Goal: Task Accomplishment & Management: Check status

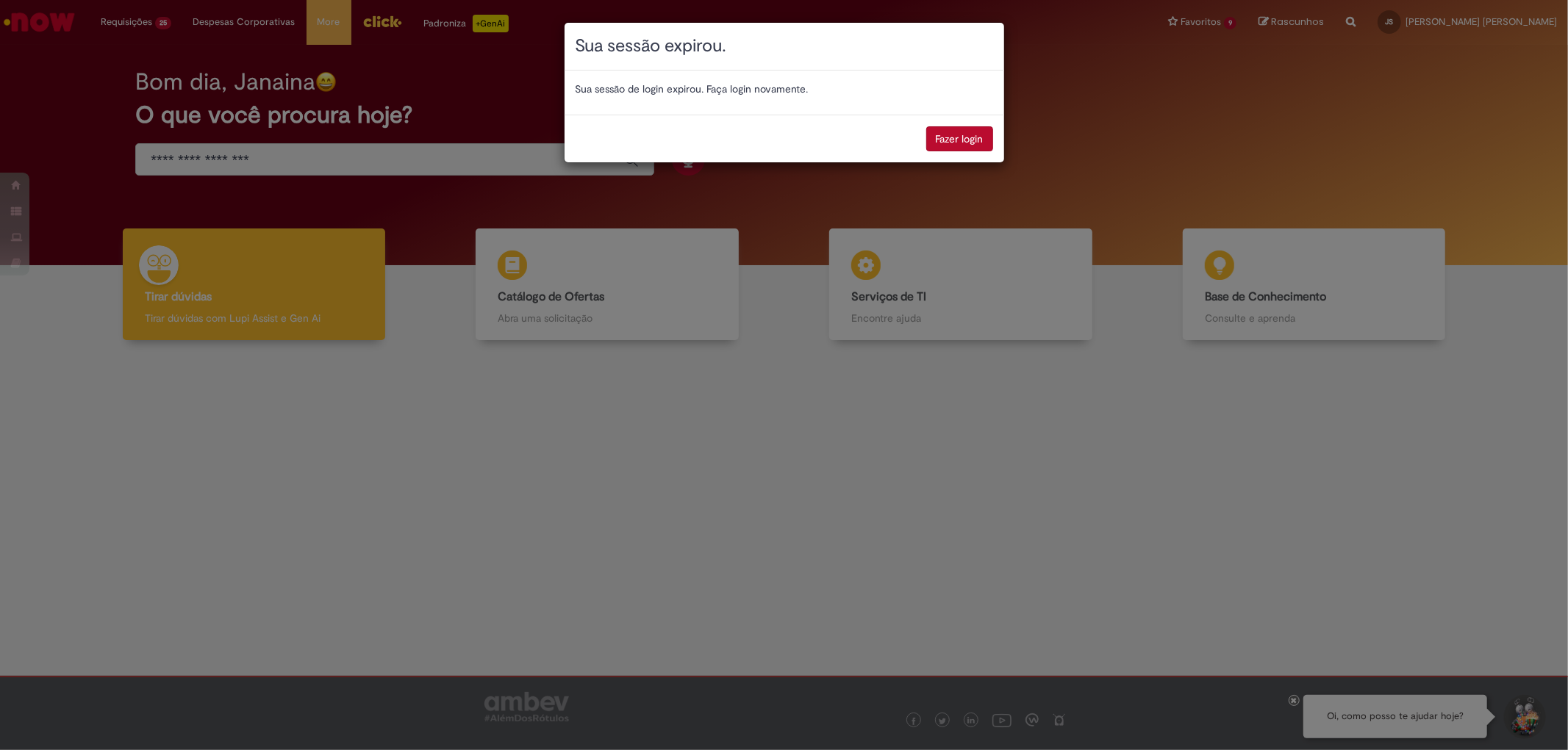
click at [960, 155] on div "Fazer login" at bounding box center [784, 138] width 439 height 48
click at [960, 140] on button "Fazer login" at bounding box center [959, 138] width 67 height 25
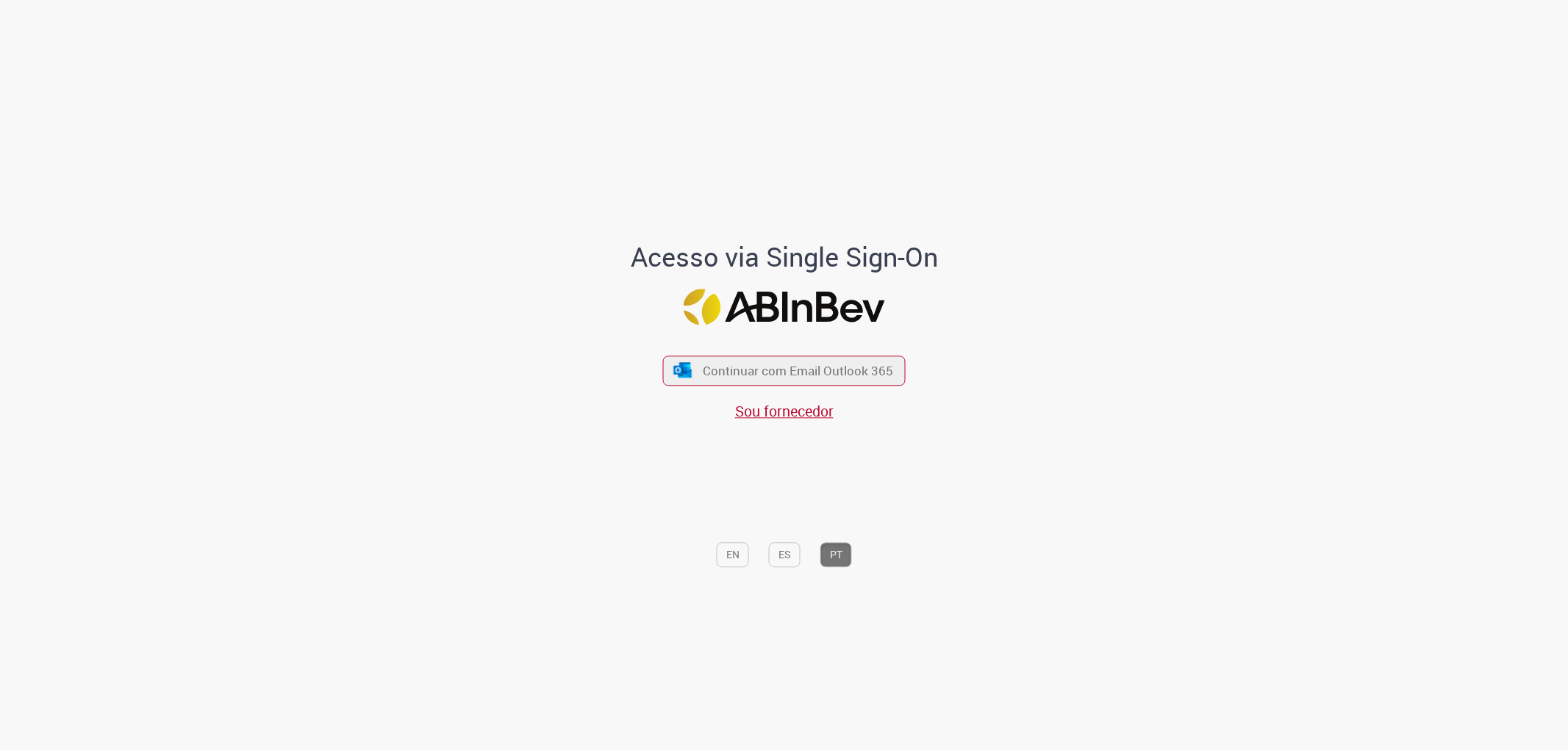
click at [865, 371] on span "Continuar com Email Outlook 365" at bounding box center [798, 370] width 191 height 17
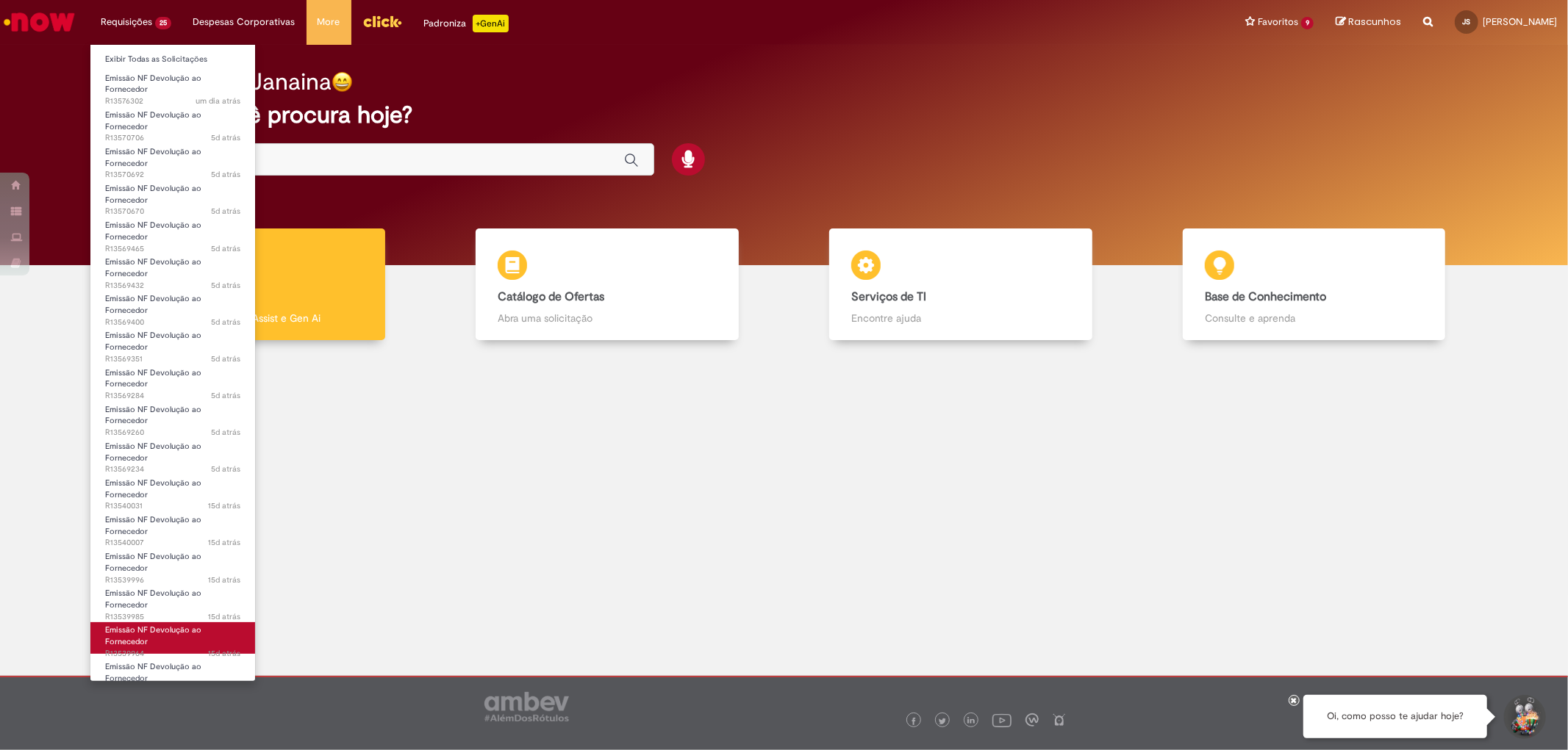
scroll to position [305, 0]
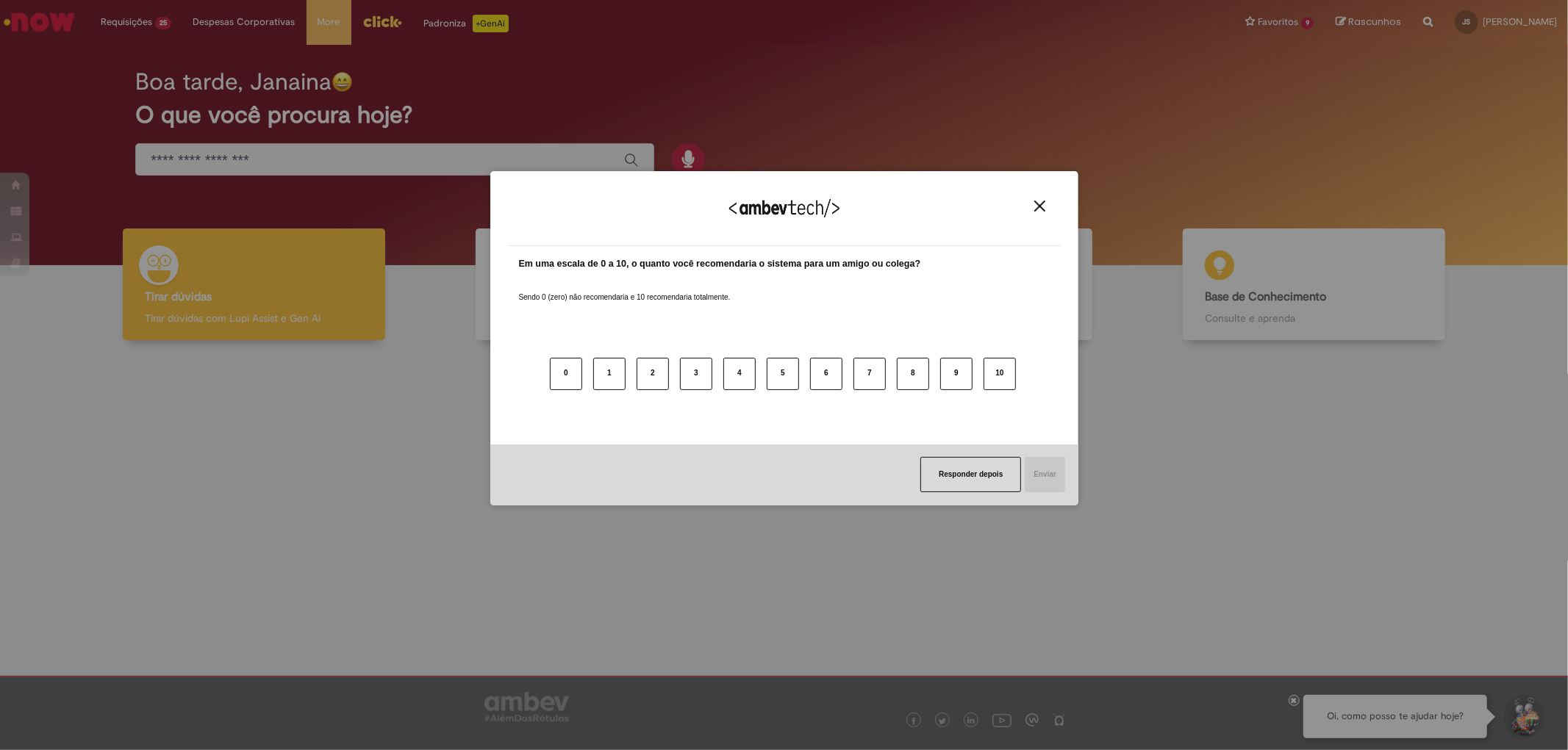
click at [1042, 206] on img "Close" at bounding box center [1039, 206] width 11 height 11
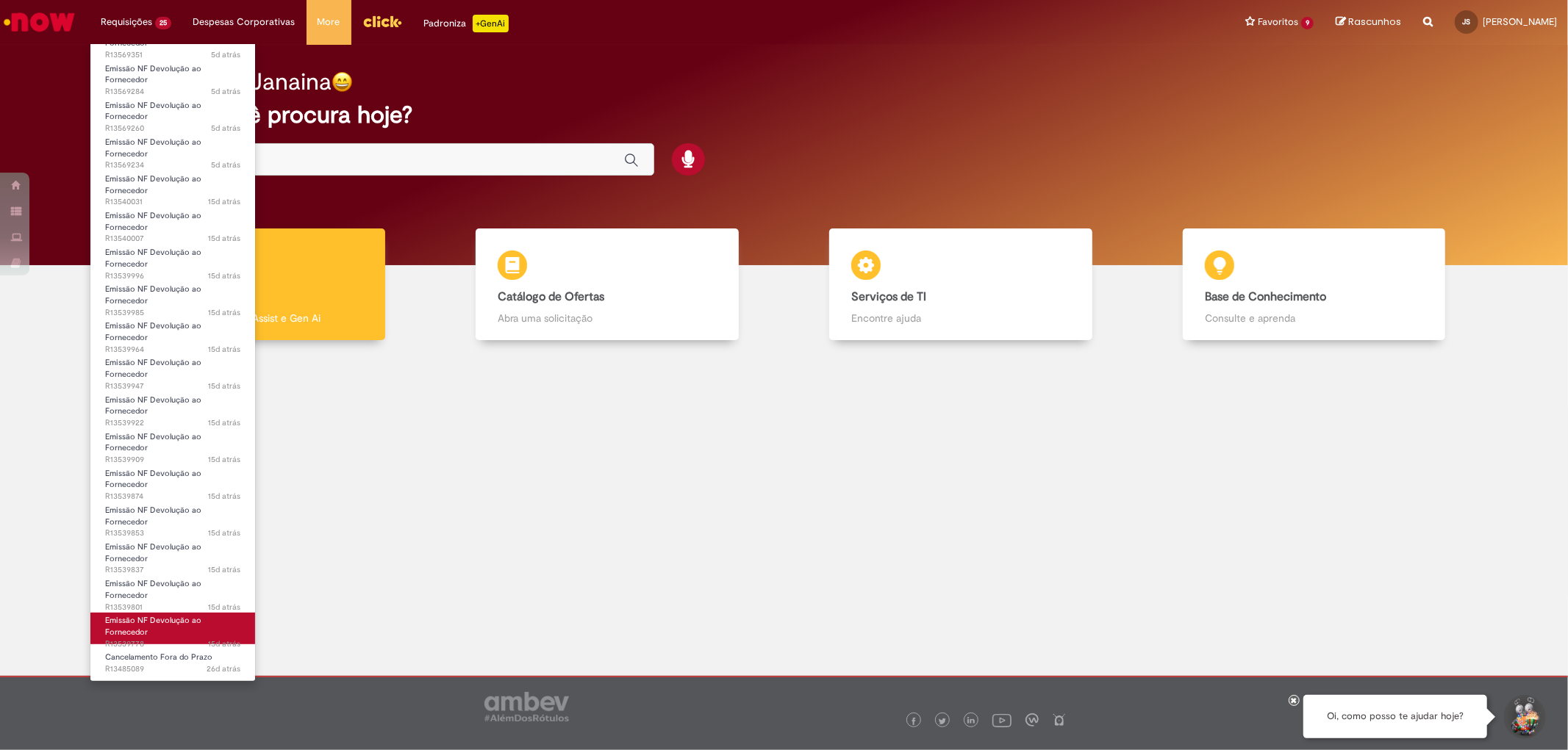
click at [193, 627] on link "Emissão NF Devolução ao Fornecedor 15d atrás 15 dias atrás R13539778" at bounding box center [172, 628] width 164 height 31
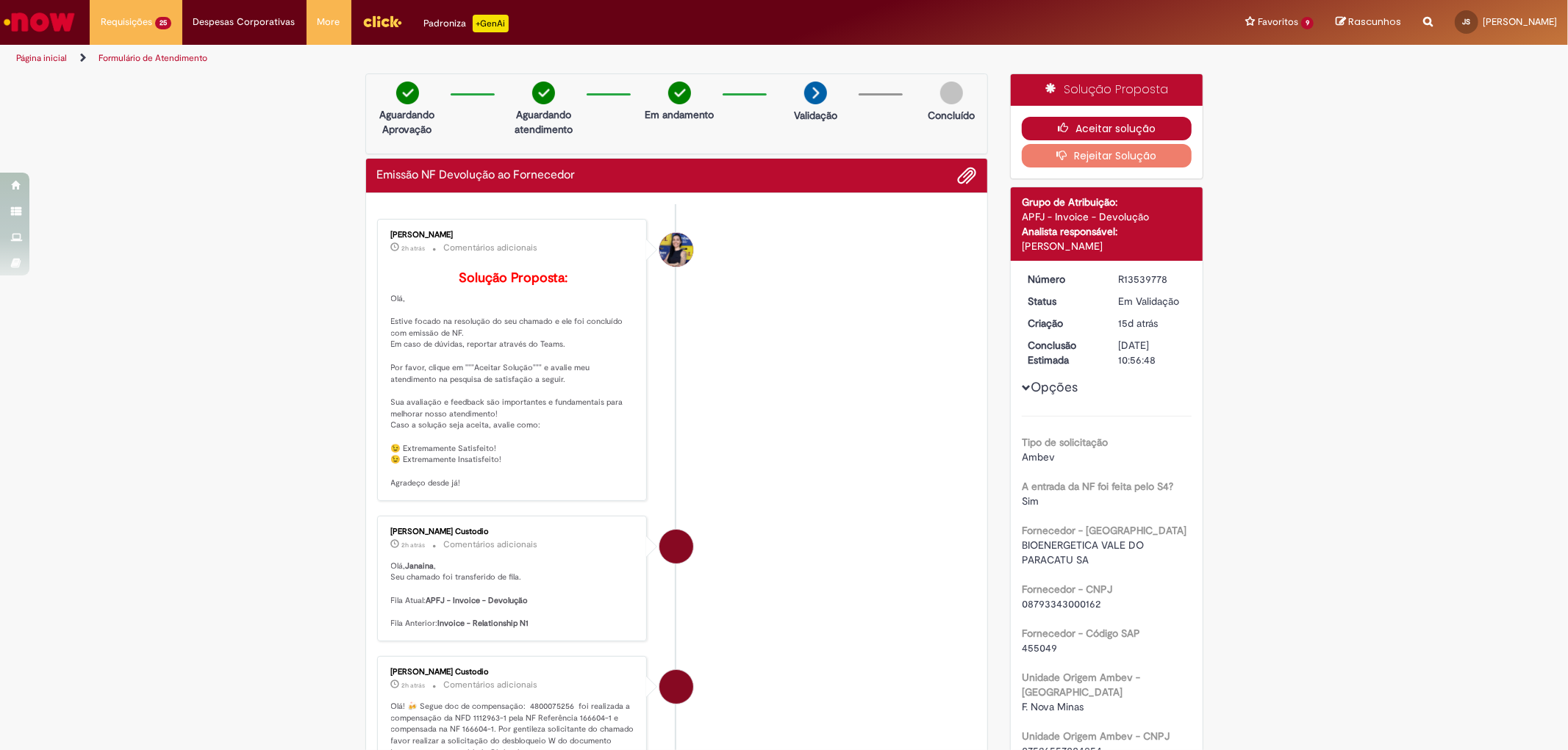
click at [1140, 131] on button "Aceitar solução" at bounding box center [1106, 128] width 170 height 23
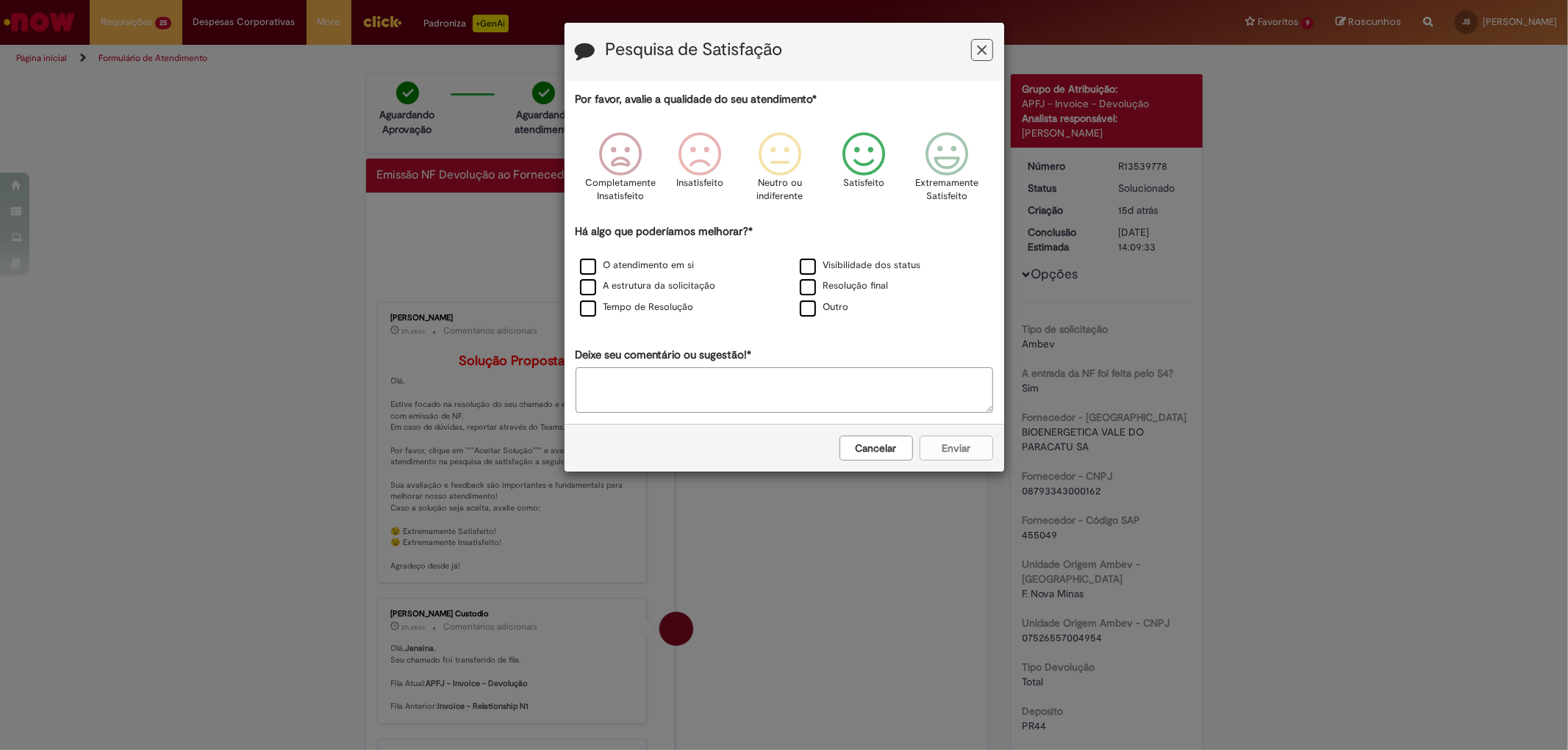
click at [868, 165] on icon "Feedback" at bounding box center [862, 154] width 55 height 44
click at [832, 311] on label "Outro" at bounding box center [824, 307] width 50 height 14
click at [874, 151] on icon "Feedback" at bounding box center [862, 154] width 55 height 44
click at [660, 266] on label "O atendimento em si" at bounding box center [637, 265] width 115 height 14
click at [824, 385] on textarea "Deixe seu comentário ou sugestão!*" at bounding box center [784, 390] width 418 height 45
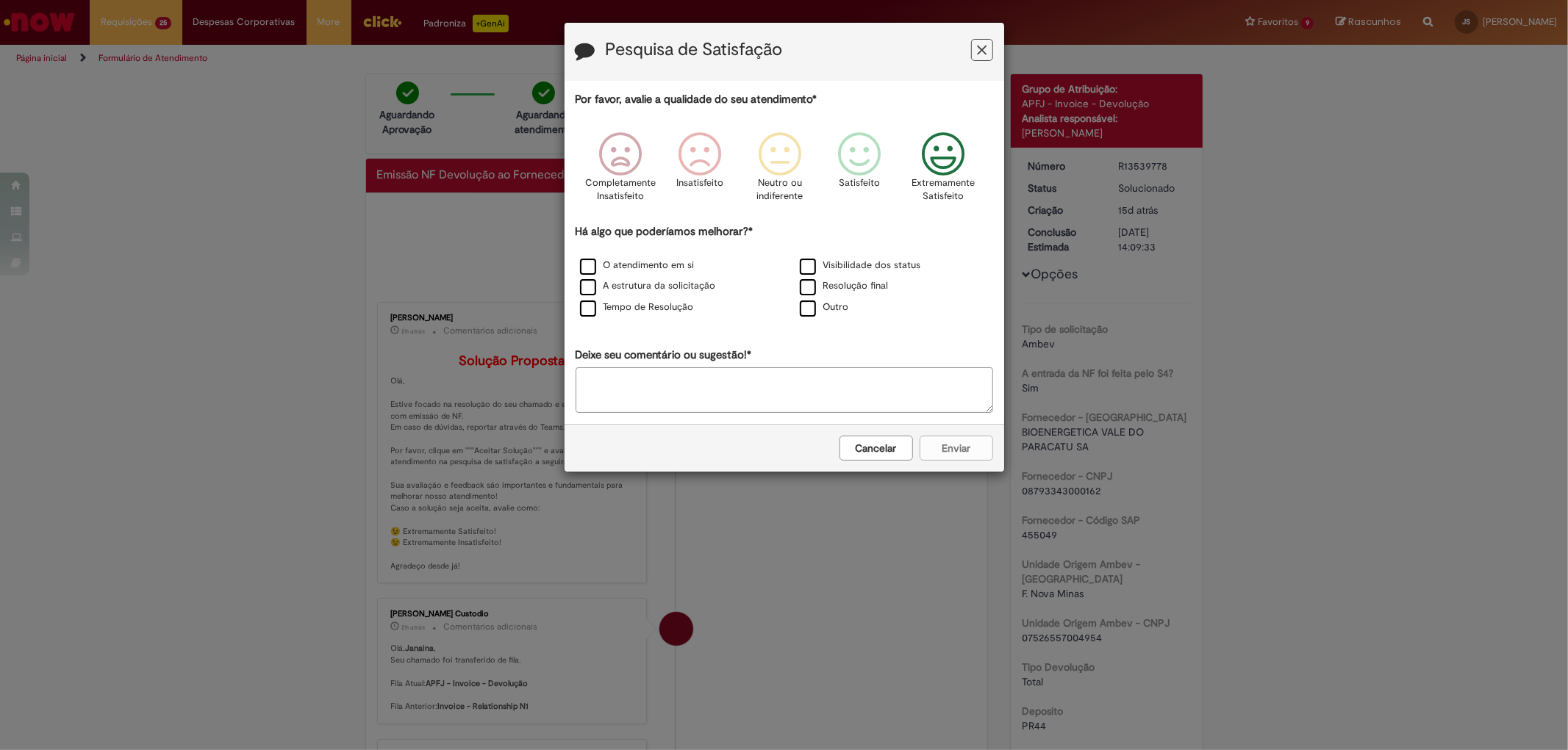
click at [958, 156] on icon "Feedback" at bounding box center [942, 154] width 55 height 44
click at [817, 303] on div "Outro" at bounding box center [894, 308] width 217 height 18
click at [816, 314] on label "Outro" at bounding box center [824, 307] width 50 height 14
click at [963, 448] on button "Enviar" at bounding box center [956, 448] width 73 height 25
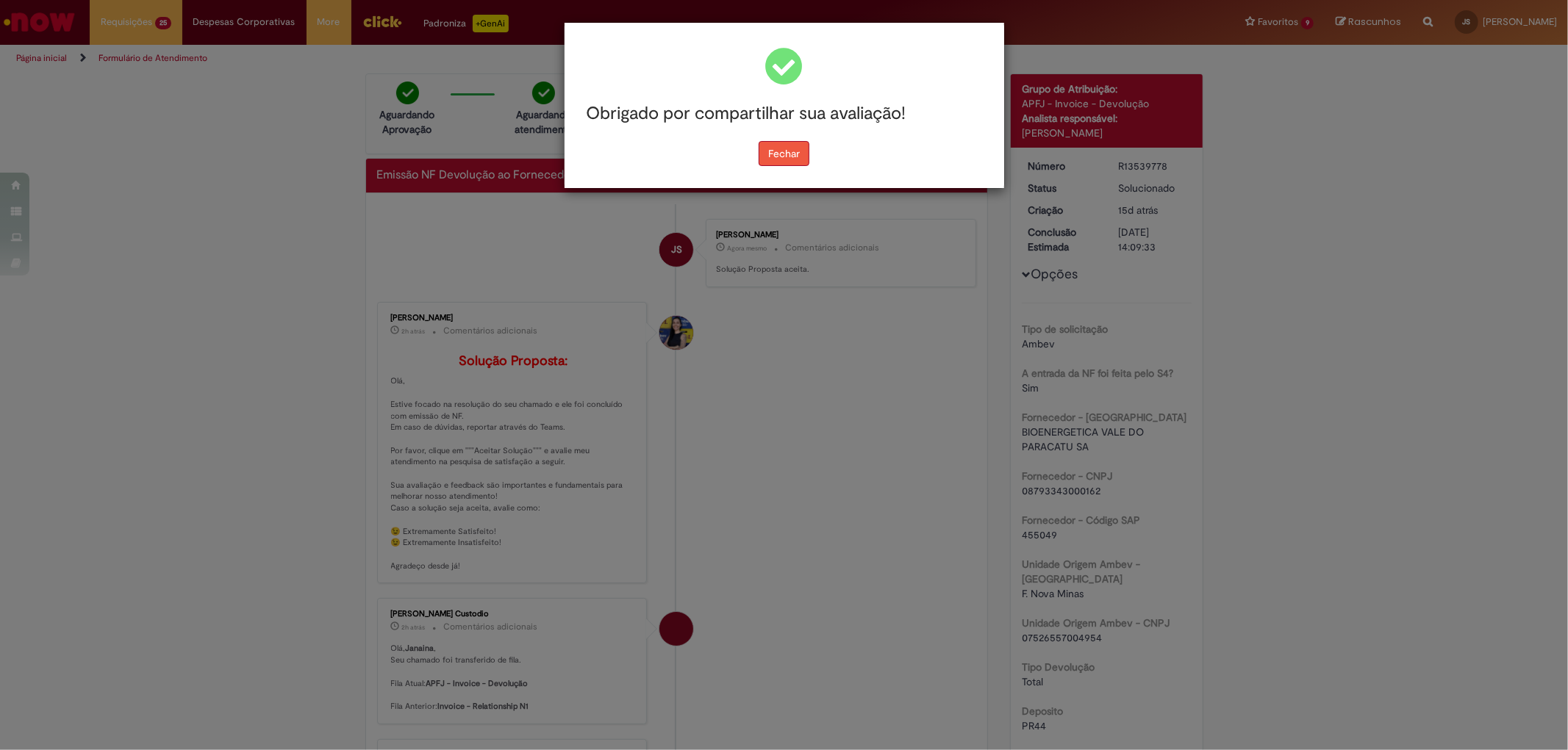
click at [794, 147] on button "Fechar" at bounding box center [784, 153] width 50 height 25
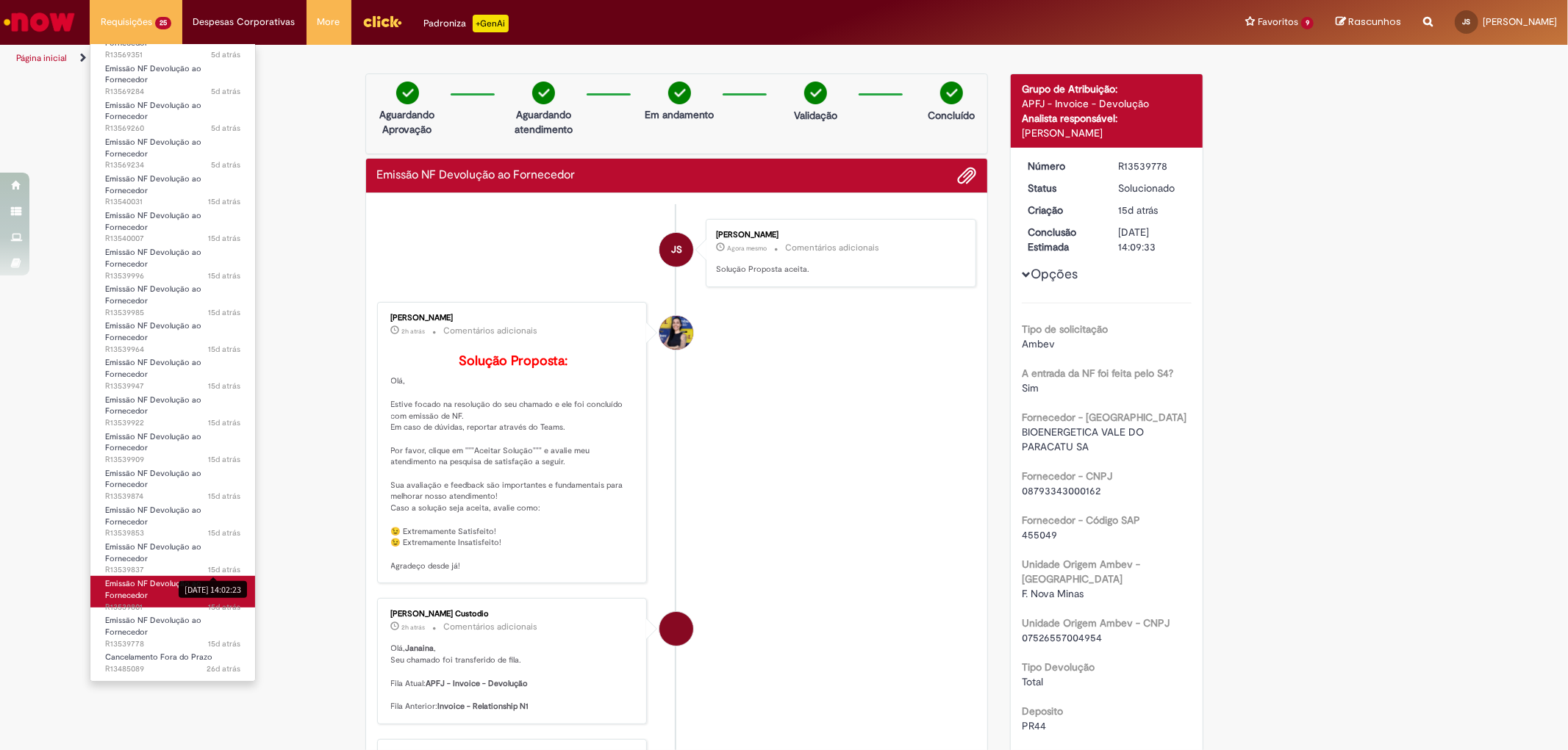
click at [198, 594] on link "Emissão NF Devolução ao Fornecedor 15d atrás 15 dias atrás R13539801" at bounding box center [172, 592] width 164 height 31
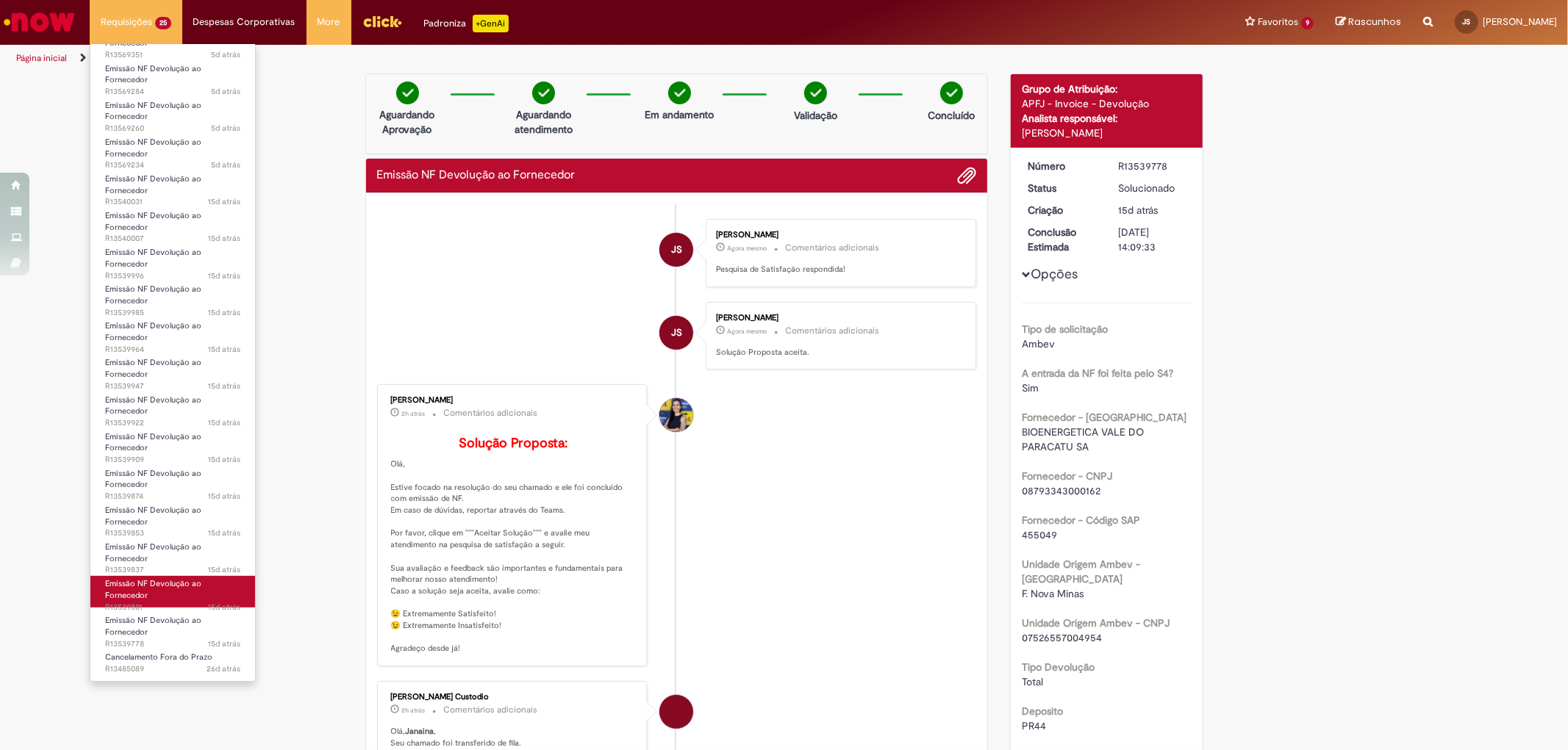
click at [198, 594] on link "Emissão NF Devolução ao Fornecedor 15d atrás 15 dias atrás R13539801" at bounding box center [172, 592] width 164 height 31
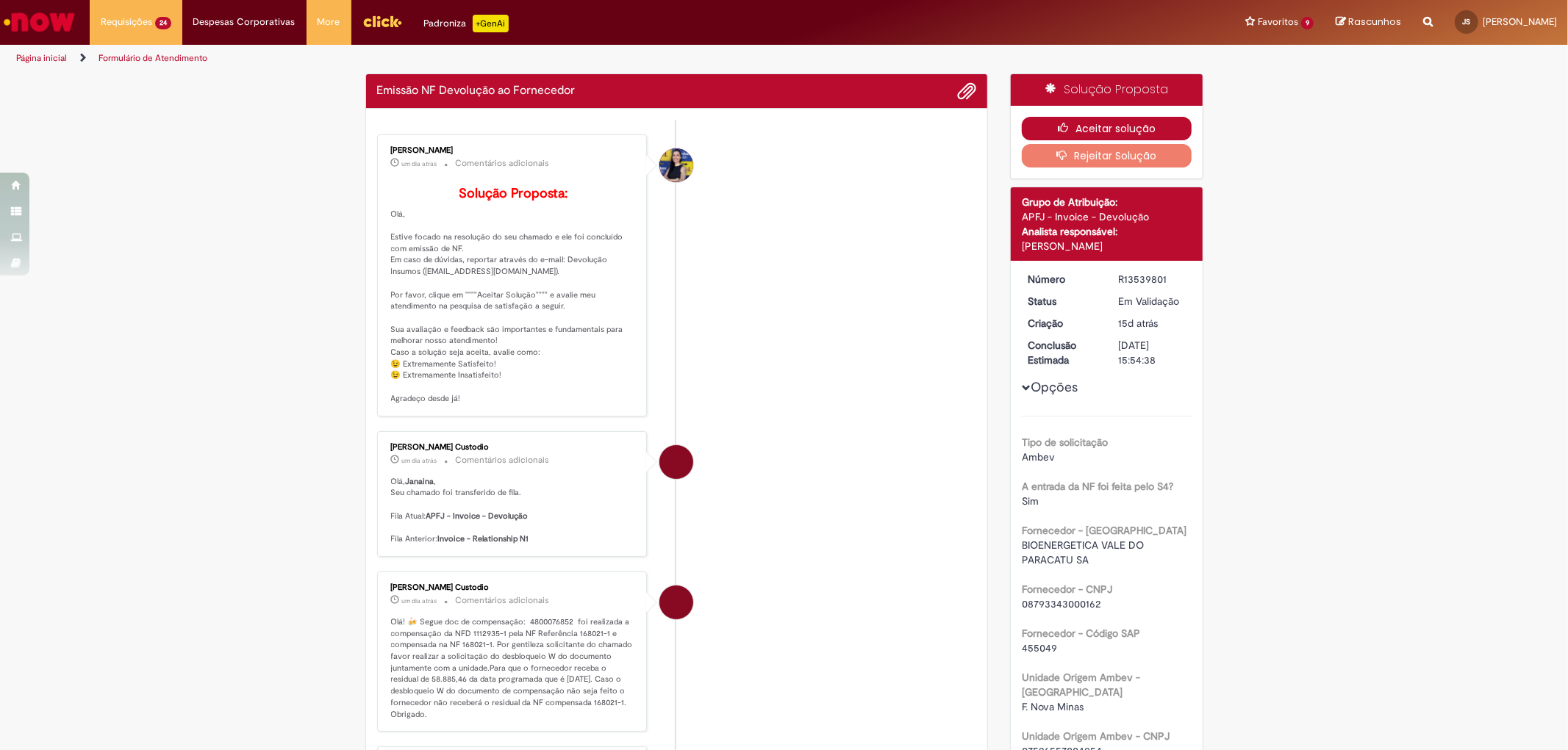
click at [1108, 125] on button "Aceitar solução" at bounding box center [1106, 128] width 170 height 23
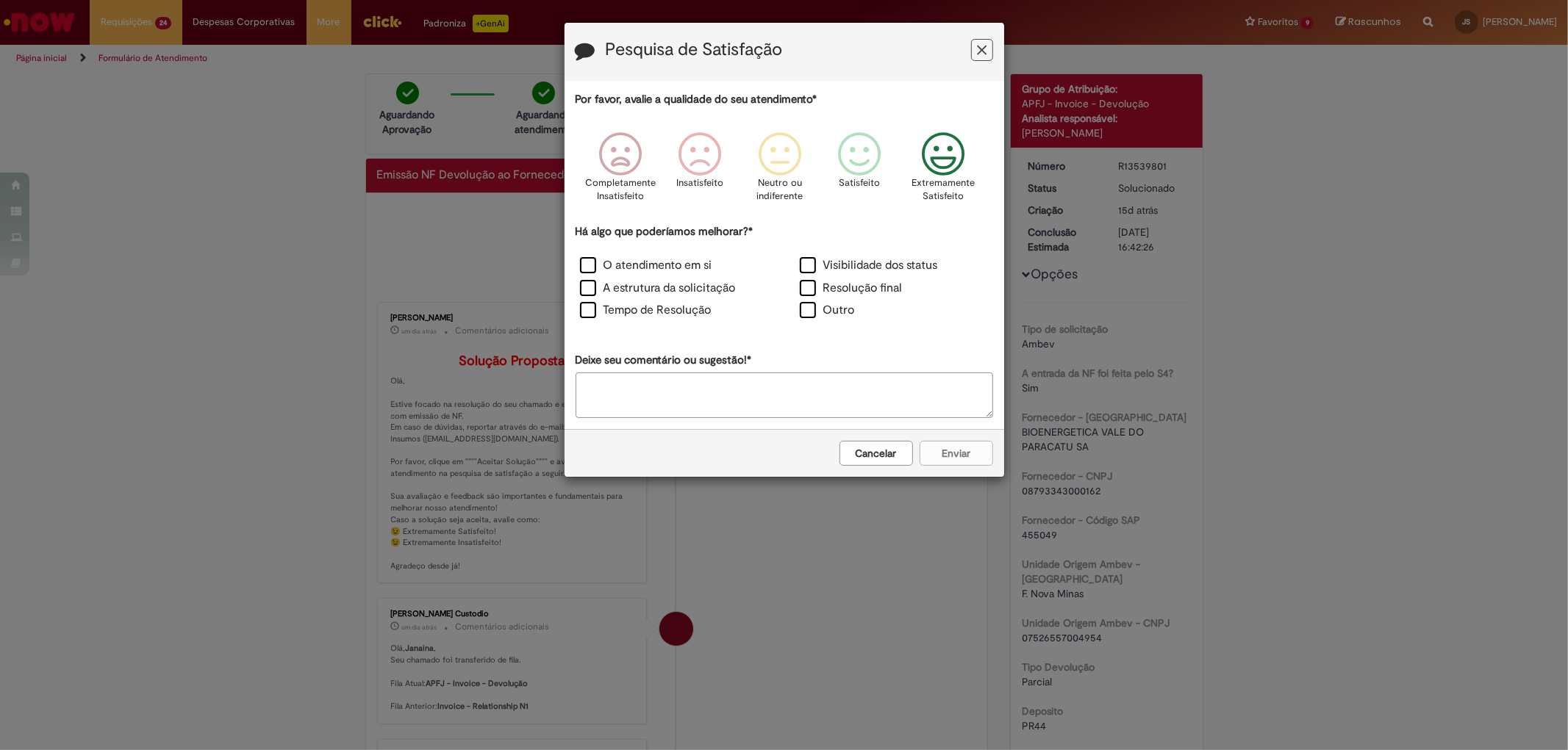
click at [958, 158] on icon "Feedback" at bounding box center [942, 154] width 55 height 44
click at [814, 263] on label "Visibilidade dos status" at bounding box center [868, 265] width 138 height 17
click at [968, 450] on button "Enviar" at bounding box center [956, 453] width 73 height 25
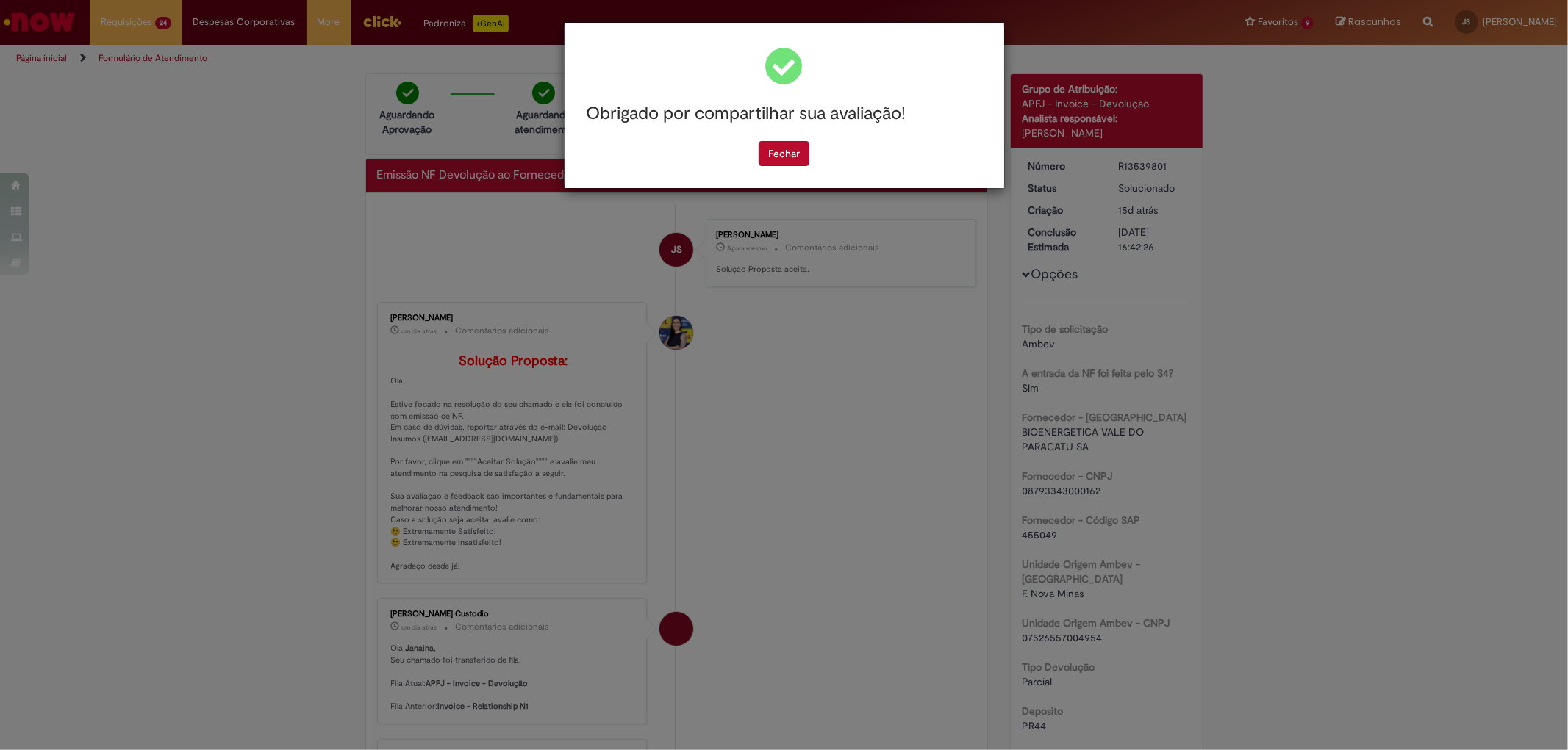
click at [747, 164] on div "Fechar" at bounding box center [784, 153] width 418 height 25
click at [765, 157] on button "Fechar" at bounding box center [784, 153] width 50 height 25
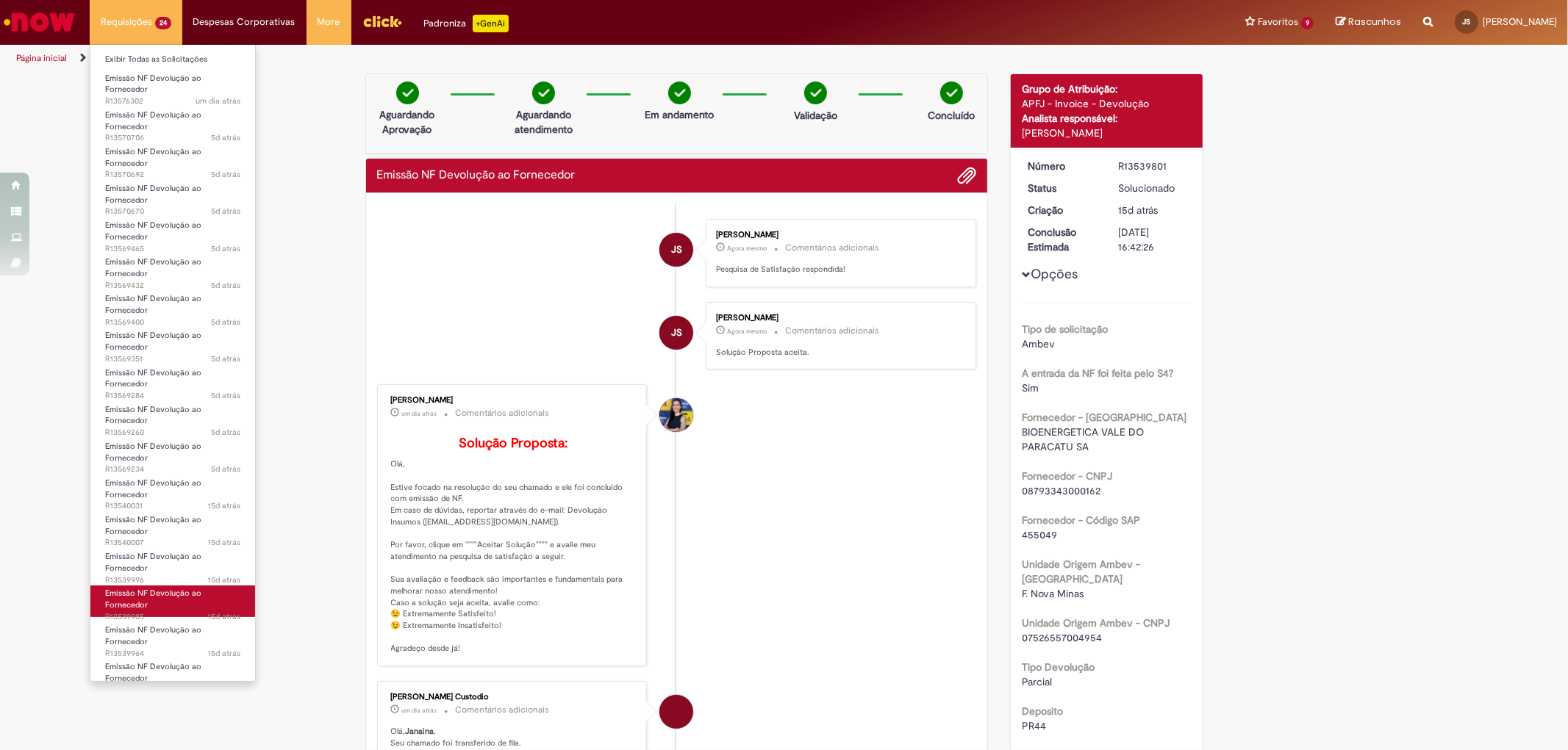
click at [173, 603] on link "Emissão NF Devolução ao Fornecedor 15d atrás 15 dias atrás R13539985" at bounding box center [172, 601] width 164 height 31
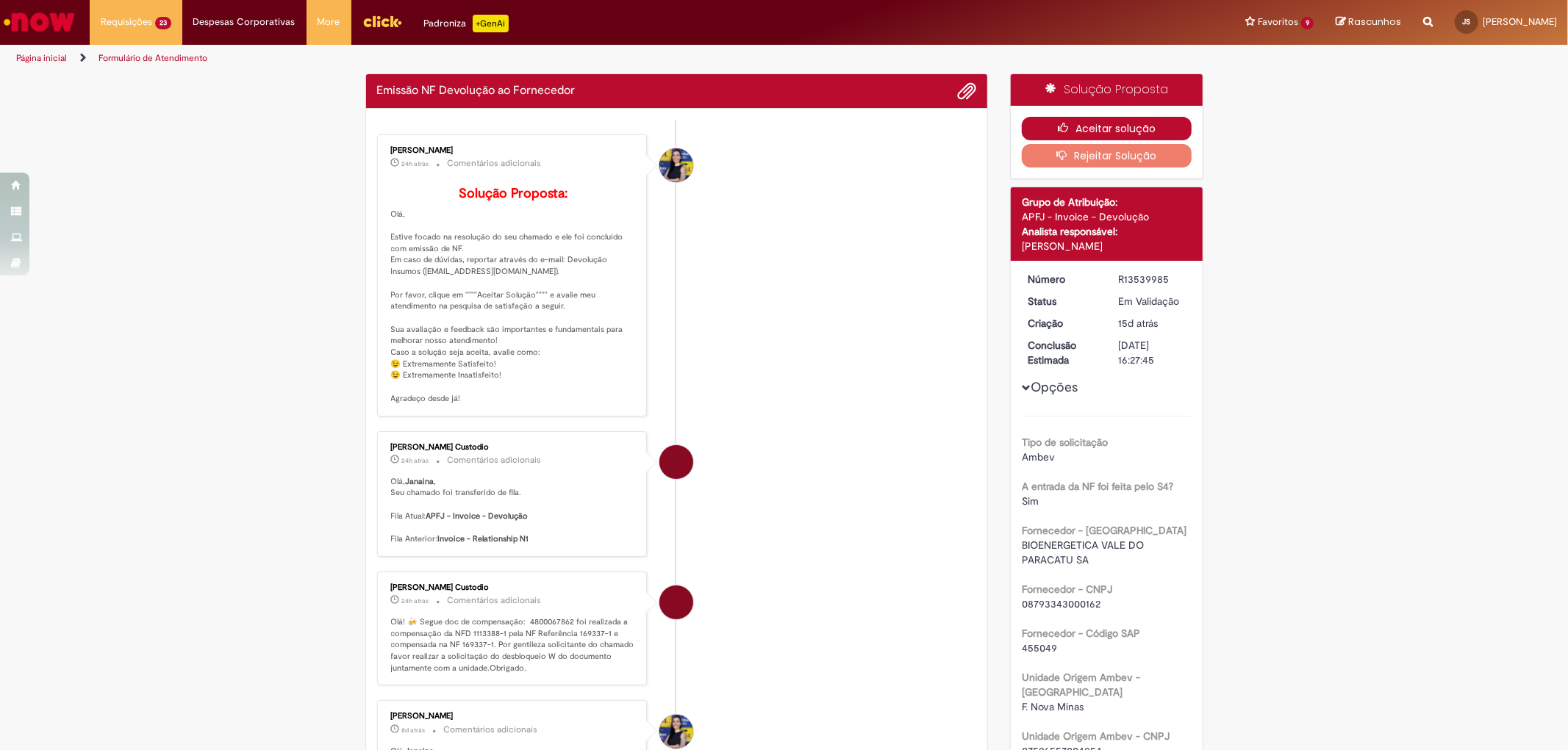
click at [1163, 128] on button "Aceitar solução" at bounding box center [1106, 128] width 170 height 23
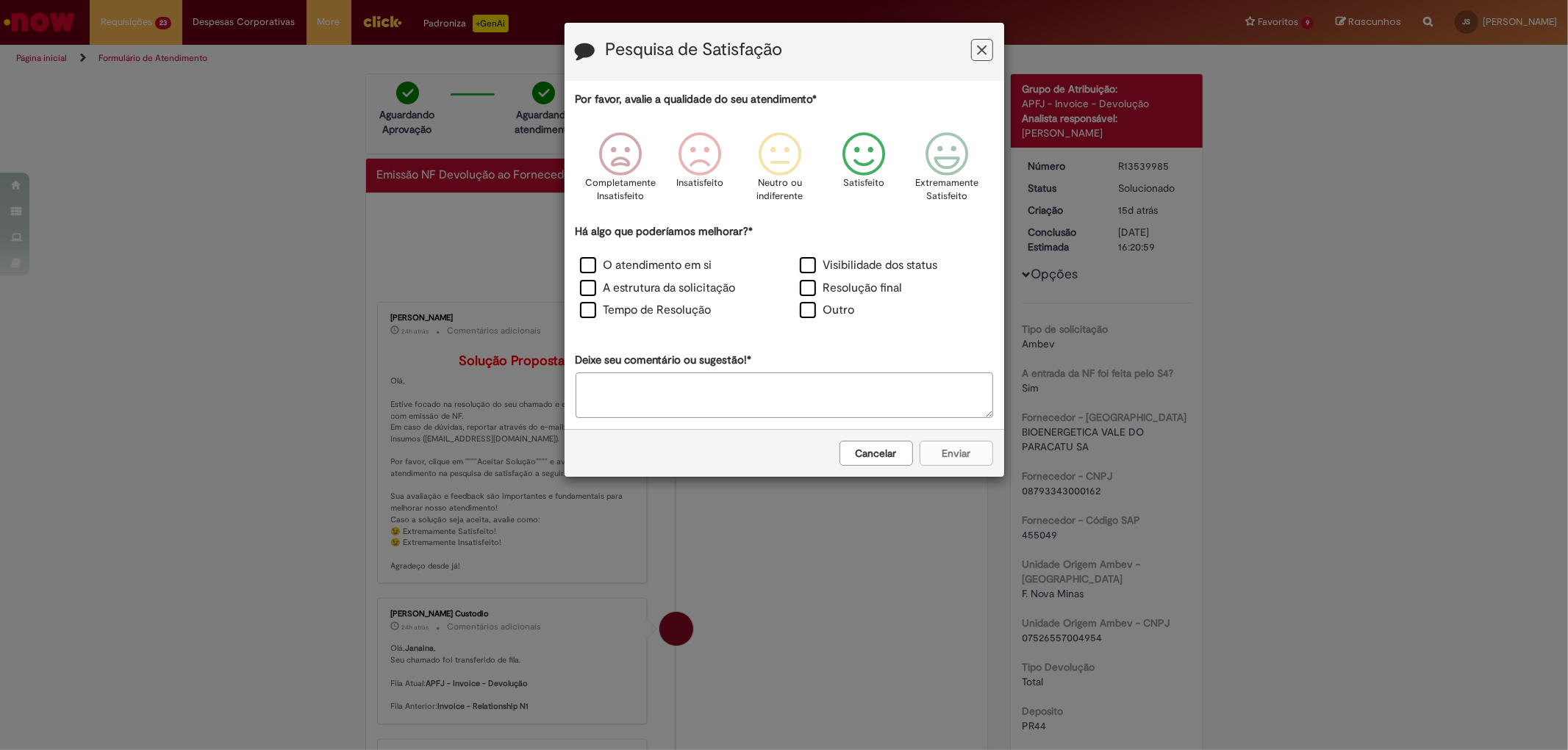
click at [863, 165] on icon "Feedback" at bounding box center [862, 154] width 55 height 44
click at [809, 294] on label "Resolução final" at bounding box center [851, 288] width 103 height 17
click at [974, 448] on button "Enviar" at bounding box center [956, 453] width 73 height 25
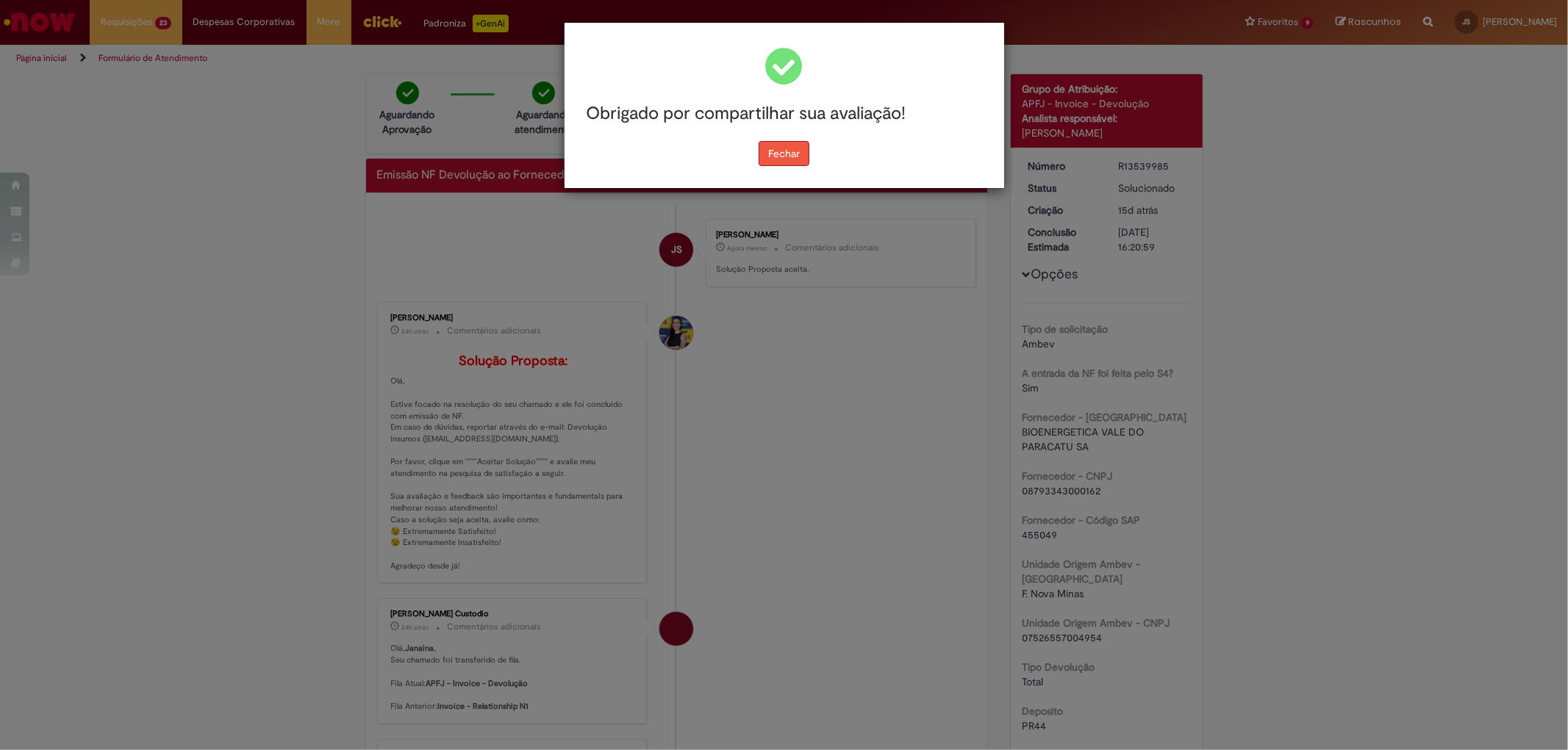
click at [804, 159] on button "Fechar" at bounding box center [784, 153] width 50 height 25
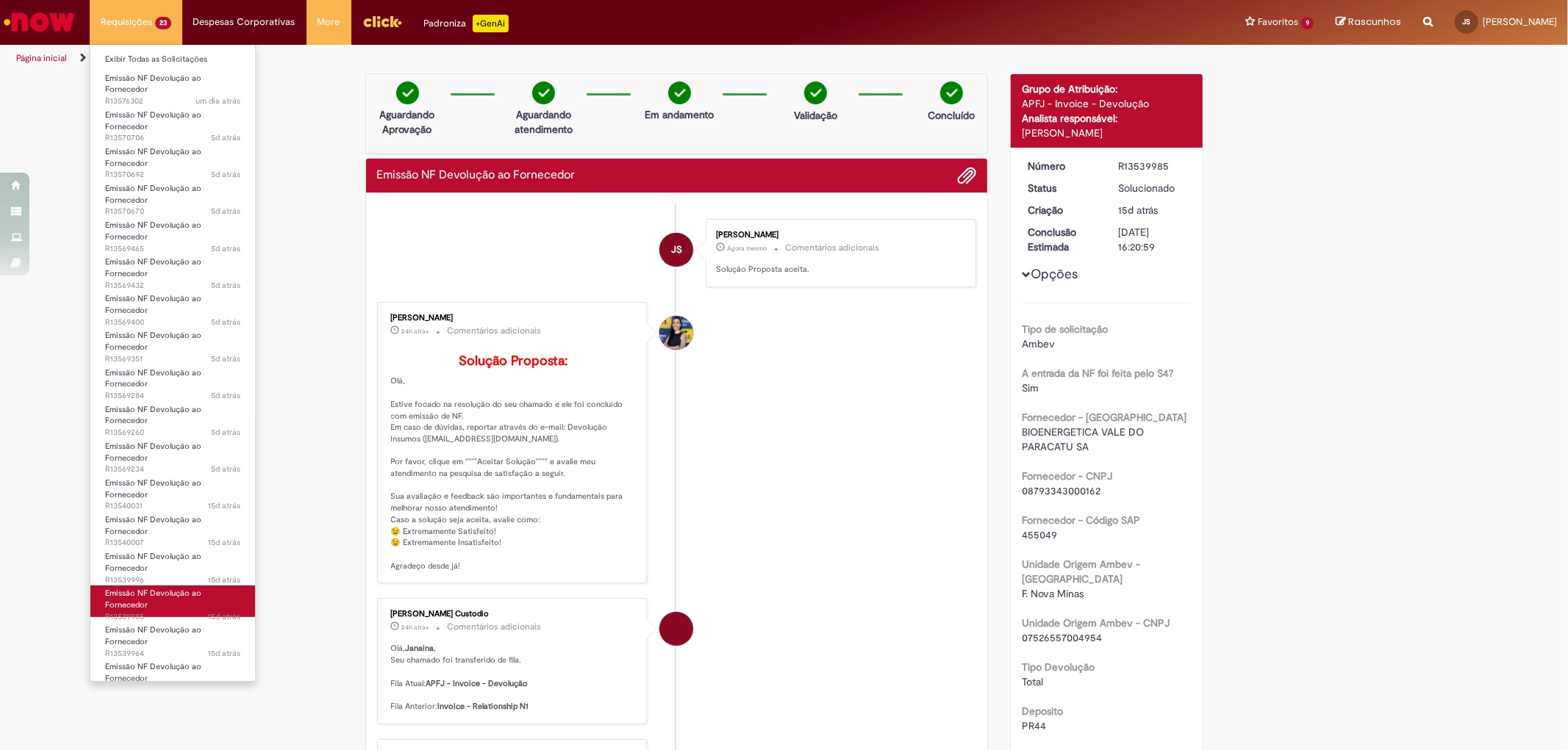
click at [204, 606] on link "Emissão NF Devolução ao Fornecedor 15d atrás 15 dias atrás R13539985" at bounding box center [172, 601] width 164 height 31
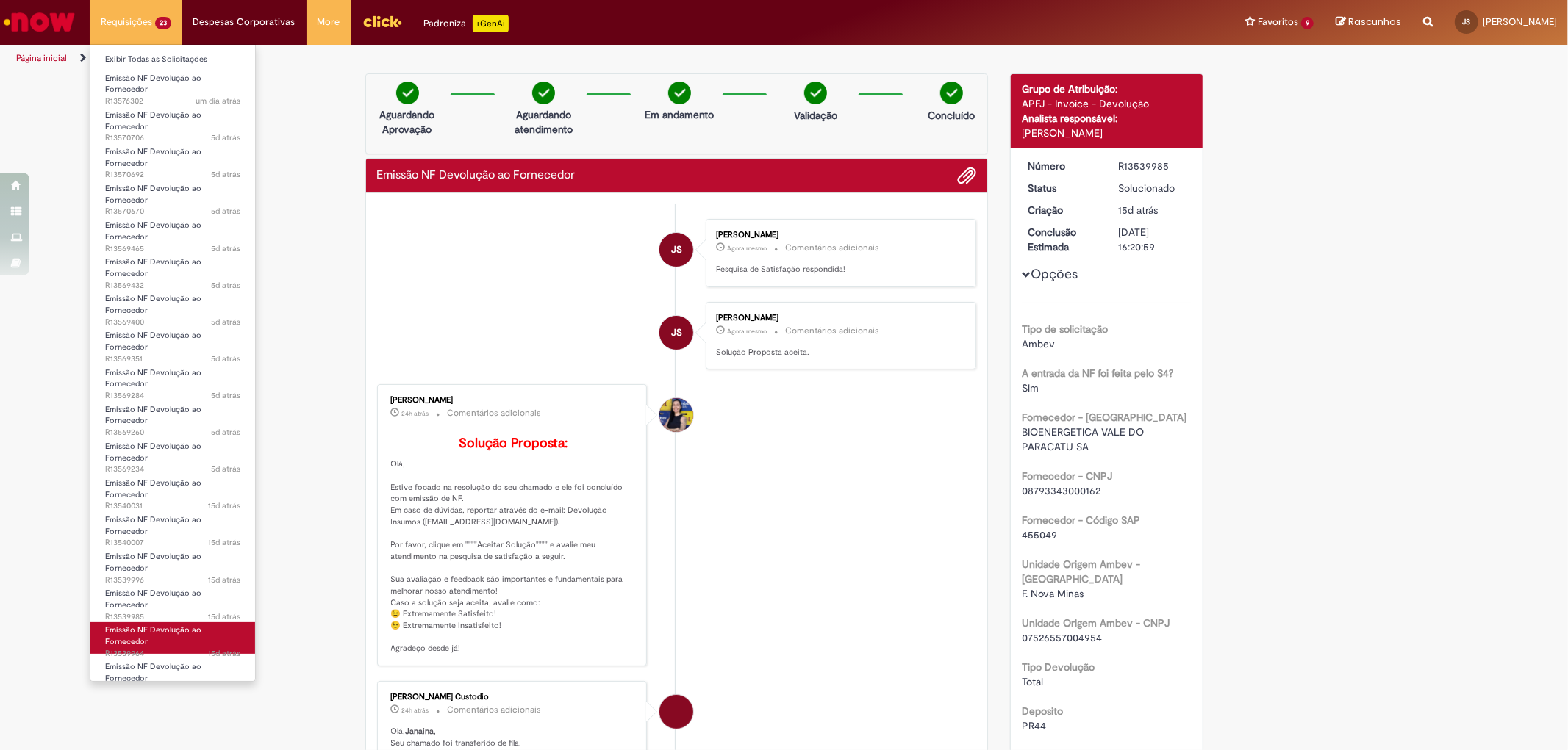
click at [177, 628] on span "Emissão NF Devolução ao Fornecedor" at bounding box center [153, 636] width 97 height 23
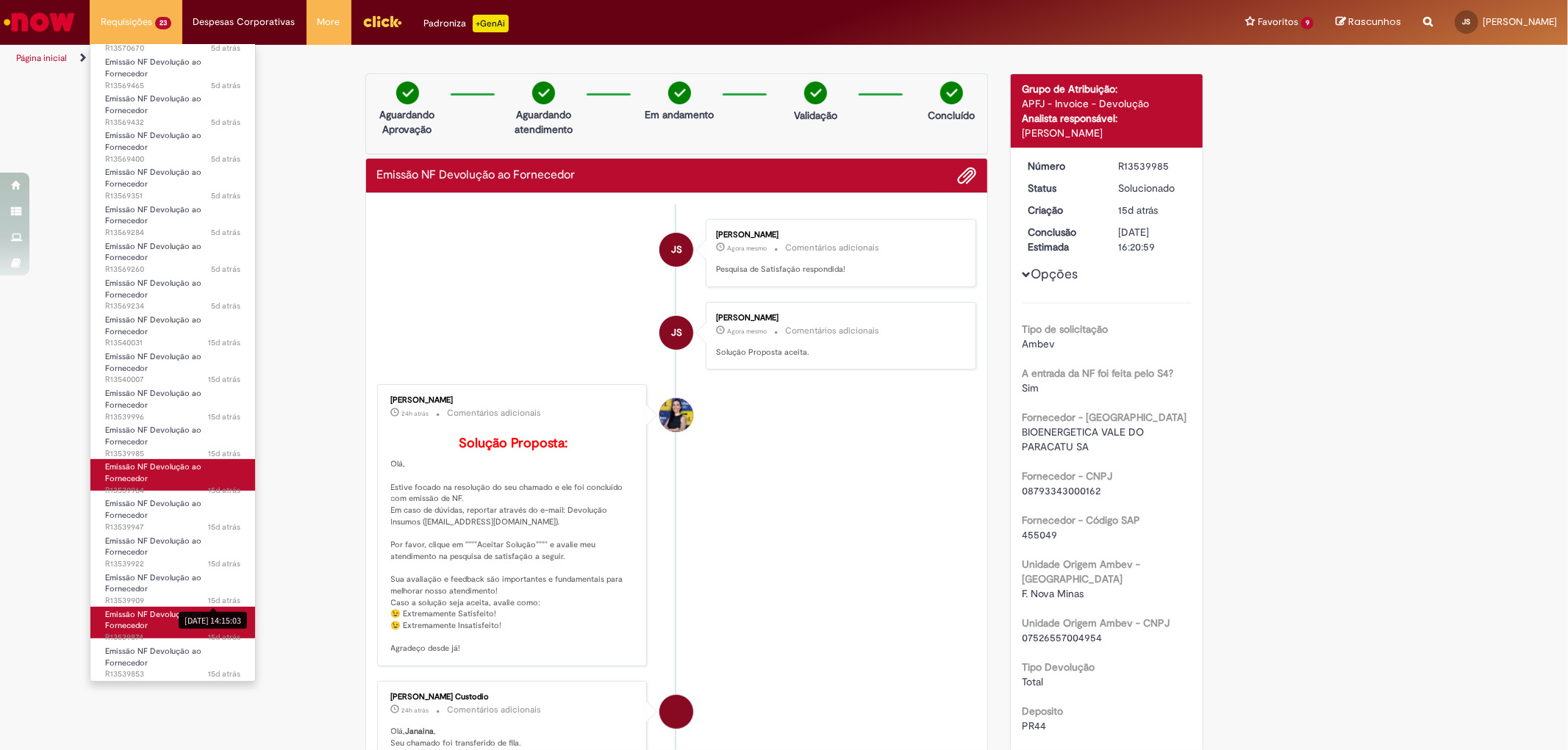
scroll to position [231, 0]
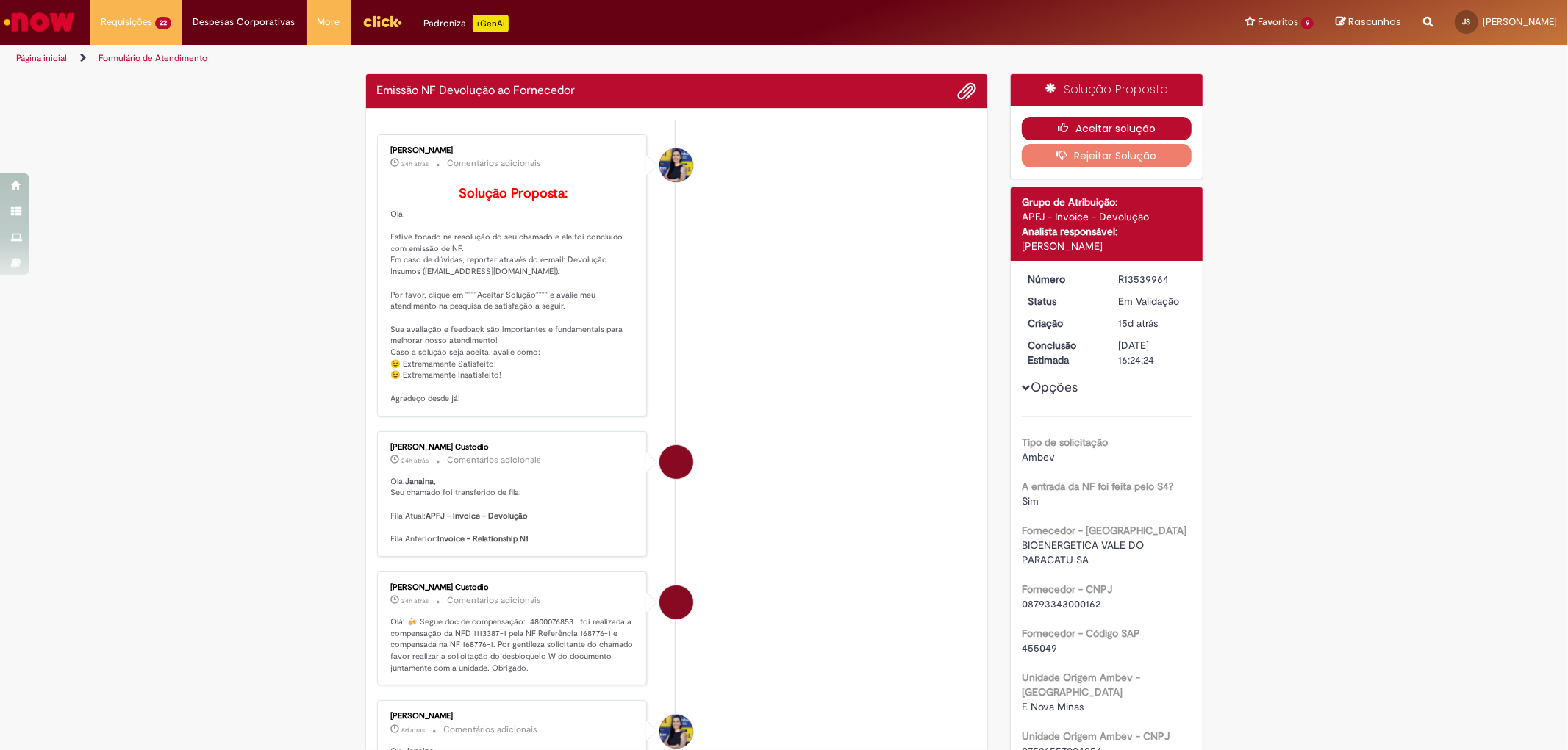
click at [1148, 133] on button "Aceitar solução" at bounding box center [1106, 128] width 170 height 23
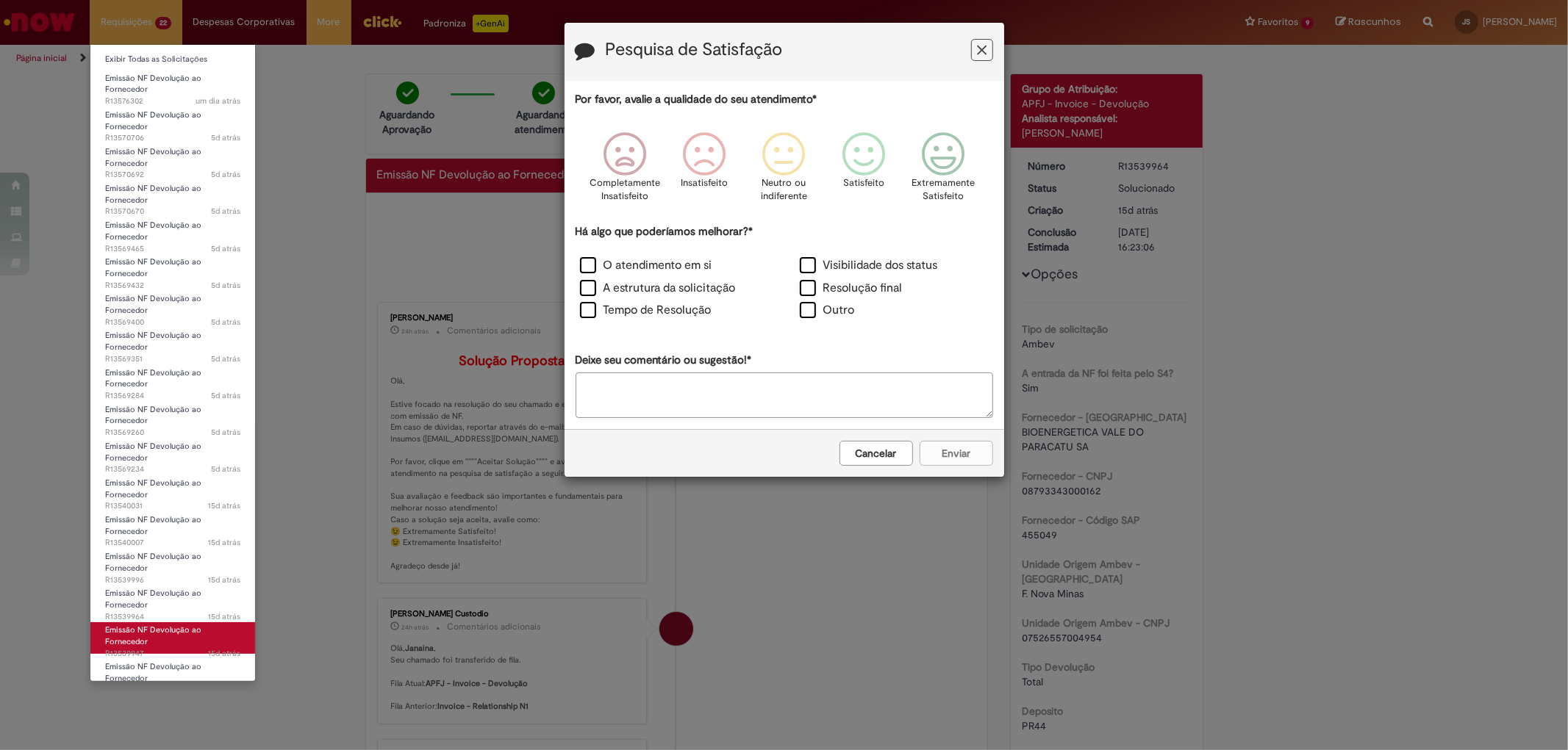
scroll to position [194, 0]
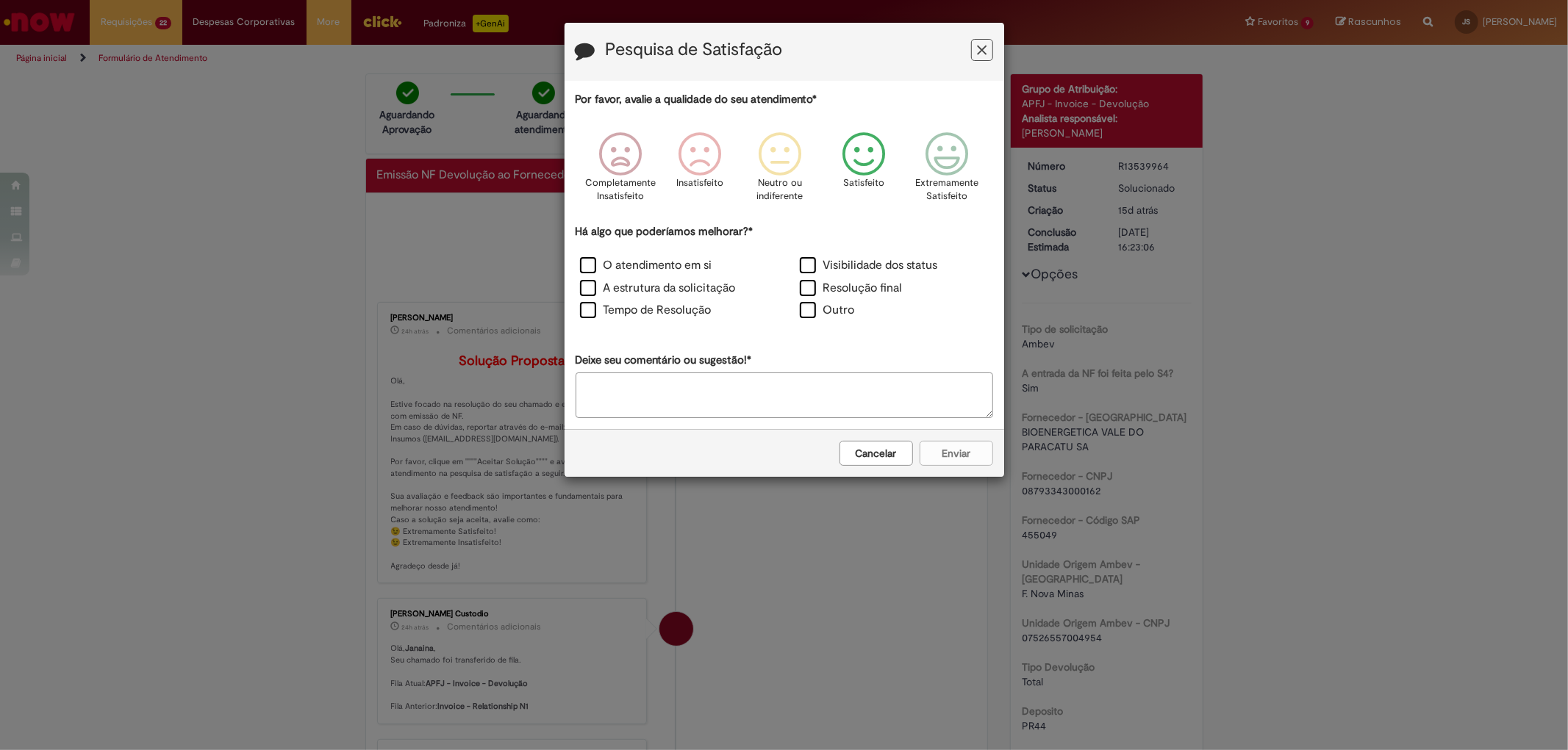
click at [861, 173] on icon "Feedback" at bounding box center [862, 154] width 55 height 44
click at [841, 263] on label "Visibilidade dos status" at bounding box center [868, 265] width 138 height 17
click at [960, 450] on button "Enviar" at bounding box center [956, 453] width 73 height 25
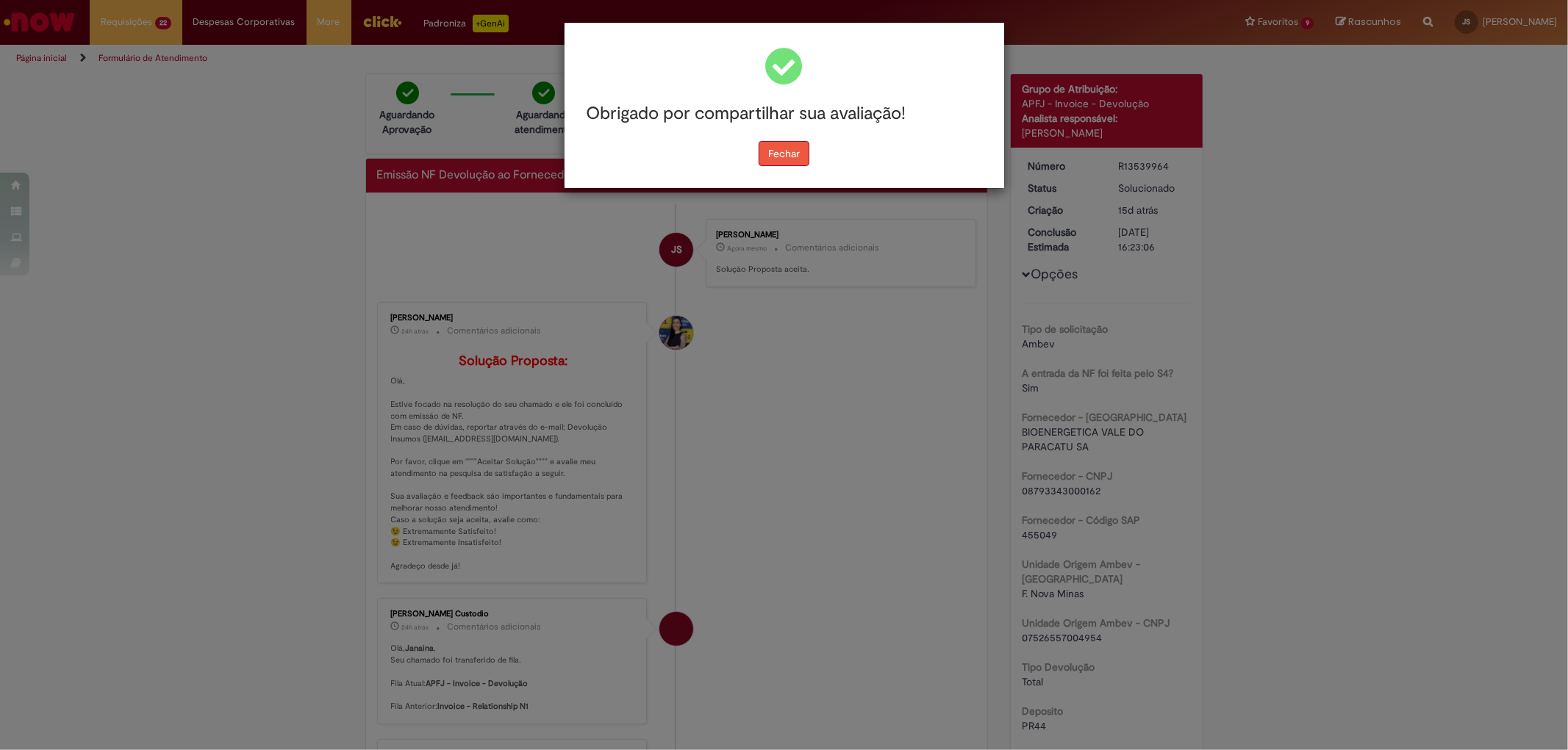
click at [792, 158] on button "Fechar" at bounding box center [784, 153] width 50 height 25
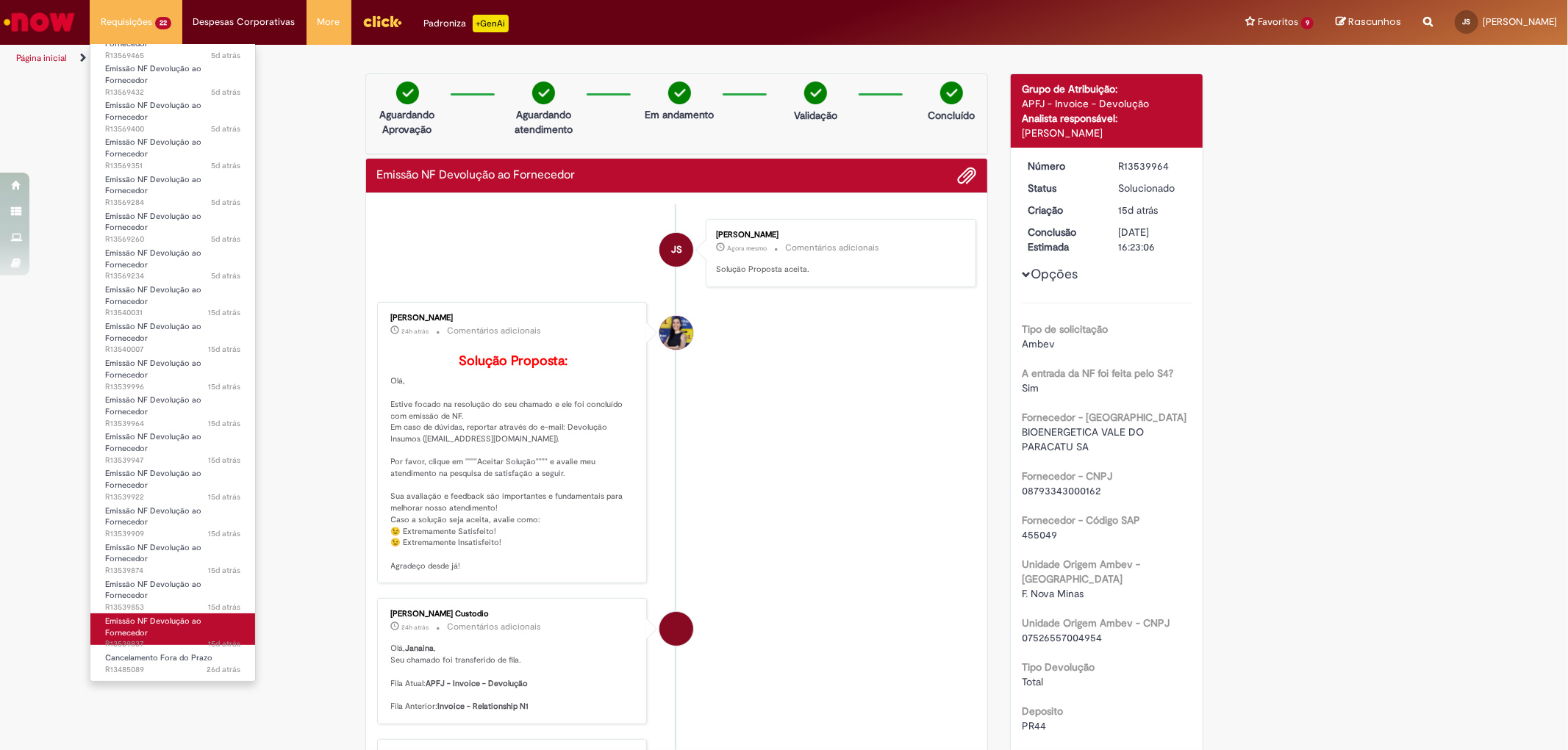
click at [184, 616] on span "Emissão NF Devolução ao Fornecedor" at bounding box center [153, 627] width 97 height 23
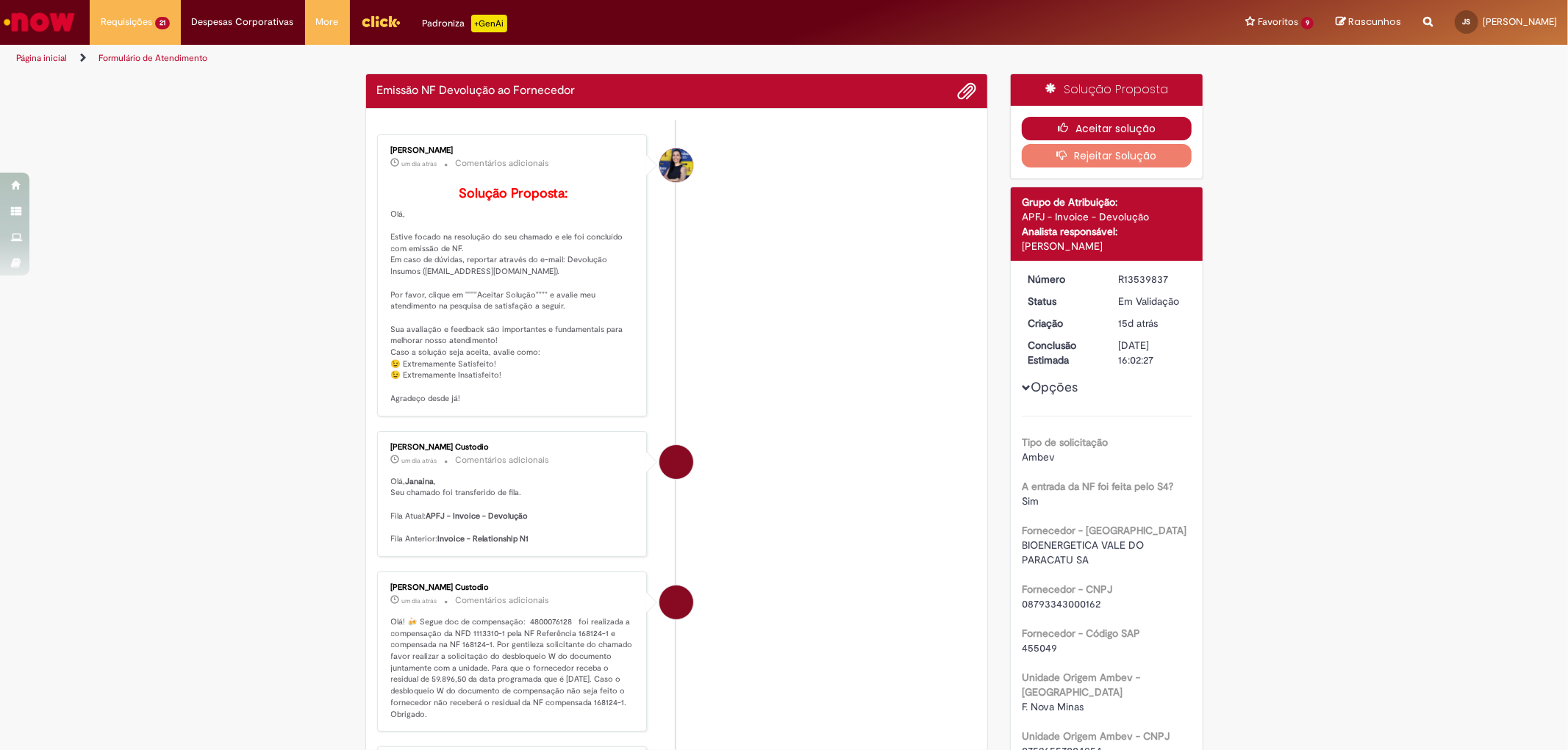
click at [1105, 129] on button "Aceitar solução" at bounding box center [1106, 128] width 170 height 23
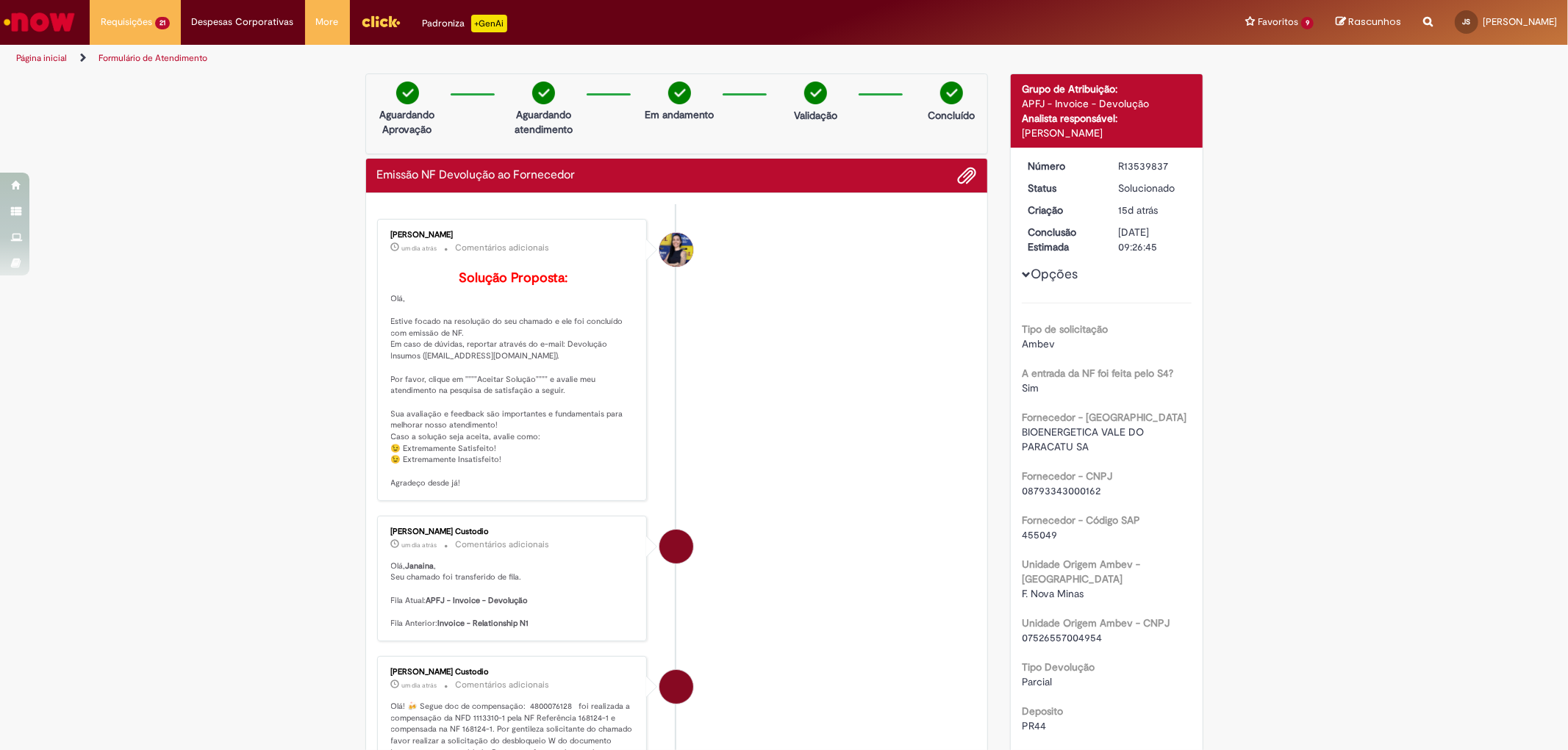
scroll to position [326, 0]
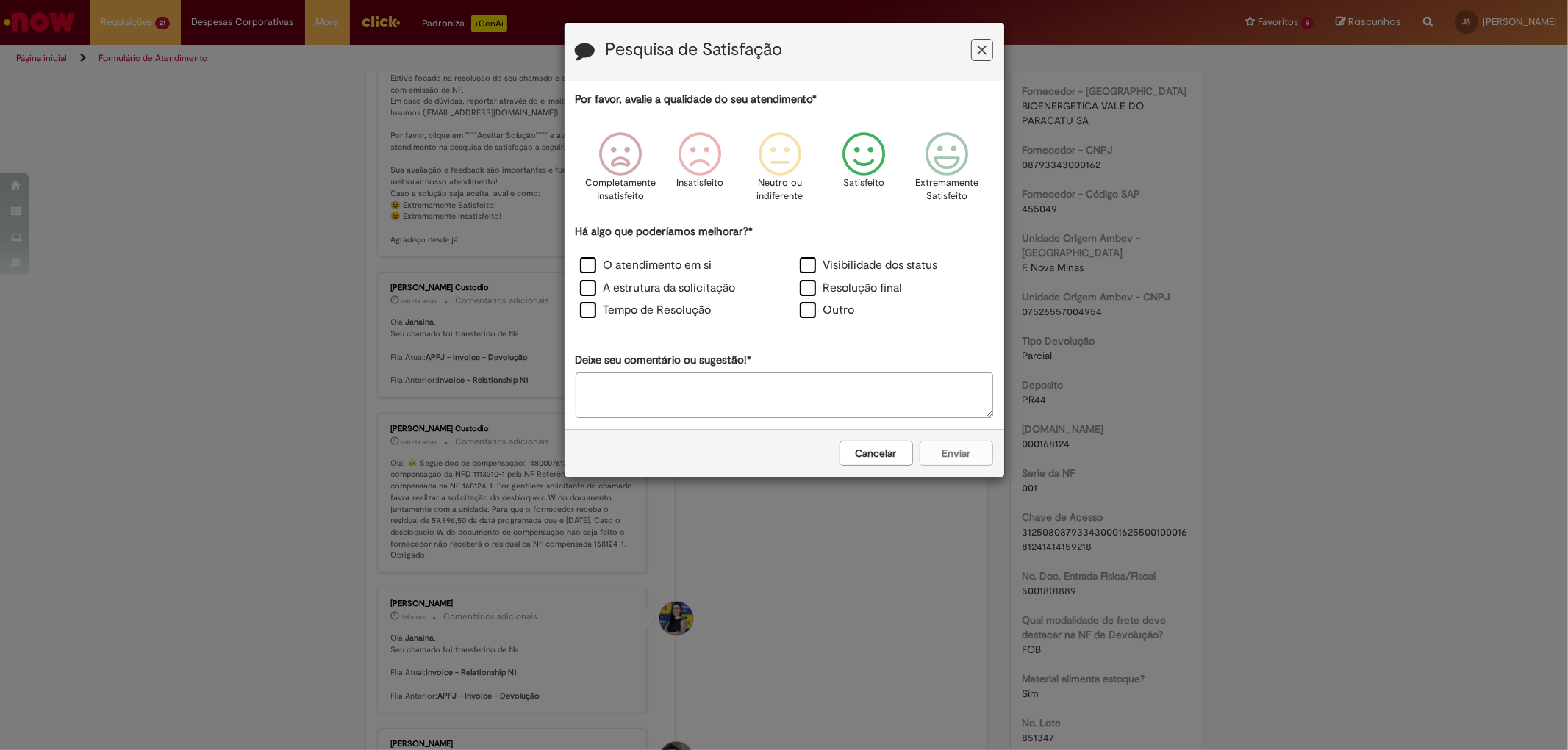
click at [859, 163] on icon "Feedback" at bounding box center [862, 154] width 55 height 44
click at [831, 305] on label "Outro" at bounding box center [827, 310] width 55 height 17
click at [864, 260] on label "Visibilidade dos status" at bounding box center [868, 265] width 138 height 17
click at [802, 309] on label "Outro" at bounding box center [827, 310] width 55 height 17
click at [963, 145] on icon "Feedback" at bounding box center [942, 154] width 55 height 44
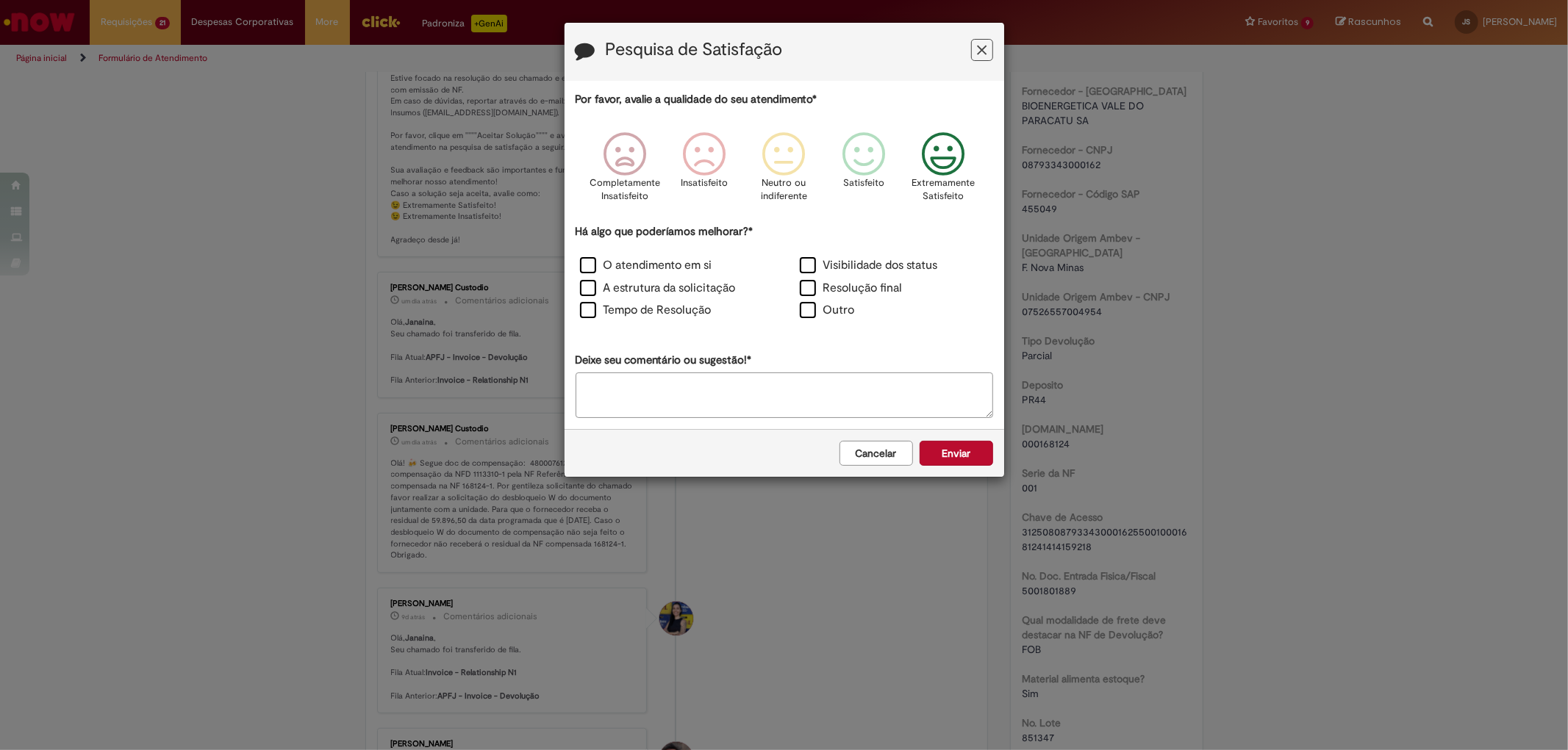
click at [949, 468] on div "Cancelar Enviar" at bounding box center [784, 452] width 439 height 48
click at [949, 454] on button "Enviar" at bounding box center [956, 453] width 73 height 25
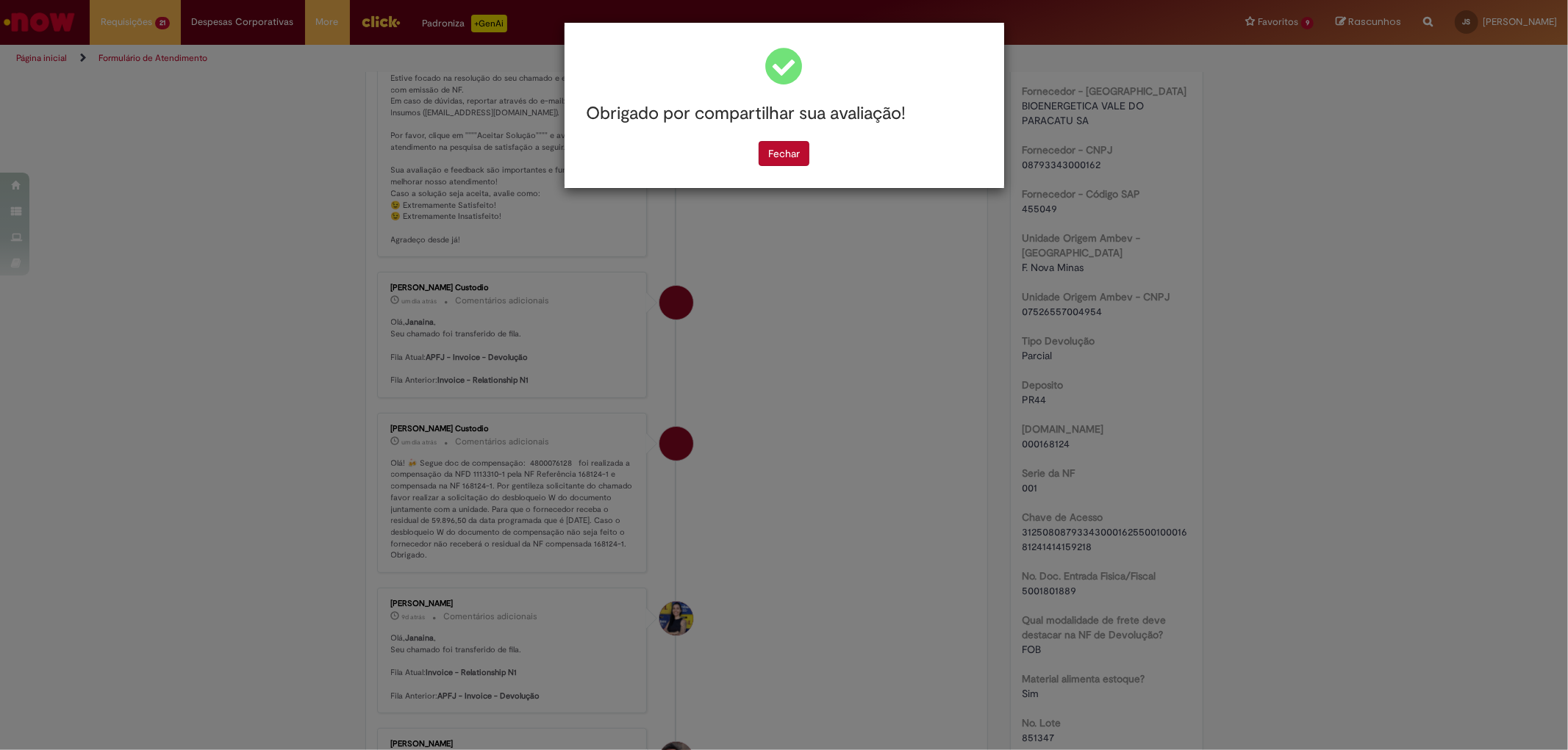
click at [770, 170] on div "Obrigado por compartilhar sua avaliação! [GEOGRAPHIC_DATA]" at bounding box center [784, 105] width 439 height 165
click at [790, 149] on button "Fechar" at bounding box center [784, 153] width 50 height 25
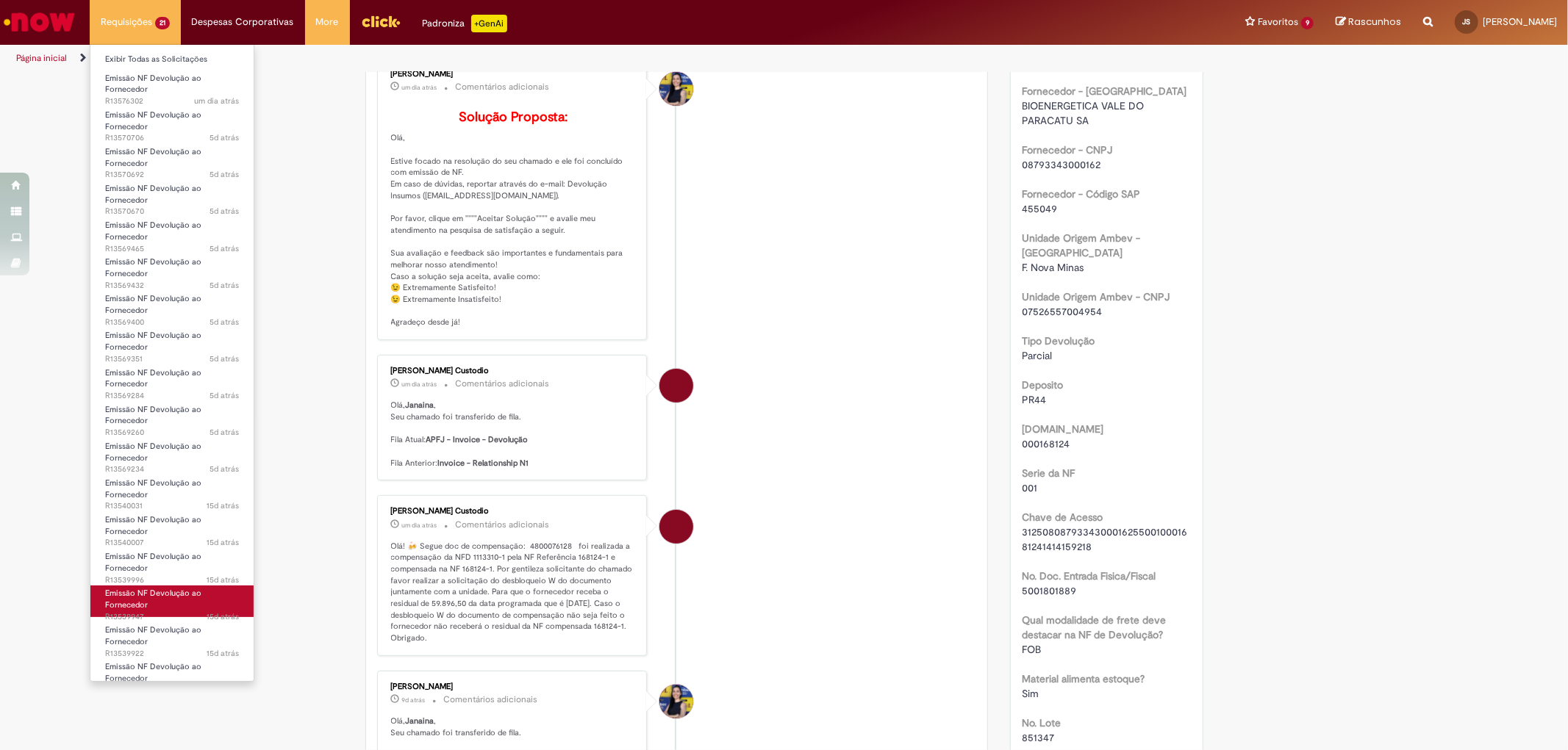
scroll to position [157, 0]
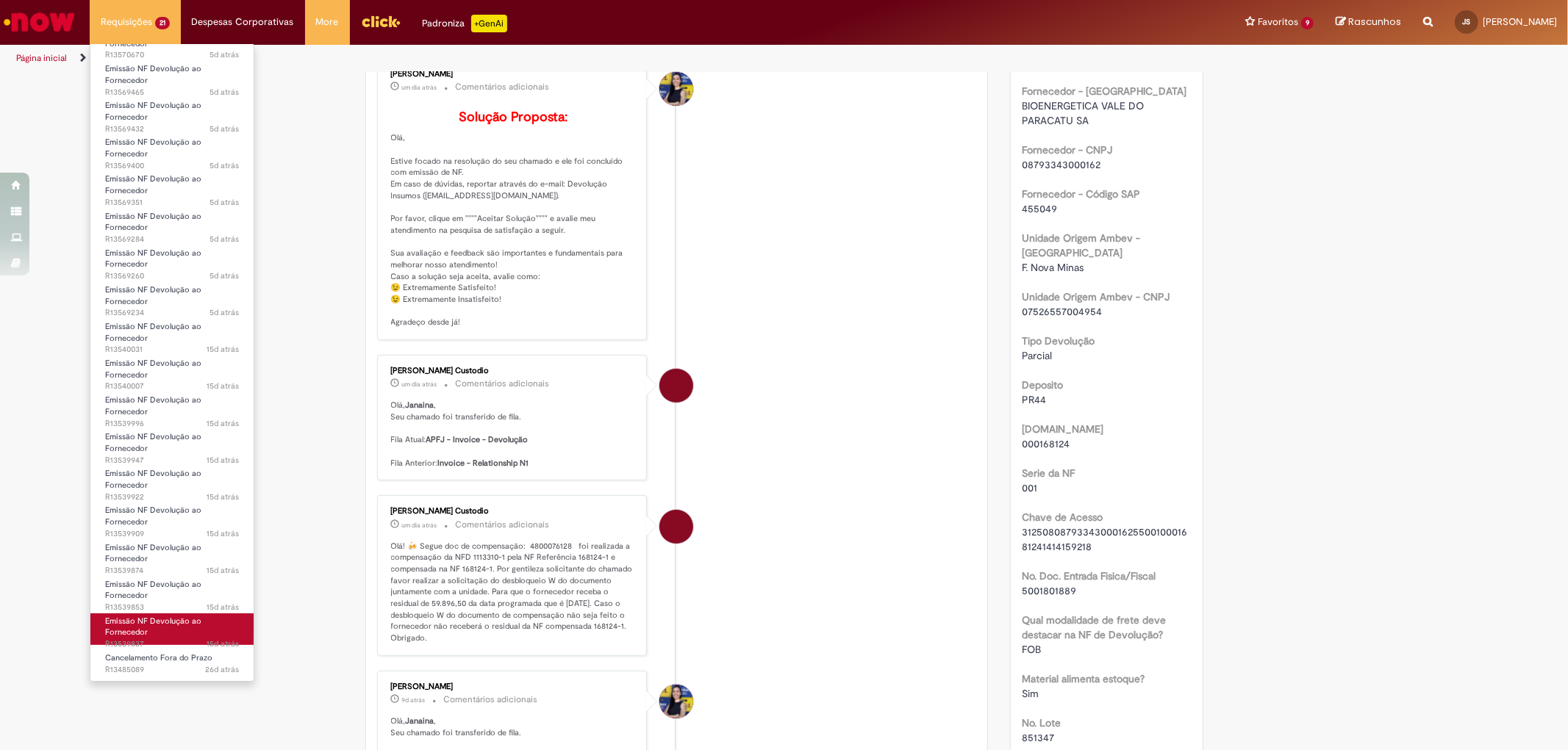
click at [187, 625] on span "Emissão NF Devolução ao Fornecedor" at bounding box center [153, 627] width 97 height 23
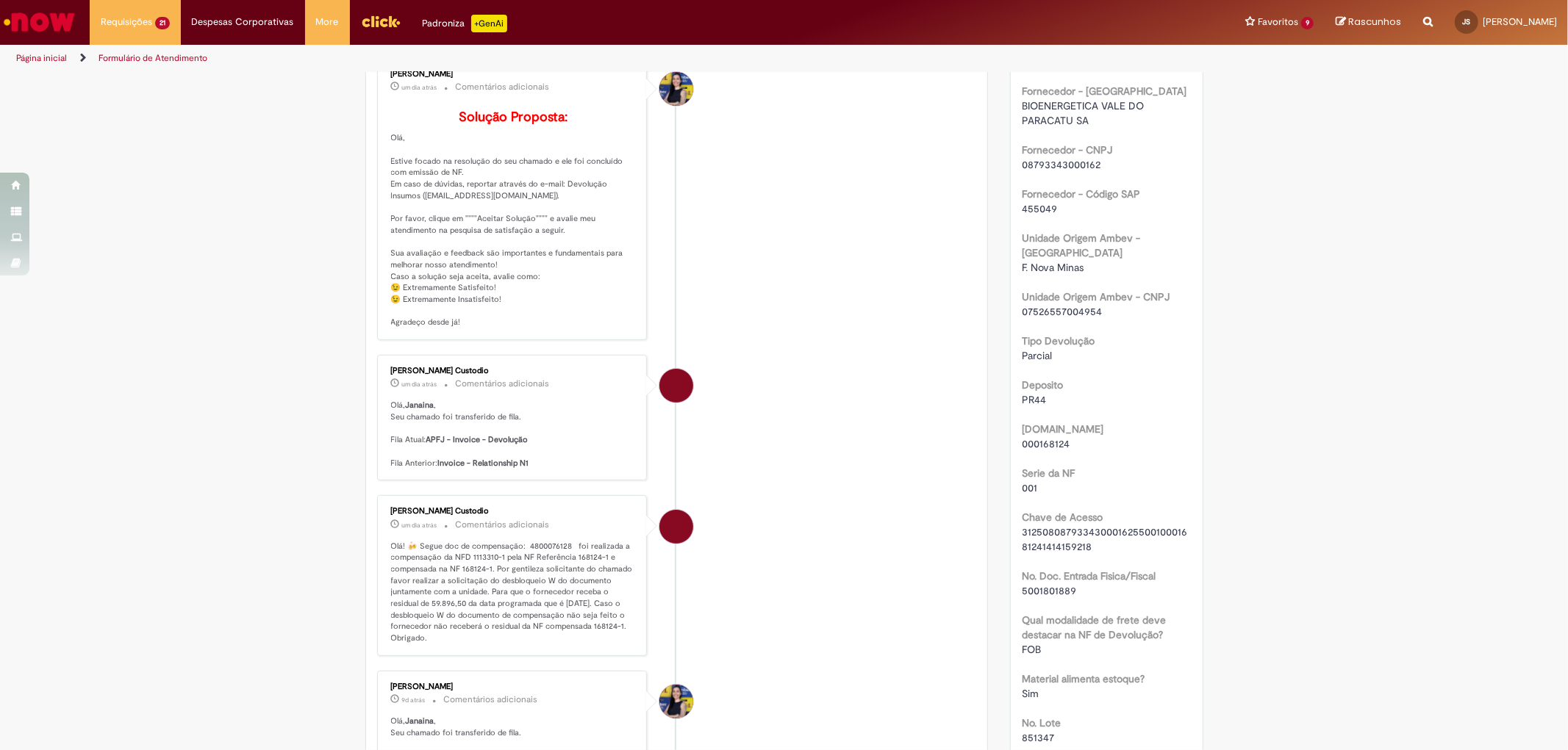
scroll to position [0, 0]
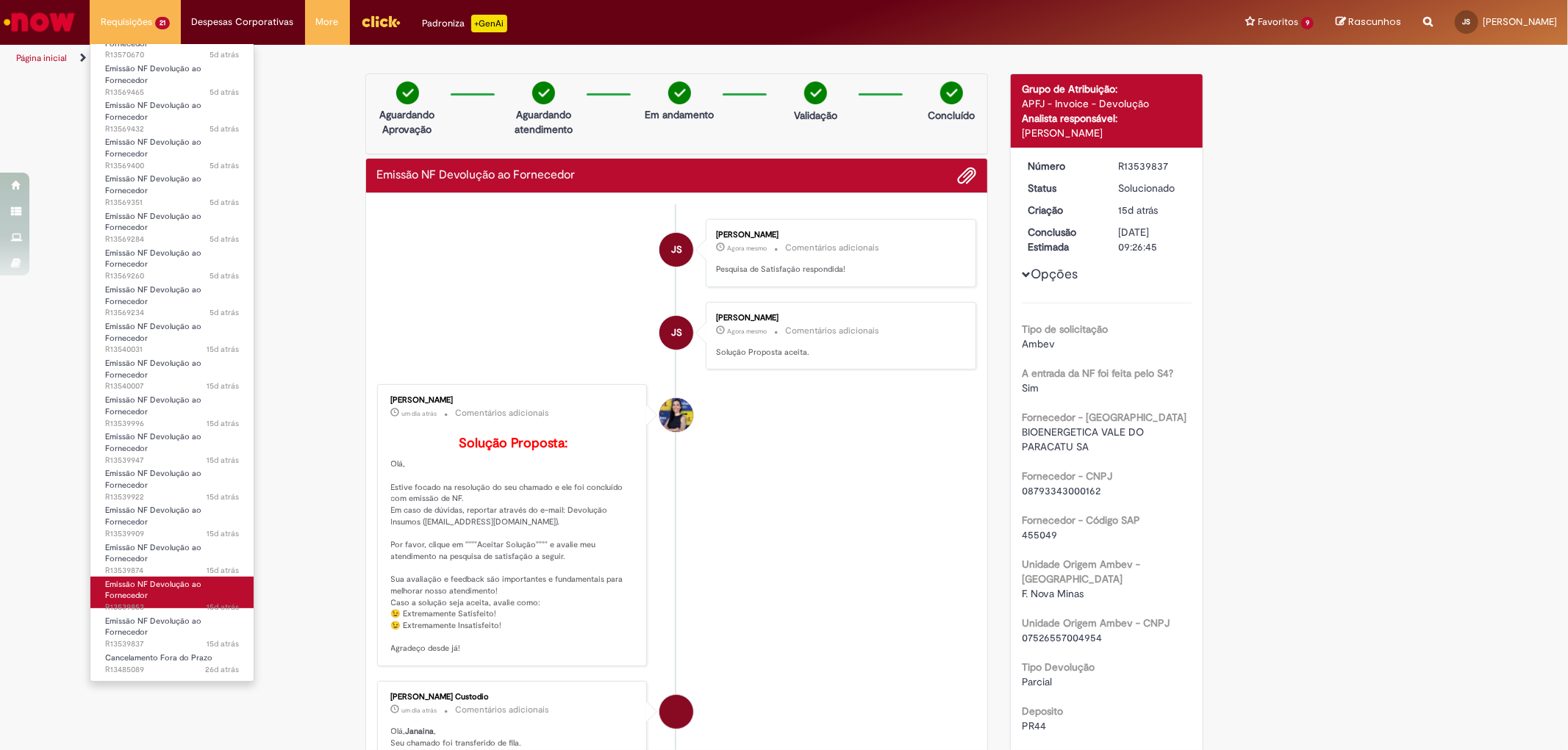
click at [157, 599] on link "Emissão NF Devolução ao Fornecedor 15d atrás 15 dias atrás R13539853" at bounding box center [172, 593] width 164 height 31
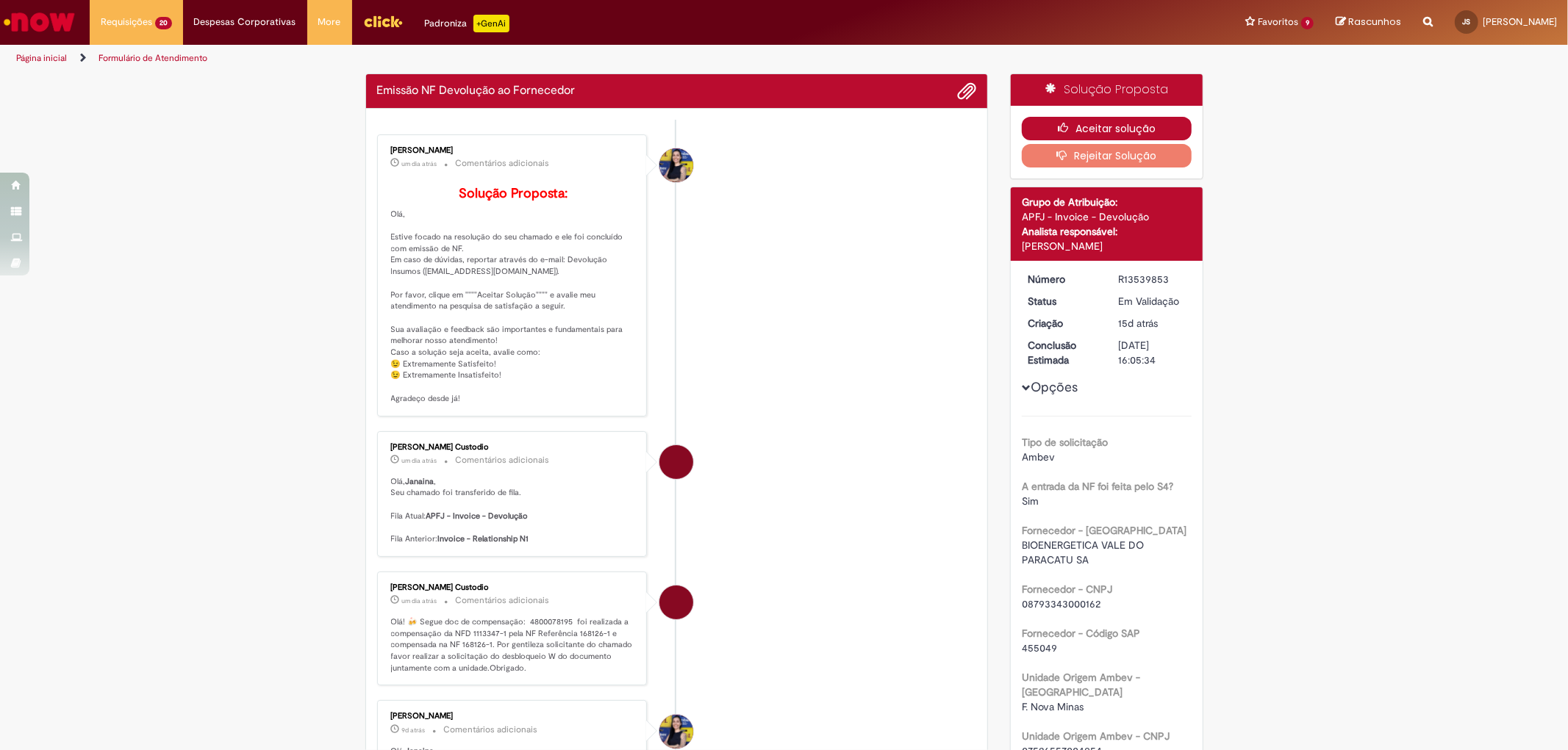
click at [1158, 127] on button "Aceitar solução" at bounding box center [1106, 128] width 170 height 23
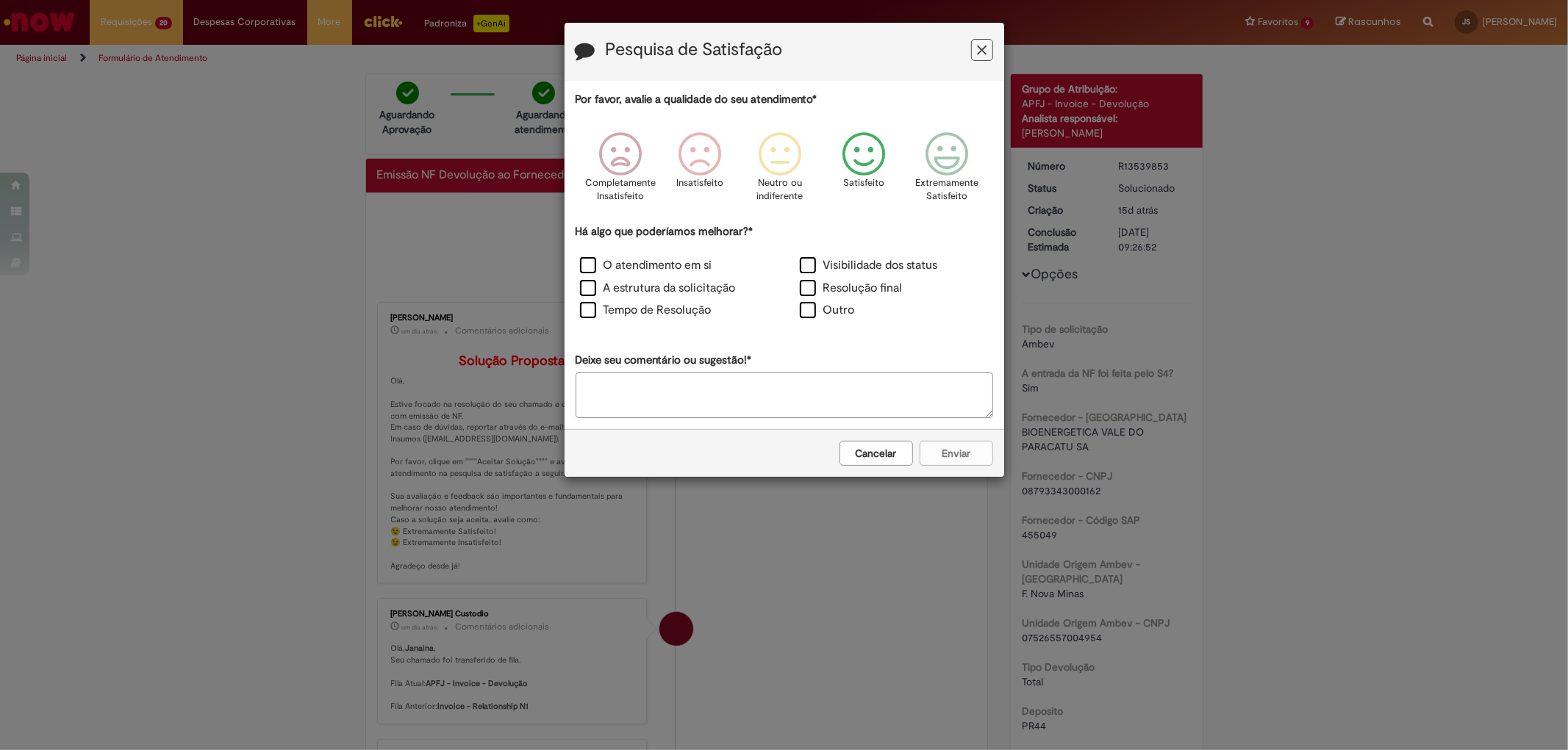
click at [865, 173] on icon "Feedback" at bounding box center [862, 154] width 55 height 44
click at [811, 287] on label "Resolução final" at bounding box center [851, 288] width 103 height 17
click at [958, 448] on button "Enviar" at bounding box center [956, 453] width 73 height 25
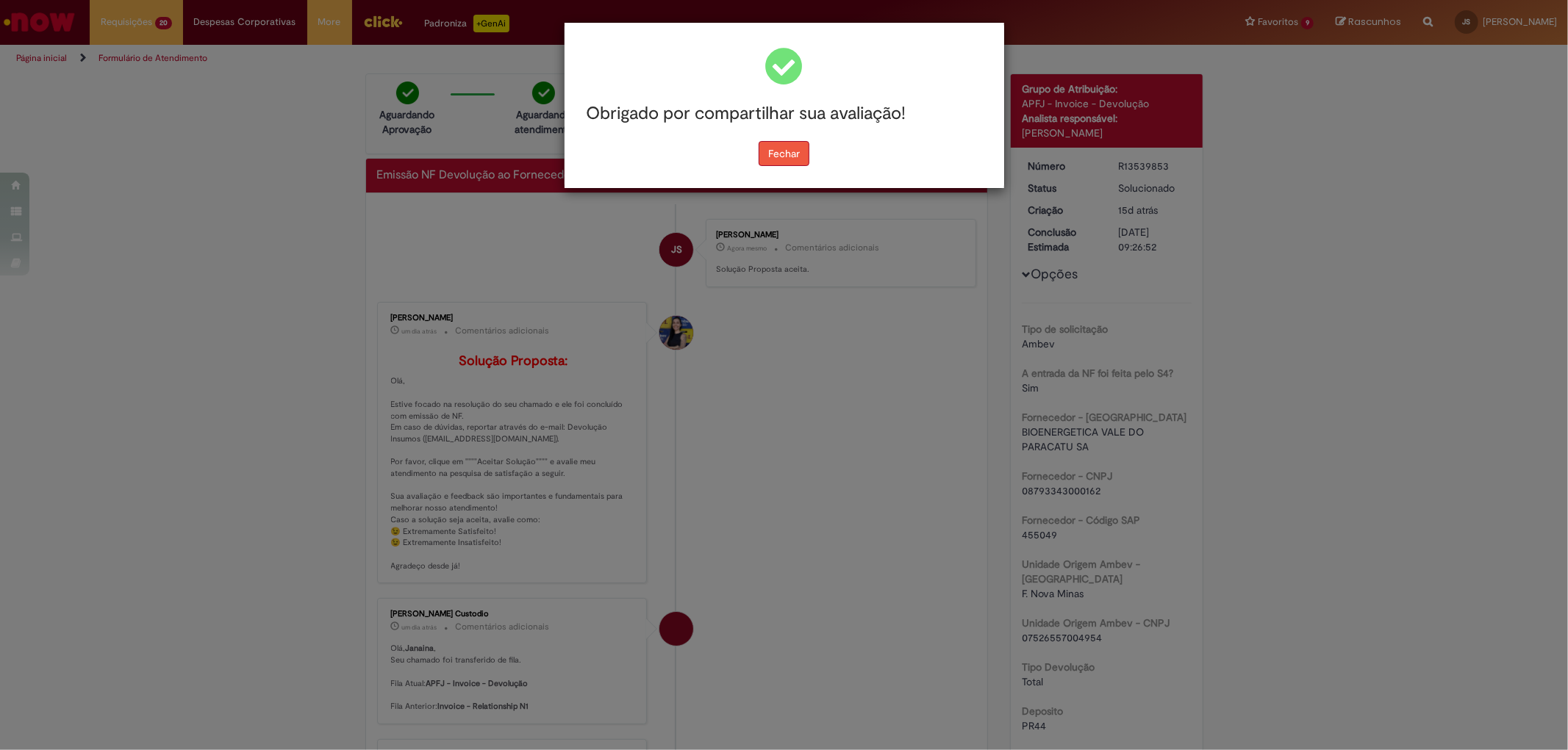
click at [803, 158] on button "Fechar" at bounding box center [784, 153] width 50 height 25
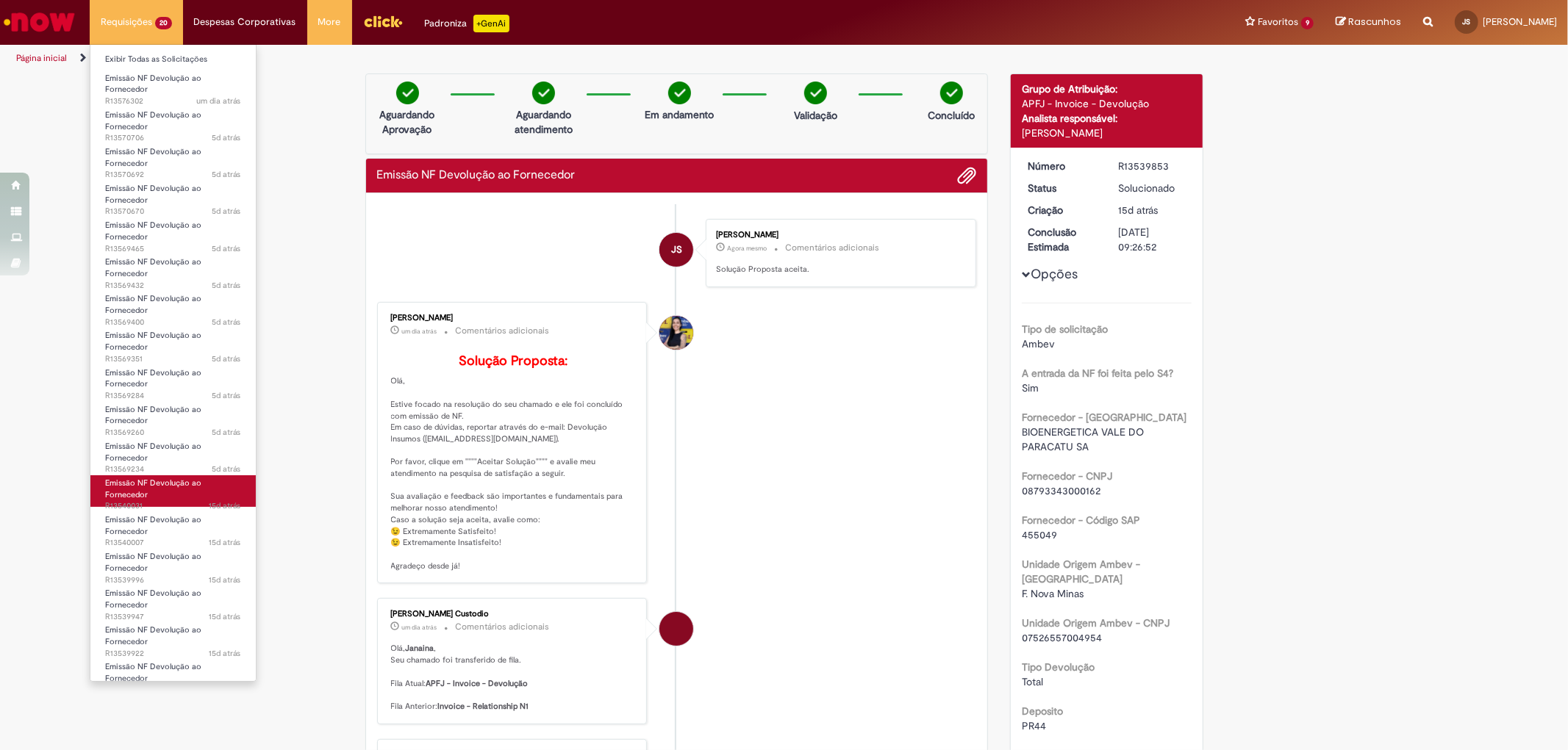
scroll to position [120, 0]
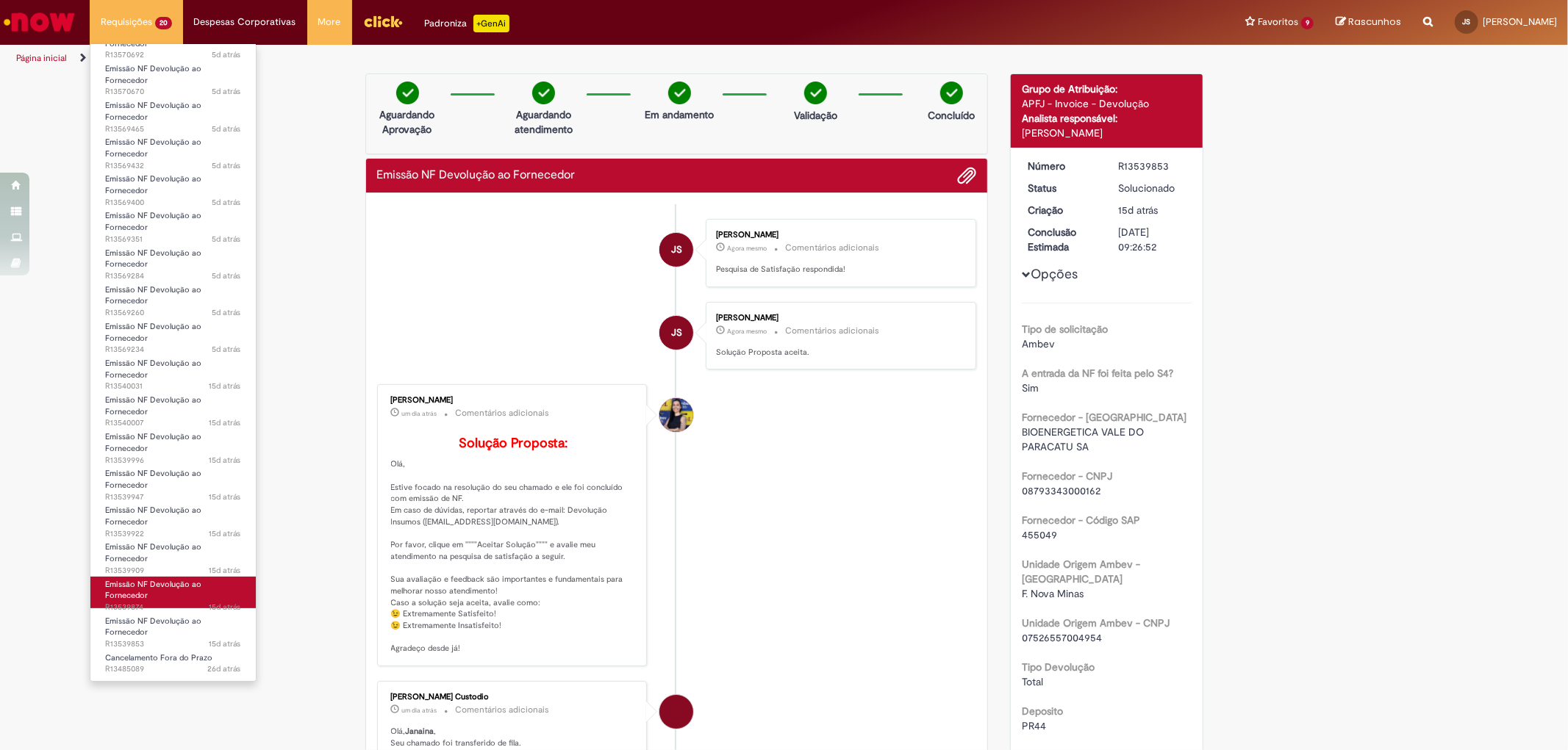
click at [168, 589] on link "Emissão NF Devolução ao Fornecedor 15d atrás 15 dias atrás R13539874" at bounding box center [173, 593] width 165 height 31
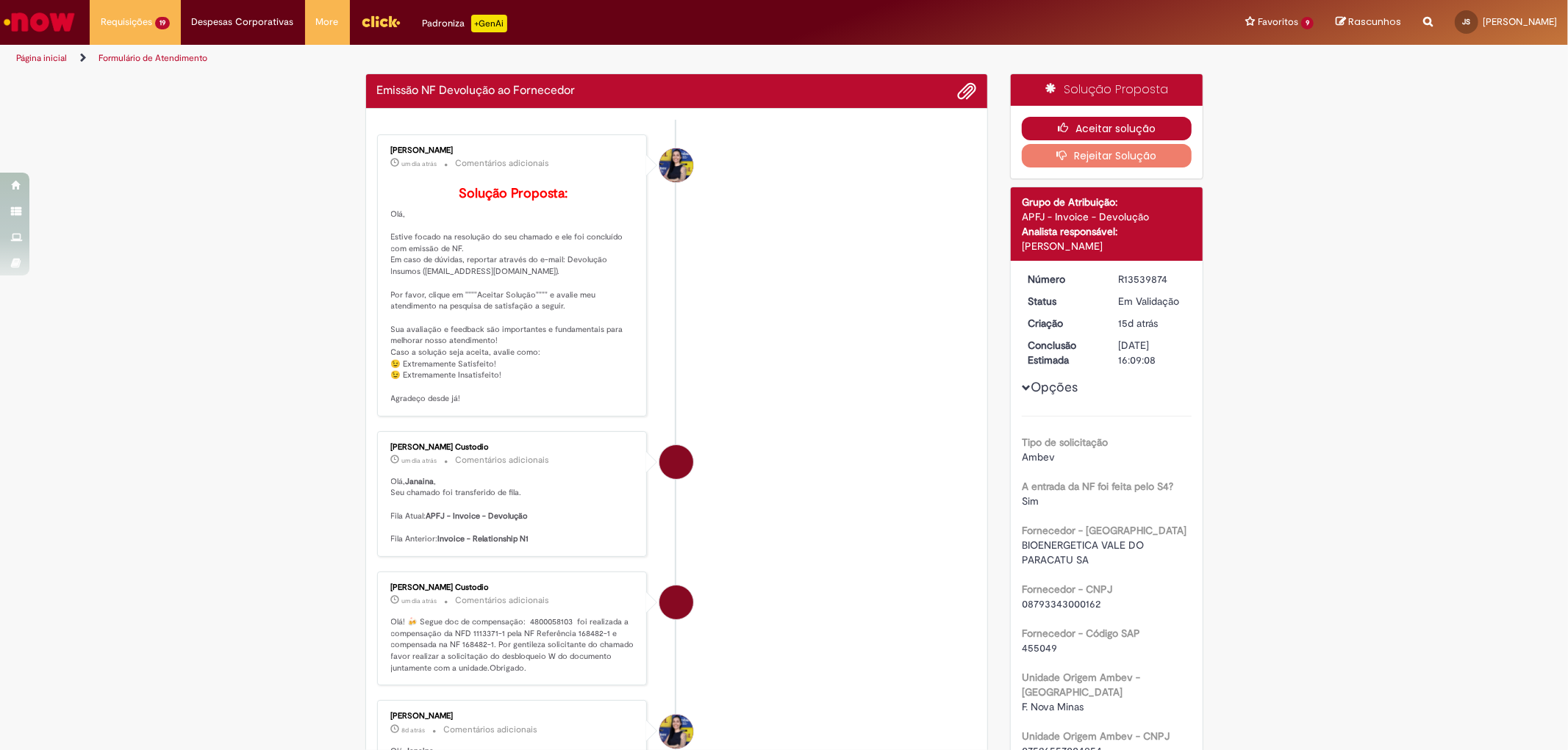
click at [1064, 129] on icon "button" at bounding box center [1067, 128] width 17 height 10
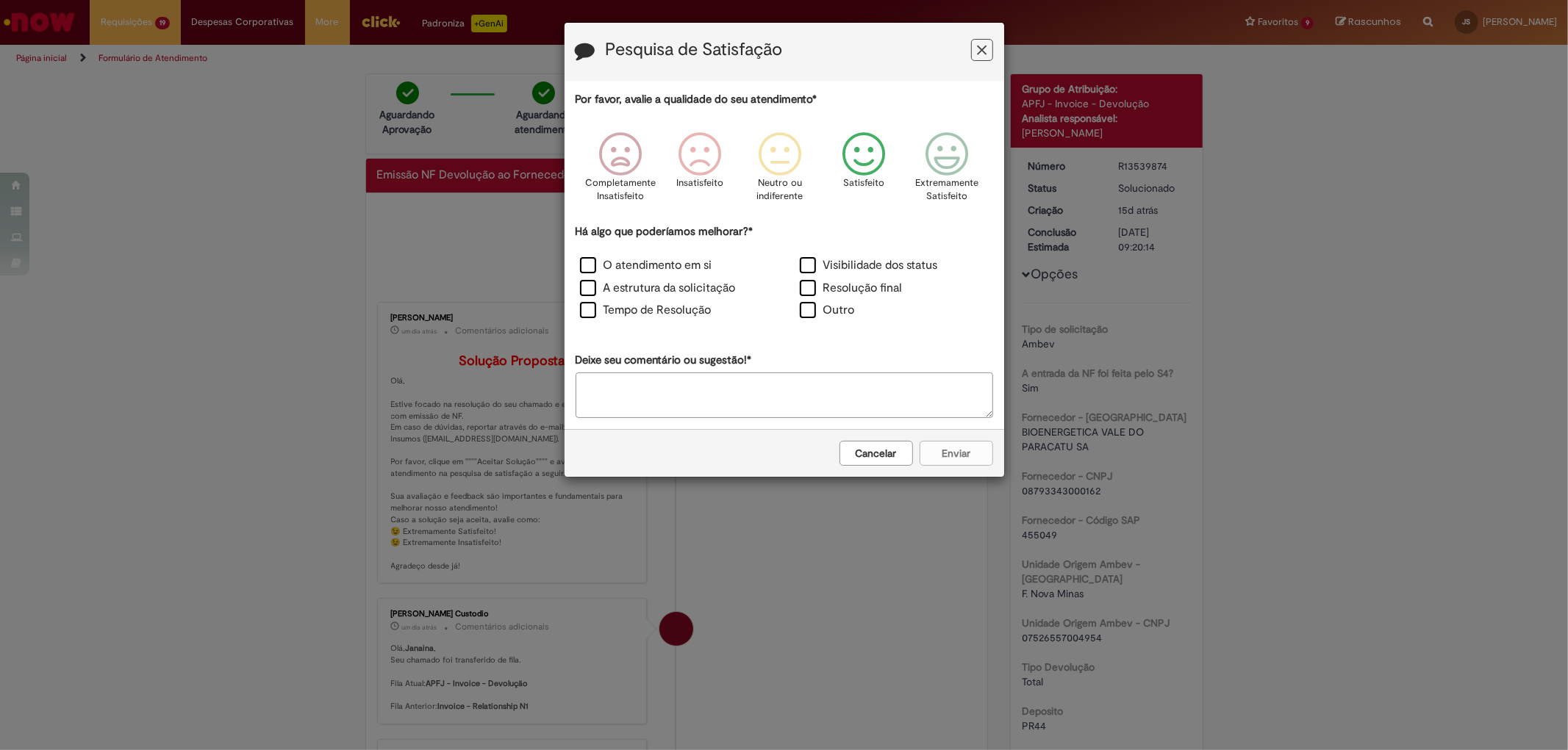
click at [880, 153] on icon "Feedback" at bounding box center [862, 154] width 55 height 44
click at [877, 285] on label "Resolução final" at bounding box center [851, 288] width 103 height 17
click at [950, 452] on button "Enviar" at bounding box center [956, 453] width 73 height 25
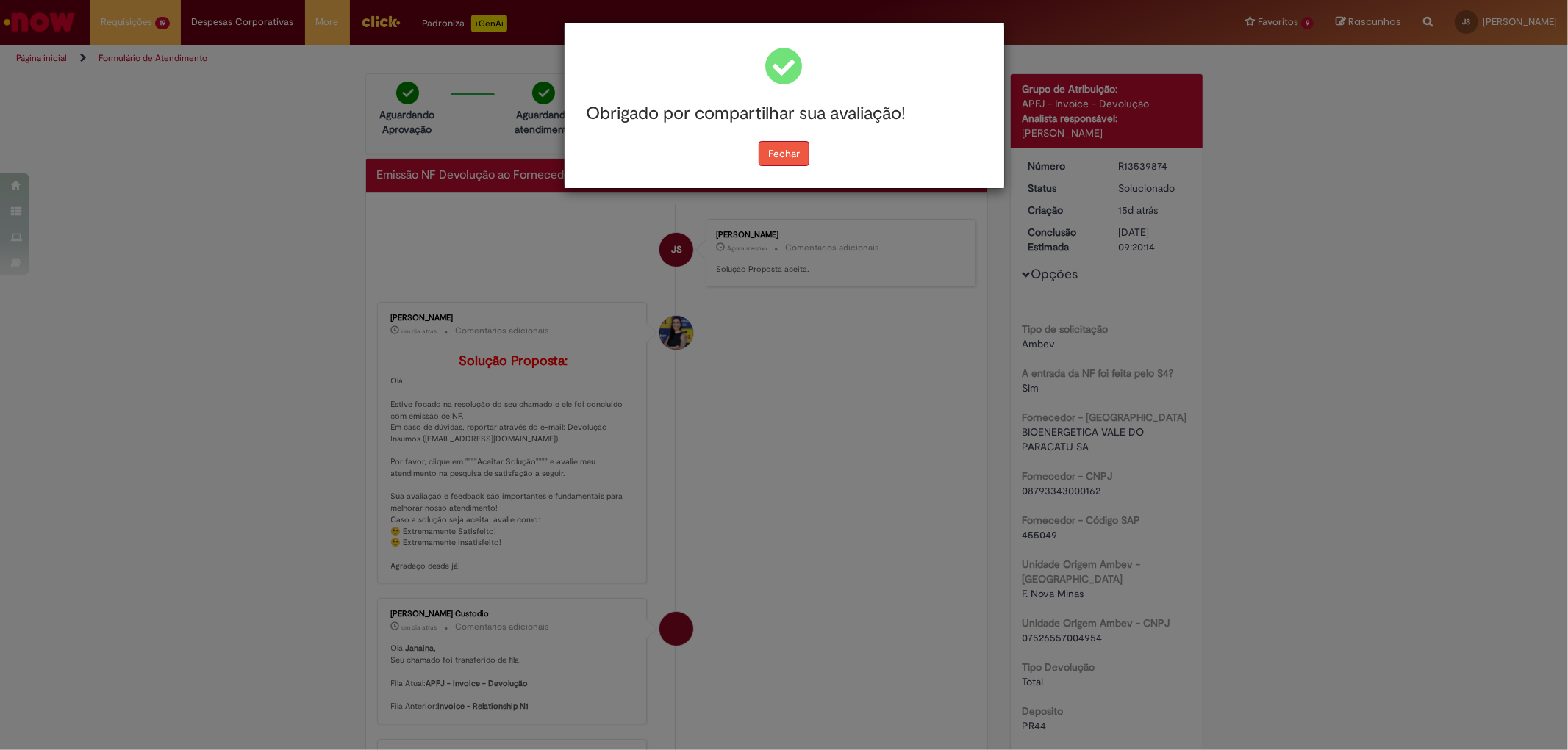
click at [782, 149] on button "Fechar" at bounding box center [784, 153] width 50 height 25
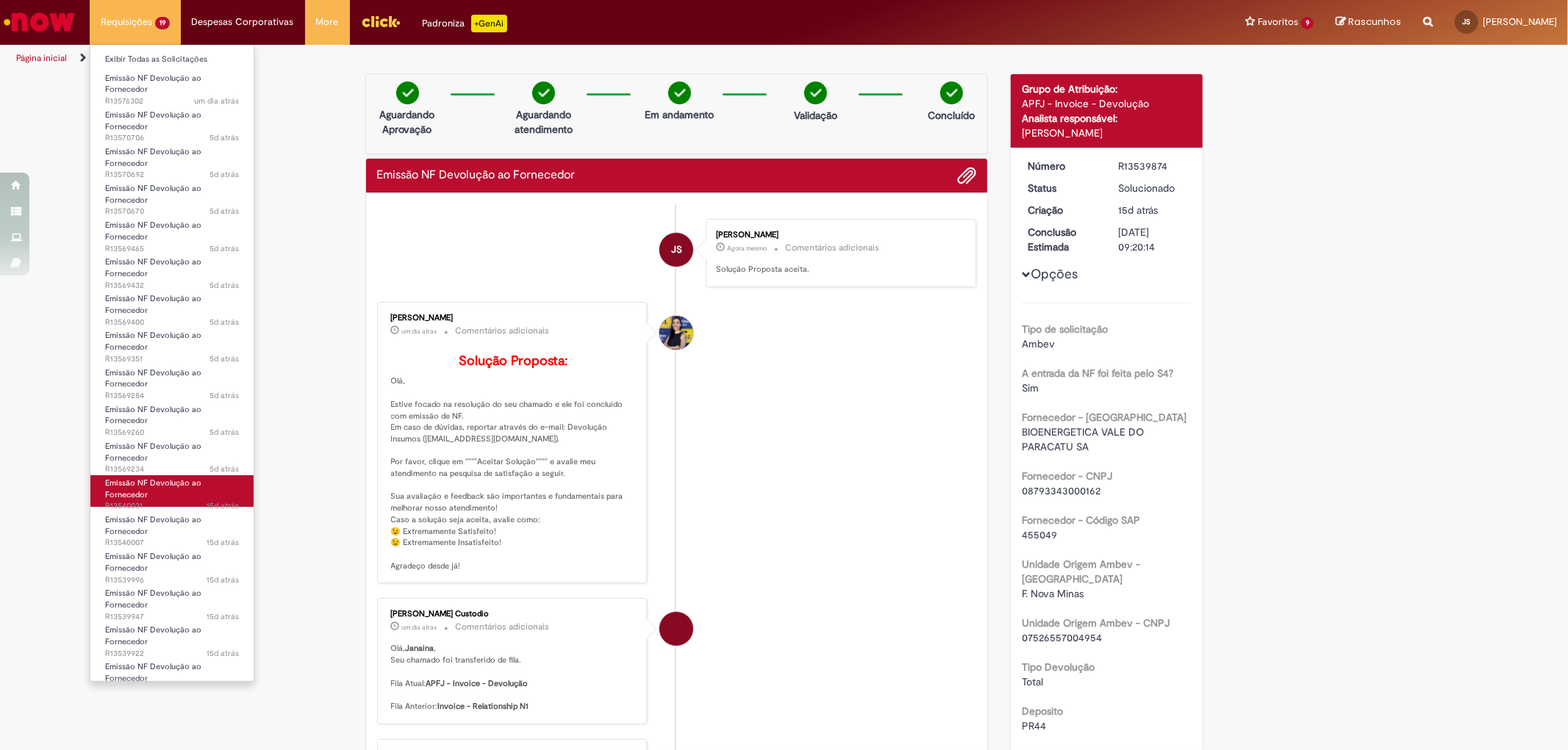
scroll to position [83, 0]
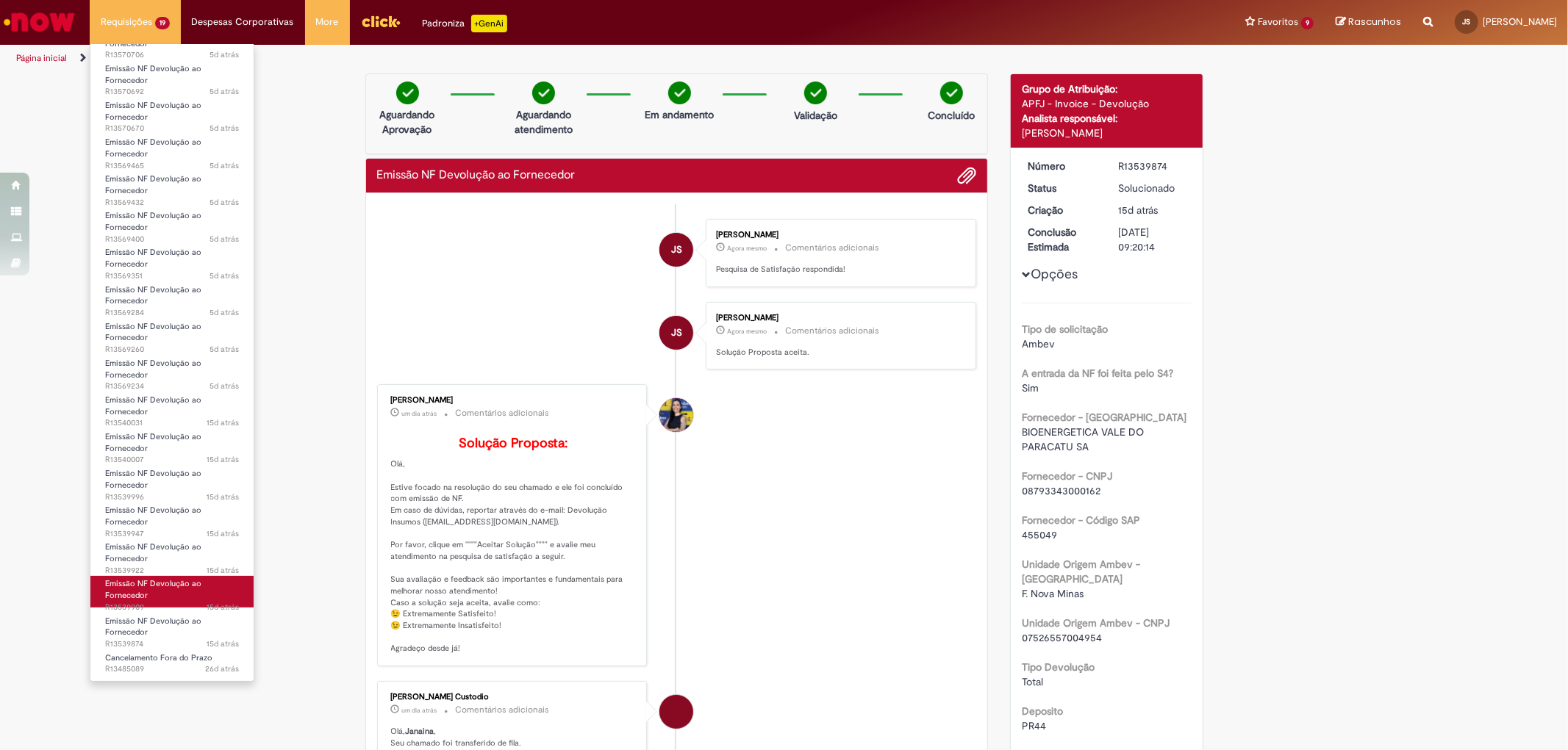
click at [192, 589] on span "Emissão NF Devolução ao Fornecedor" at bounding box center [153, 590] width 97 height 23
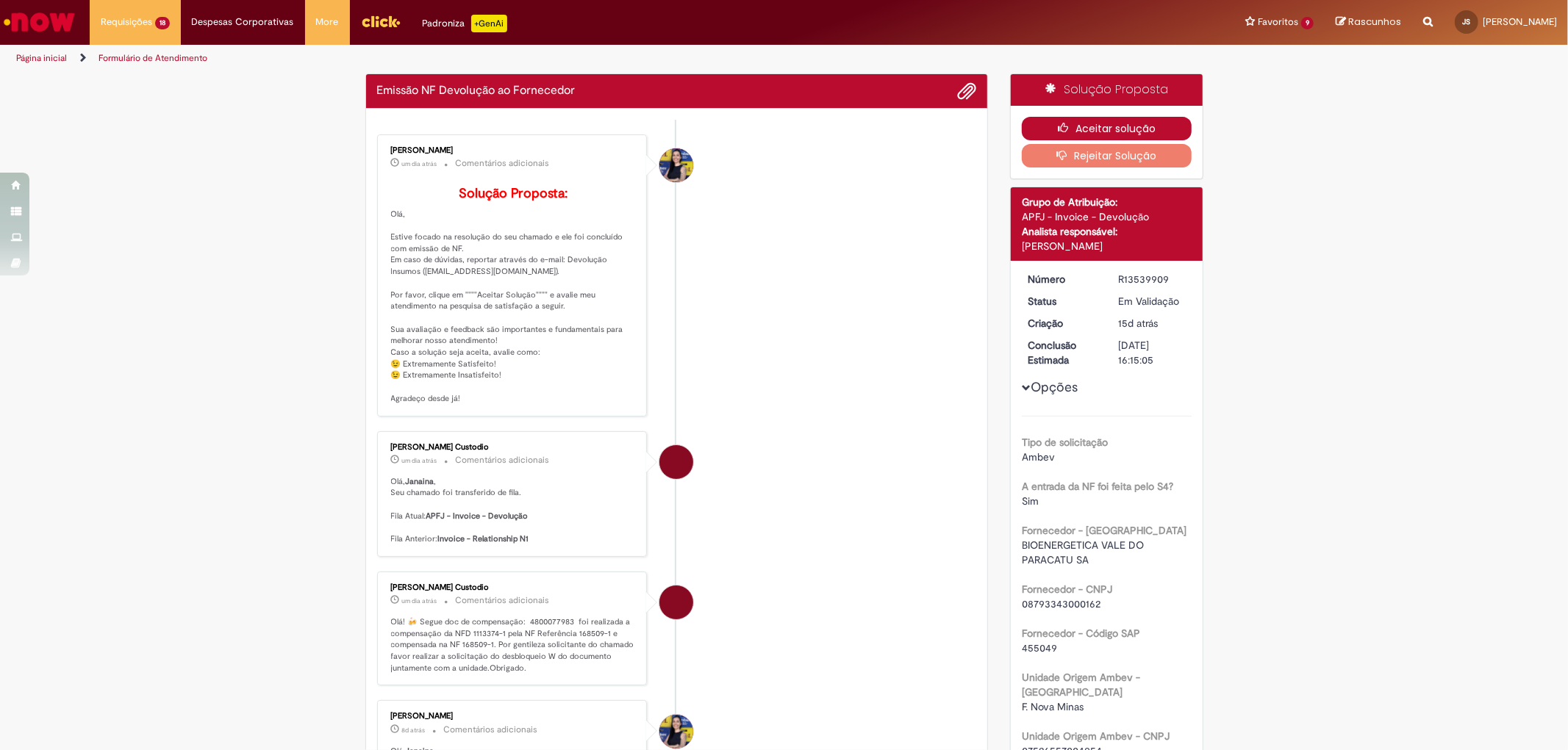
click at [1098, 131] on button "Aceitar solução" at bounding box center [1106, 128] width 170 height 23
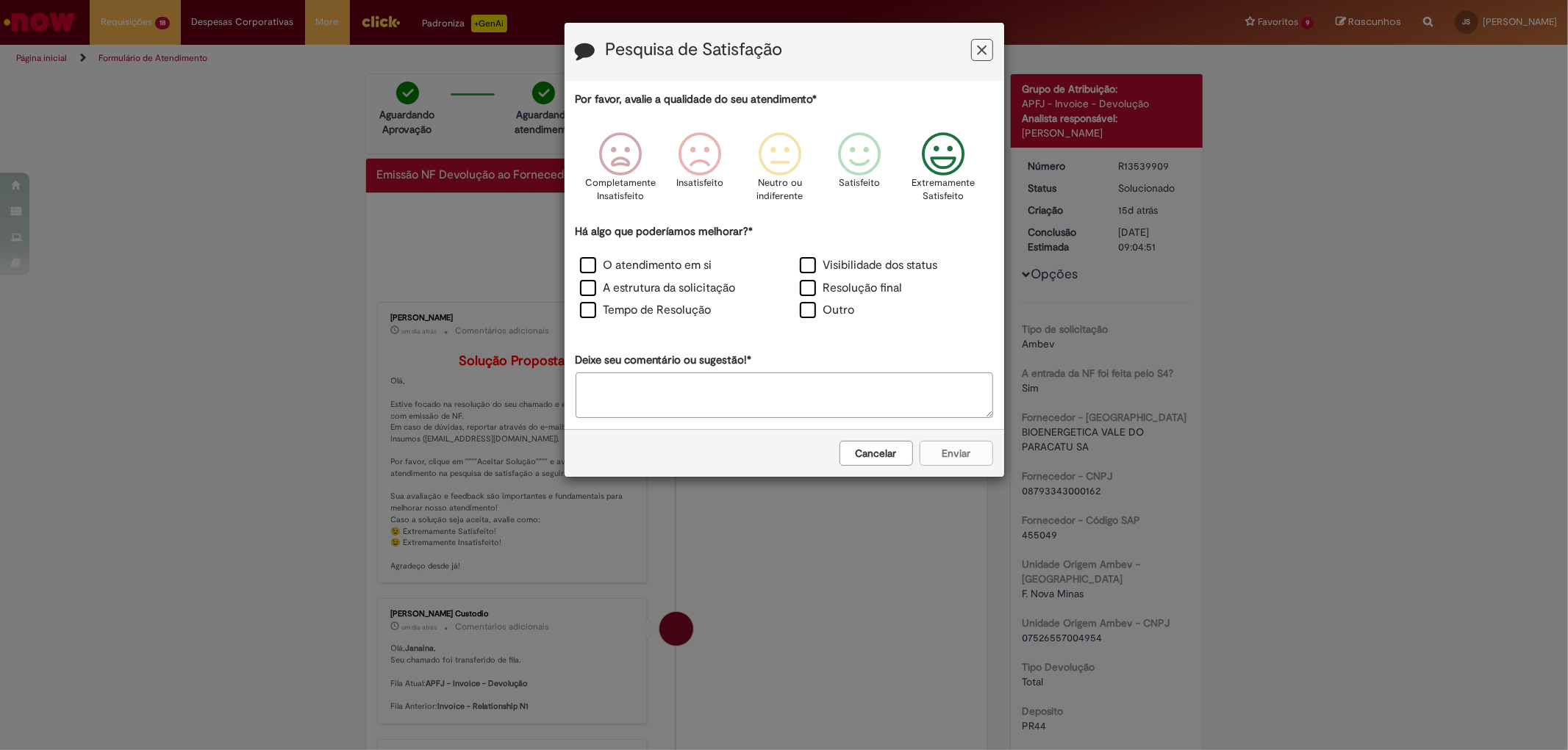
click at [923, 165] on icon "Feedback" at bounding box center [942, 154] width 55 height 44
click at [861, 263] on label "Visibilidade dos status" at bounding box center [868, 265] width 138 height 17
click at [958, 452] on button "Enviar" at bounding box center [956, 453] width 73 height 25
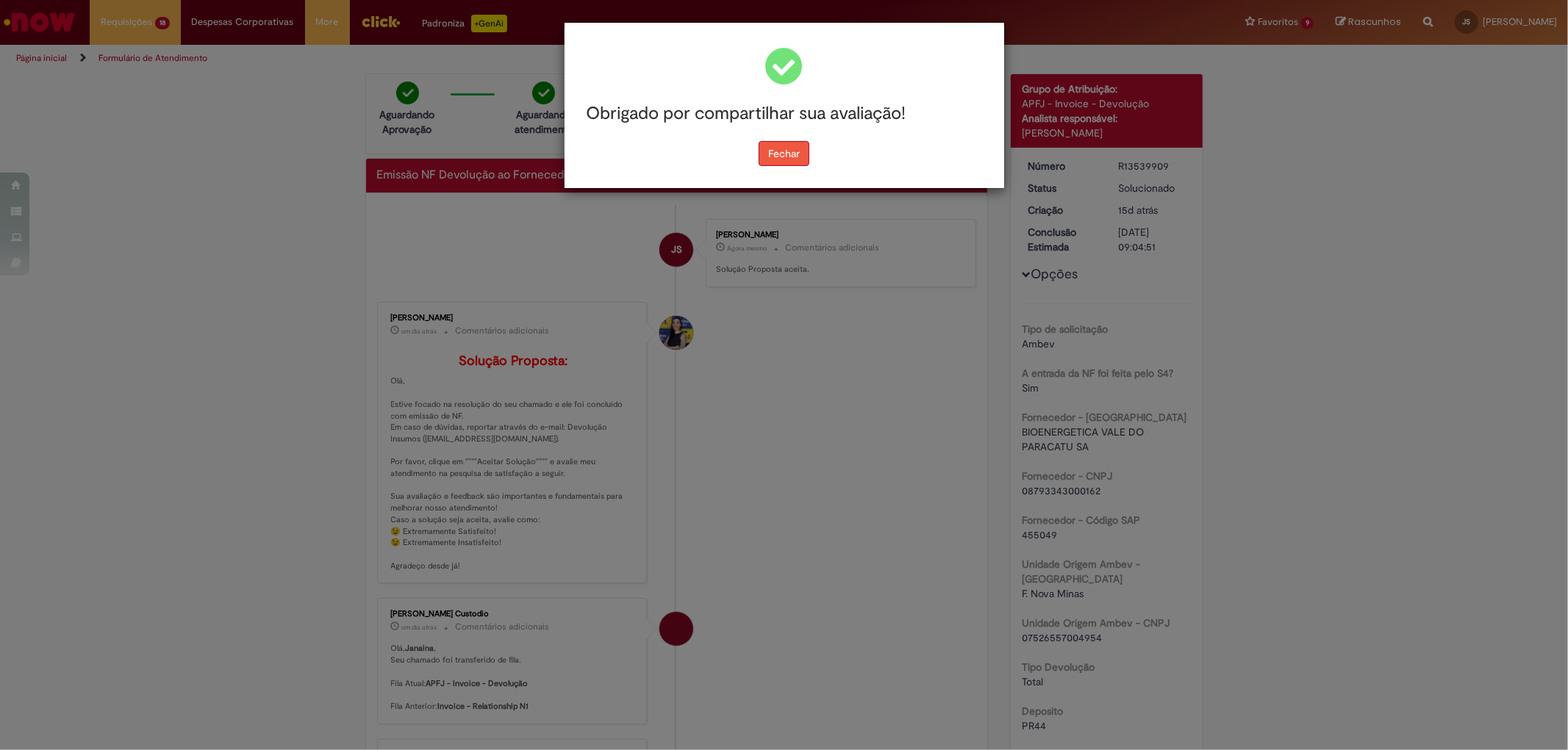
click at [806, 158] on button "Fechar" at bounding box center [784, 153] width 50 height 25
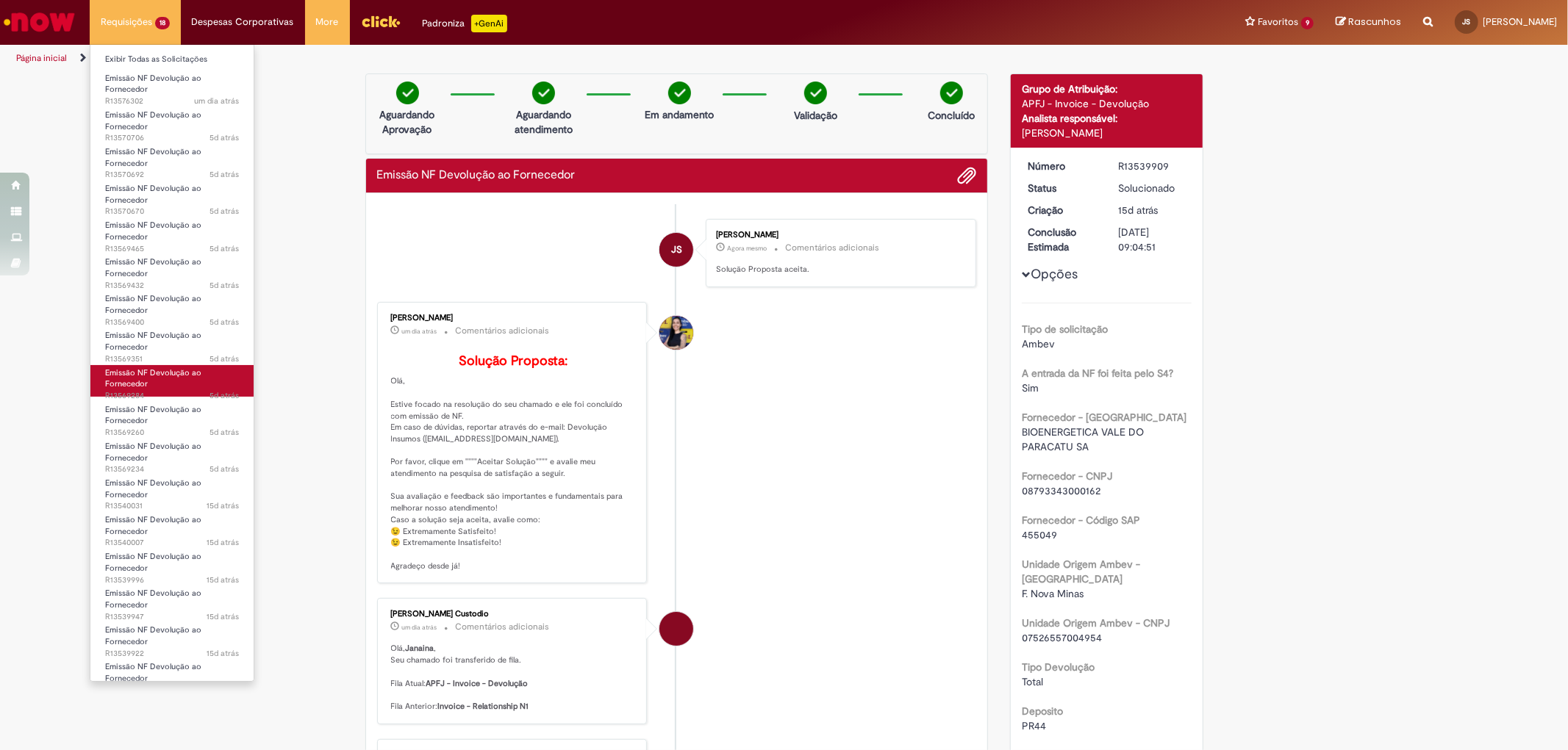
scroll to position [46, 0]
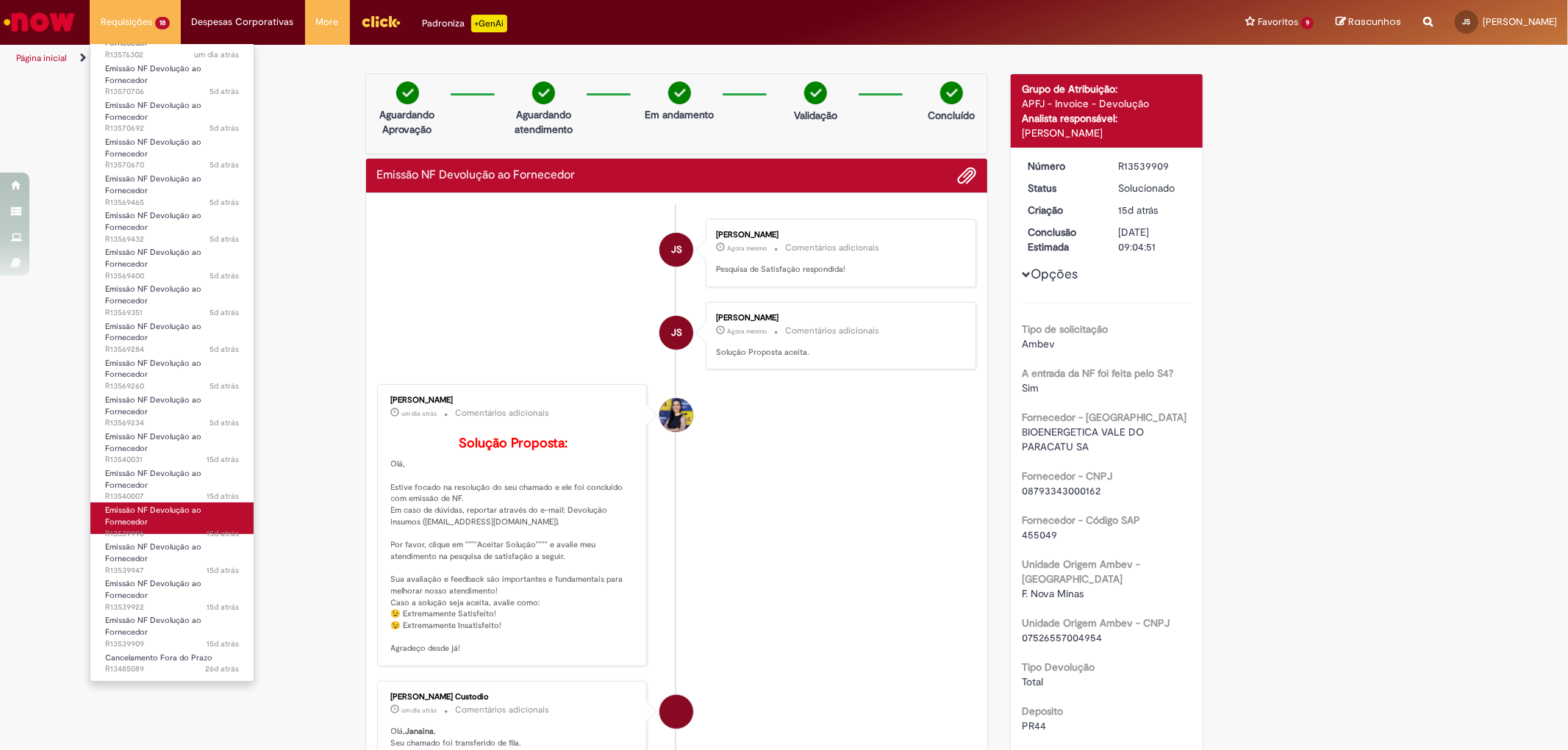
click at [149, 526] on link "Emissão NF Devolução ao Fornecedor 15d atrás 15 dias atrás R13539996" at bounding box center [172, 519] width 164 height 31
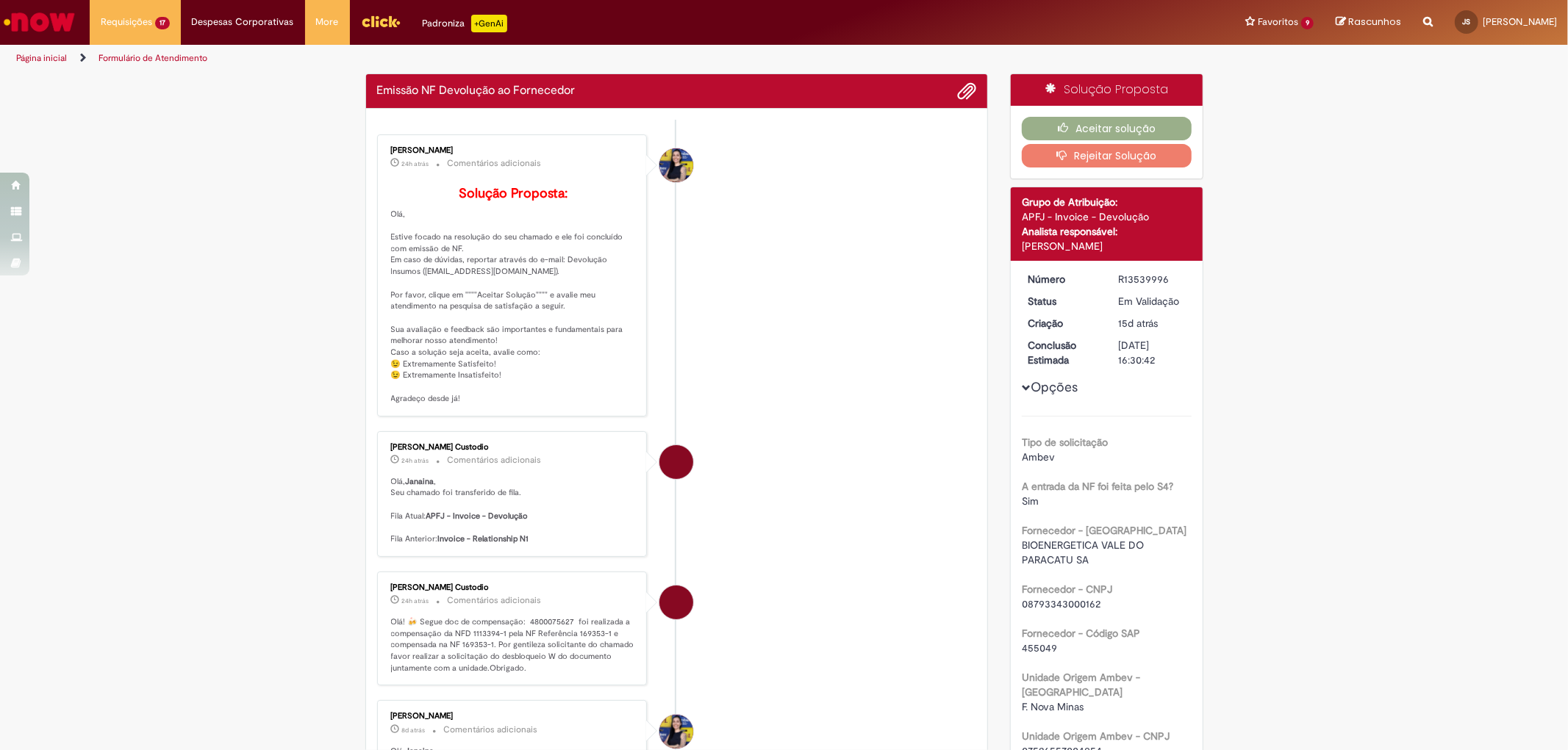
click at [1096, 115] on div "Aceitar solução Rejeitar Solução" at bounding box center [1106, 143] width 191 height 73
click at [1096, 122] on button "Aceitar solução" at bounding box center [1106, 128] width 170 height 23
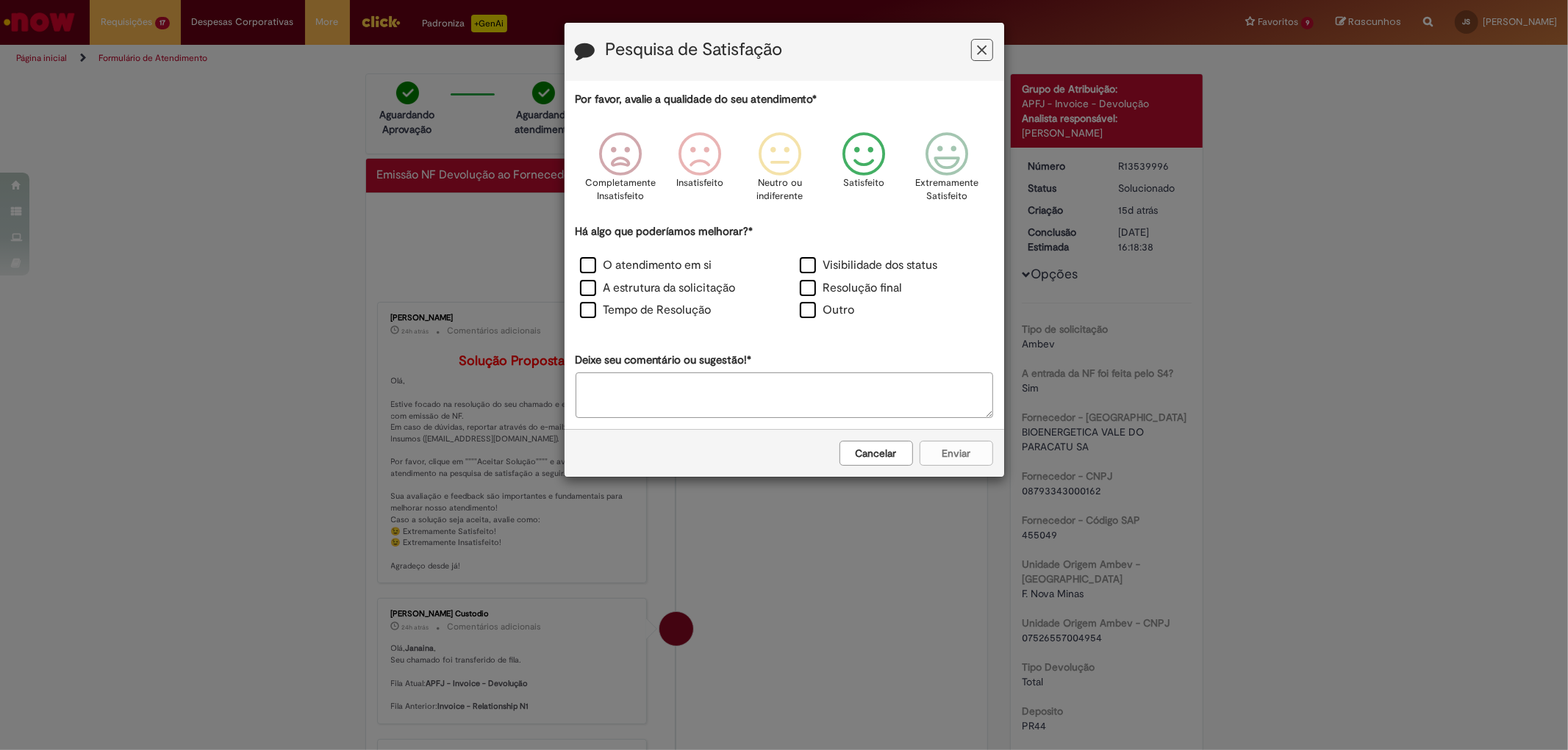
click at [861, 168] on icon "Feedback" at bounding box center [862, 154] width 55 height 44
click at [876, 282] on label "Resolução final" at bounding box center [851, 288] width 103 height 17
click at [944, 446] on button "Enviar" at bounding box center [956, 453] width 73 height 25
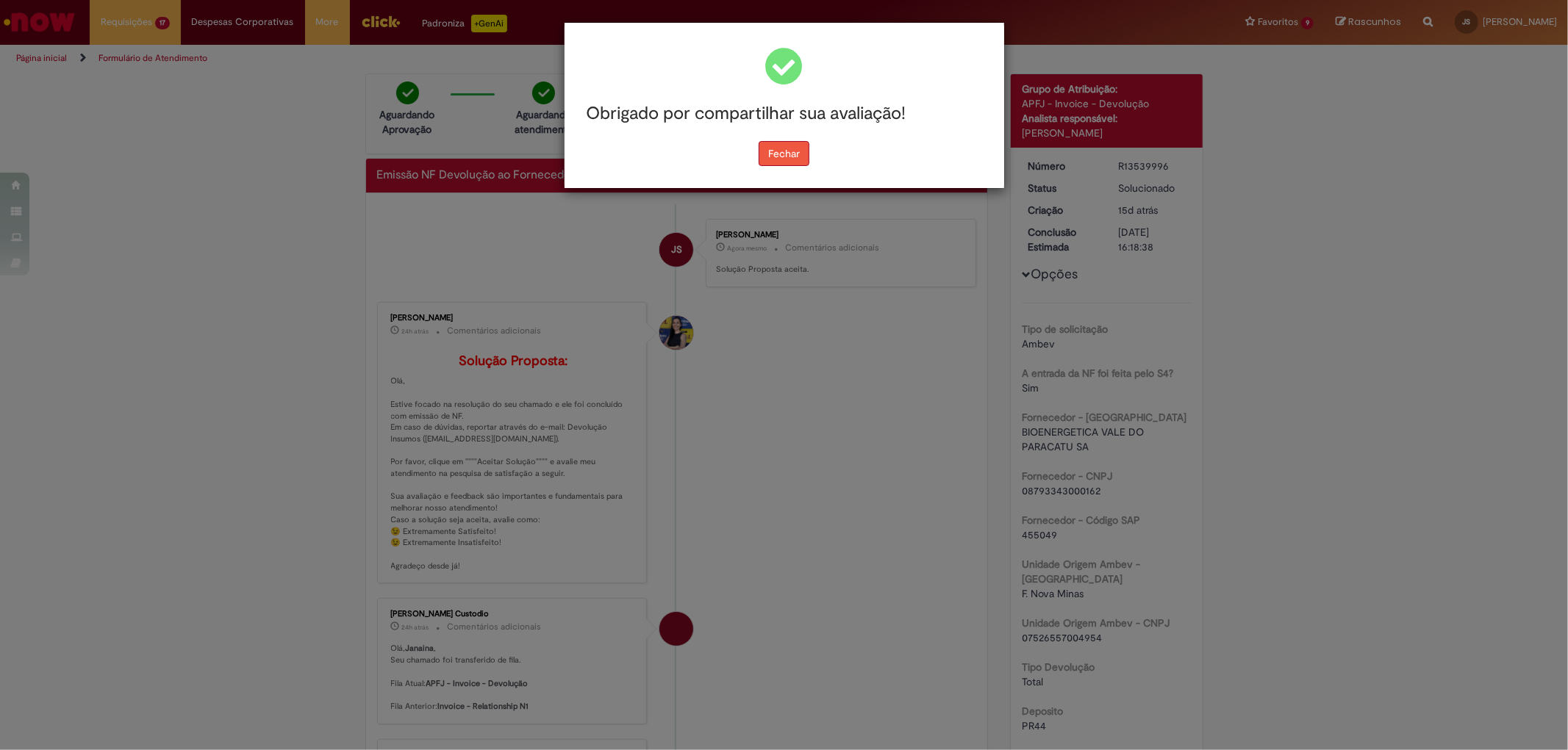
click at [805, 149] on button "Fechar" at bounding box center [784, 153] width 50 height 25
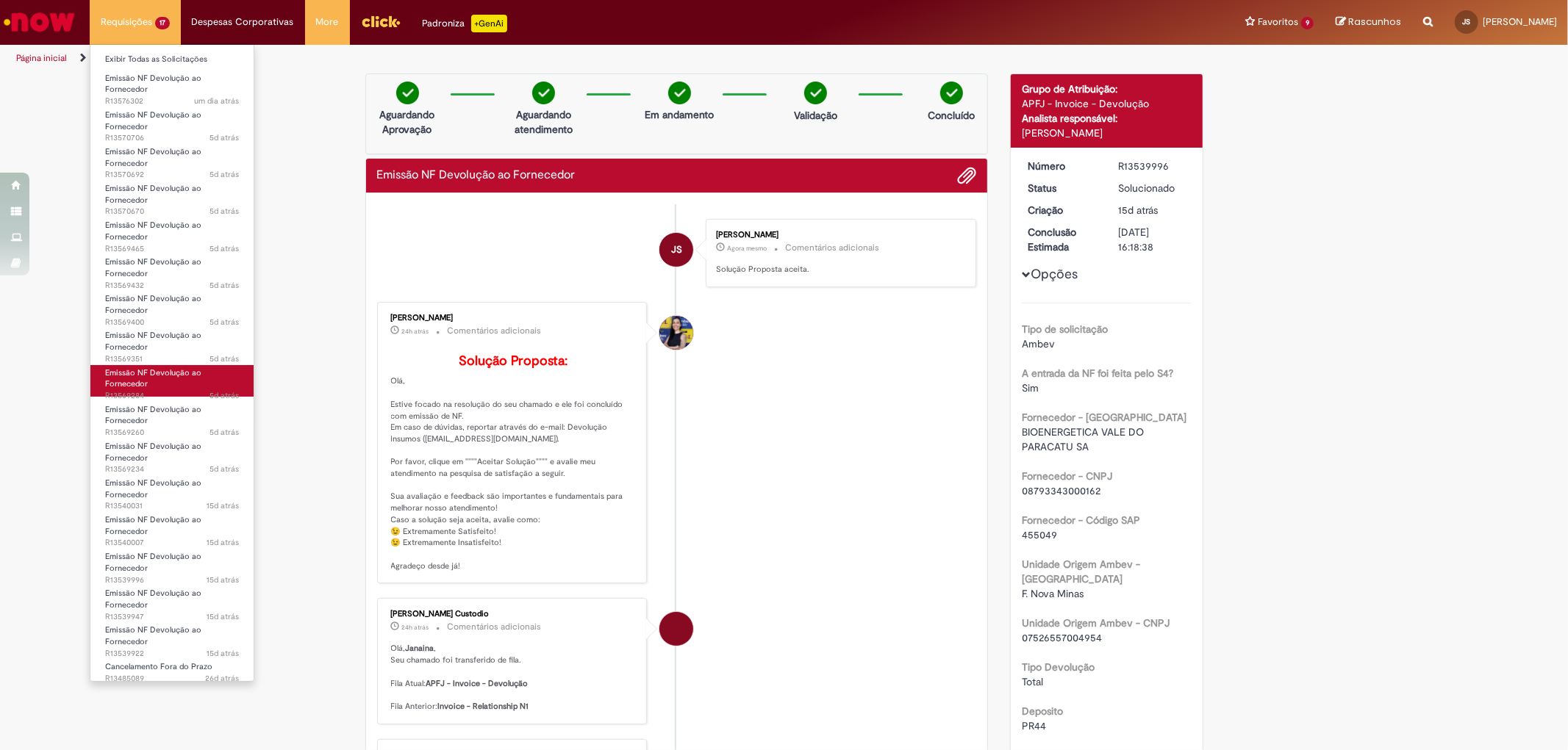
scroll to position [10, 0]
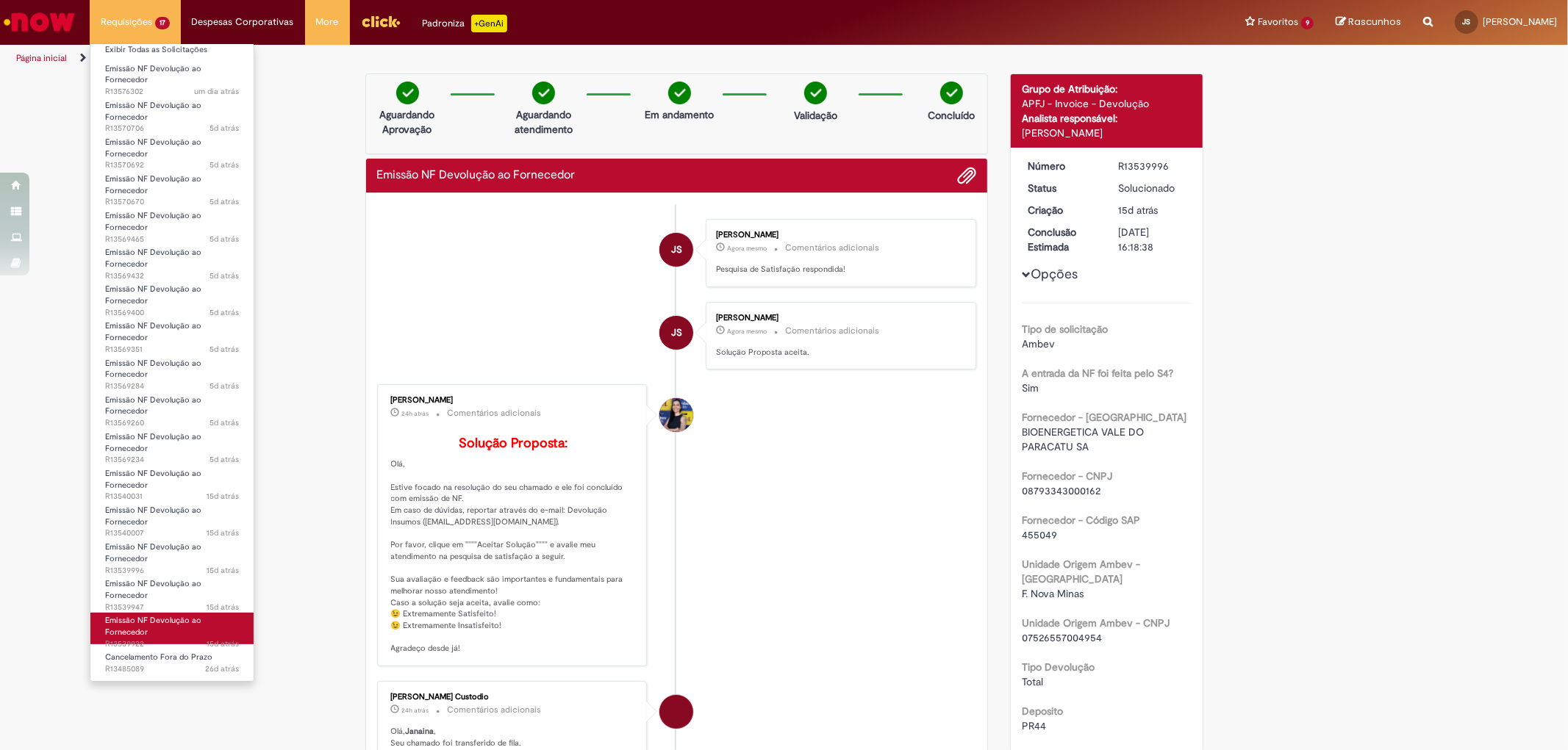
click at [215, 627] on link "Emissão NF Devolução ao Fornecedor 15d atrás 15 dias atrás R13539922" at bounding box center [172, 628] width 164 height 31
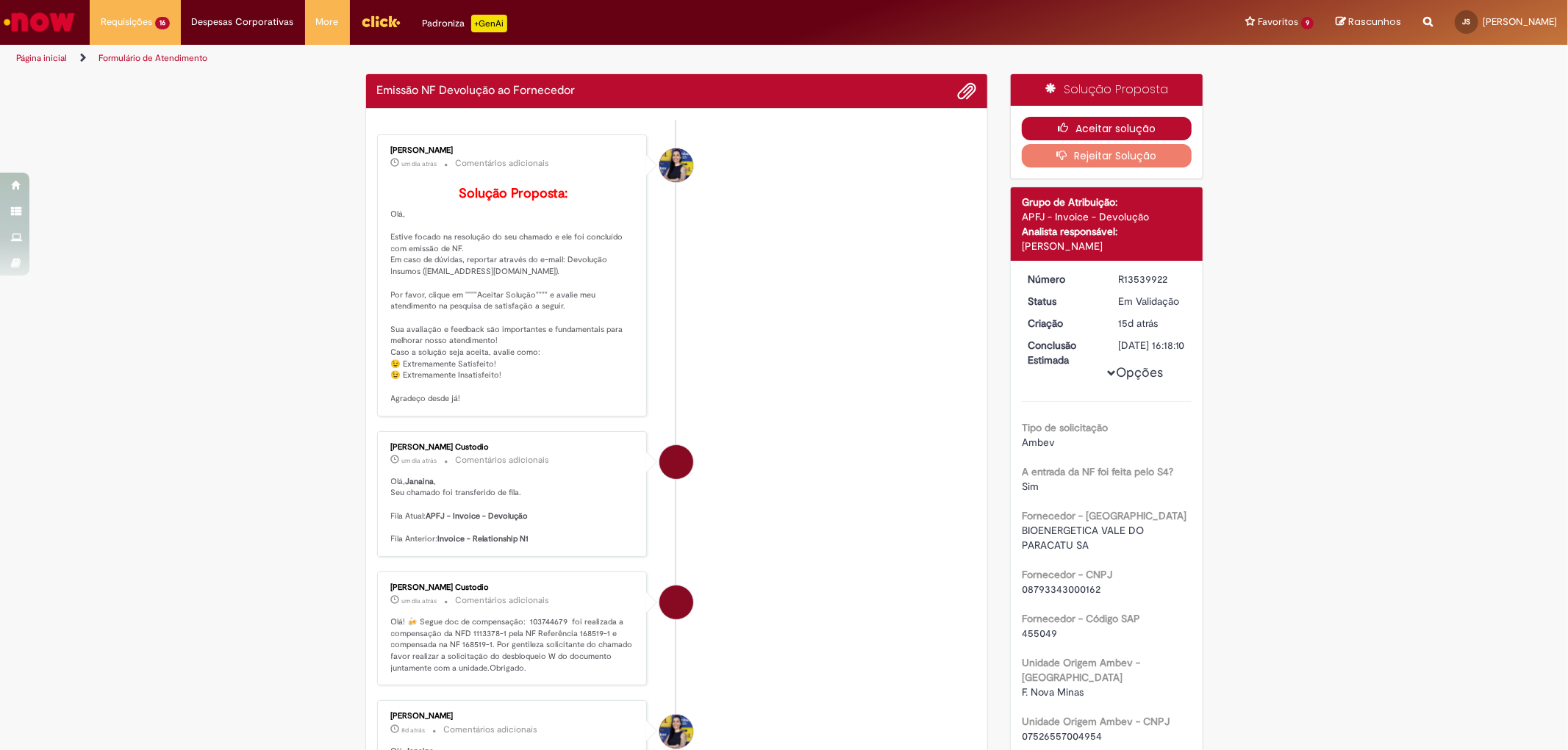
click at [1075, 128] on button "Aceitar solução" at bounding box center [1106, 128] width 170 height 23
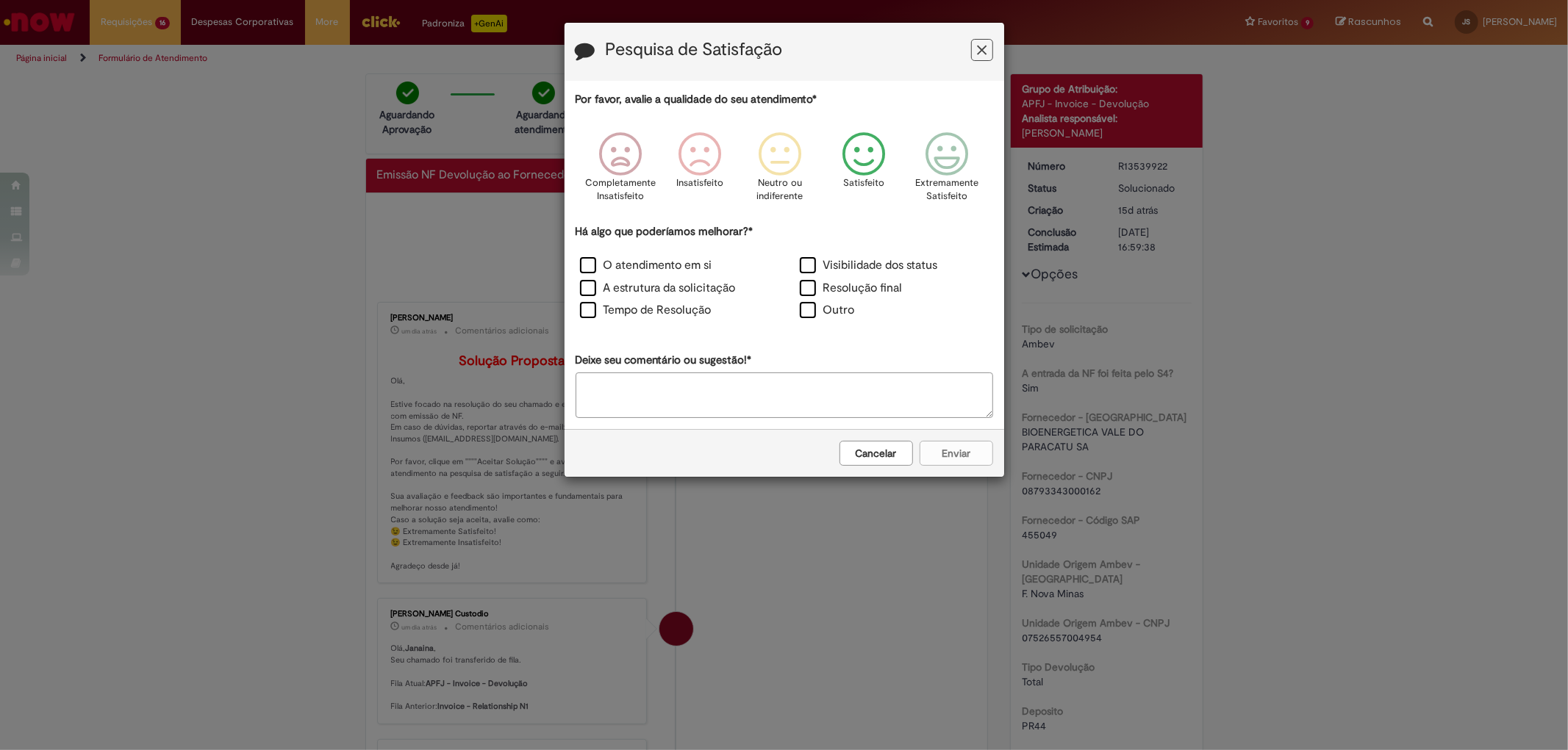
click at [860, 158] on icon "Feedback" at bounding box center [862, 154] width 55 height 44
click at [874, 291] on label "Resolução final" at bounding box center [851, 288] width 103 height 17
click at [988, 465] on button "Enviar" at bounding box center [956, 453] width 73 height 25
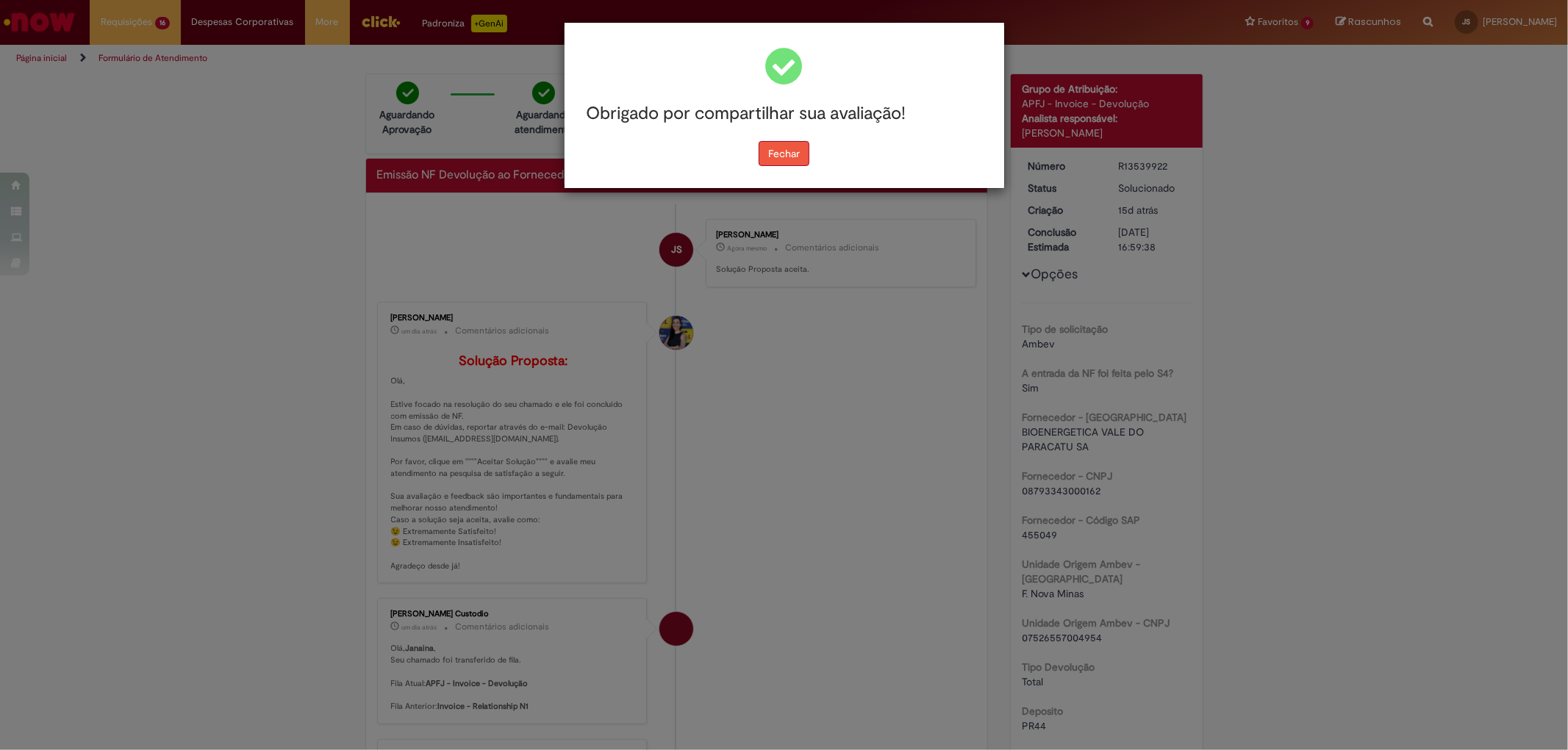
click at [807, 160] on button "Fechar" at bounding box center [784, 153] width 50 height 25
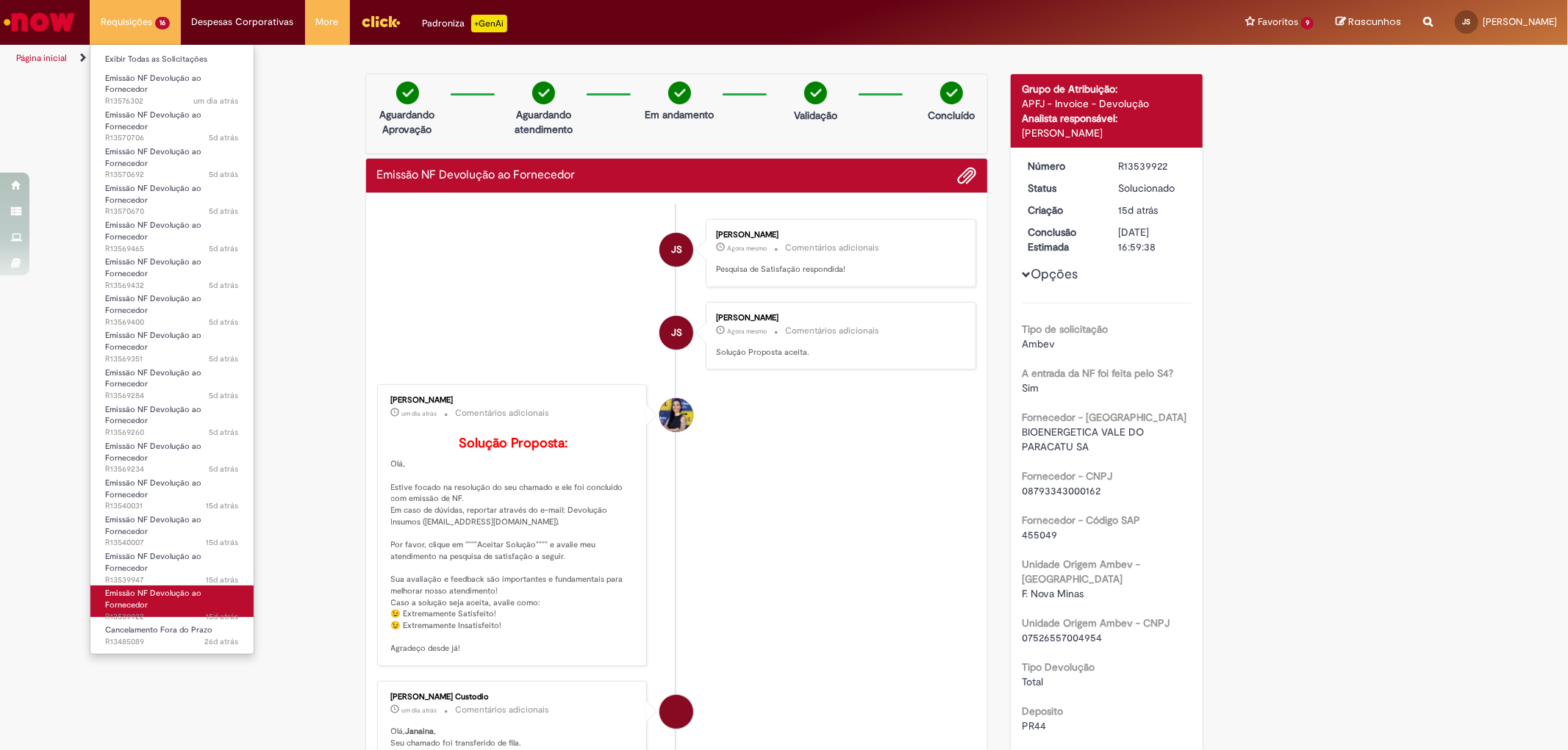
click at [204, 599] on link "Emissão NF Devolução ao Fornecedor 15d atrás 15 dias atrás R13539922" at bounding box center [172, 601] width 164 height 31
click at [192, 575] on span "15d atrás 15 dias atrás R13539947" at bounding box center [172, 581] width 134 height 12
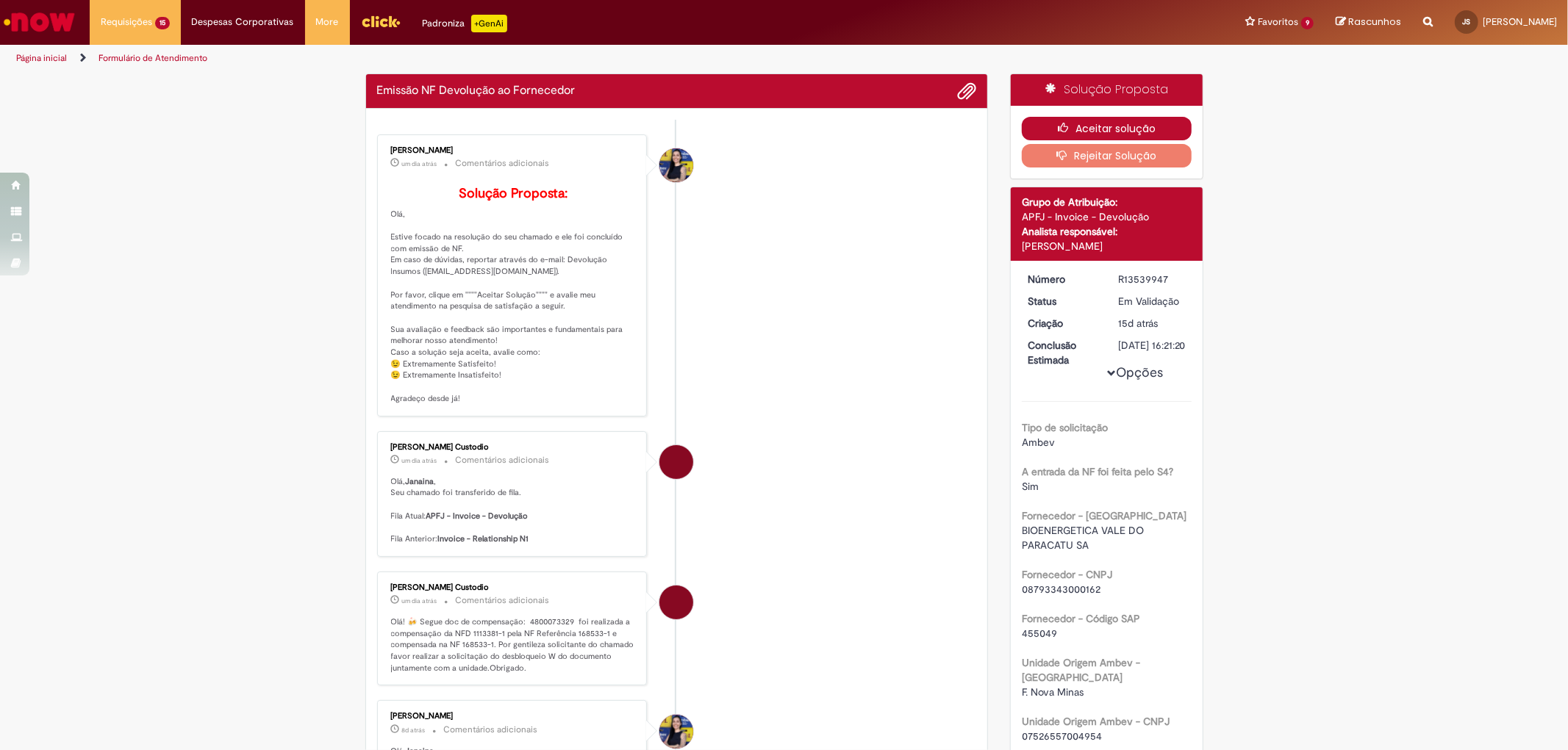
click at [1076, 134] on button "Aceitar solução" at bounding box center [1106, 128] width 170 height 23
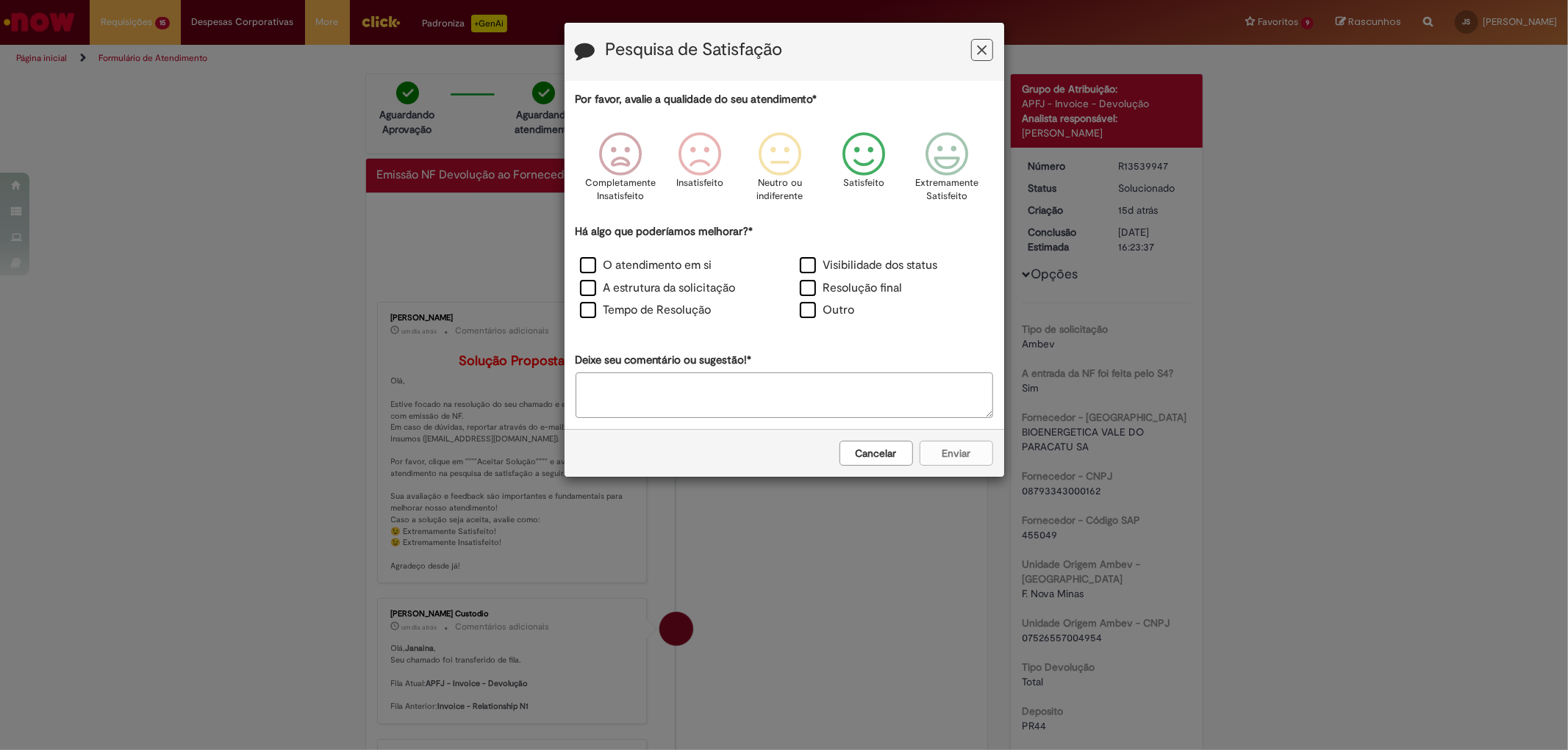
click at [870, 166] on icon "Feedback" at bounding box center [862, 154] width 55 height 44
click at [849, 266] on label "Visibilidade dos status" at bounding box center [868, 265] width 138 height 17
click at [956, 457] on button "Enviar" at bounding box center [956, 453] width 73 height 25
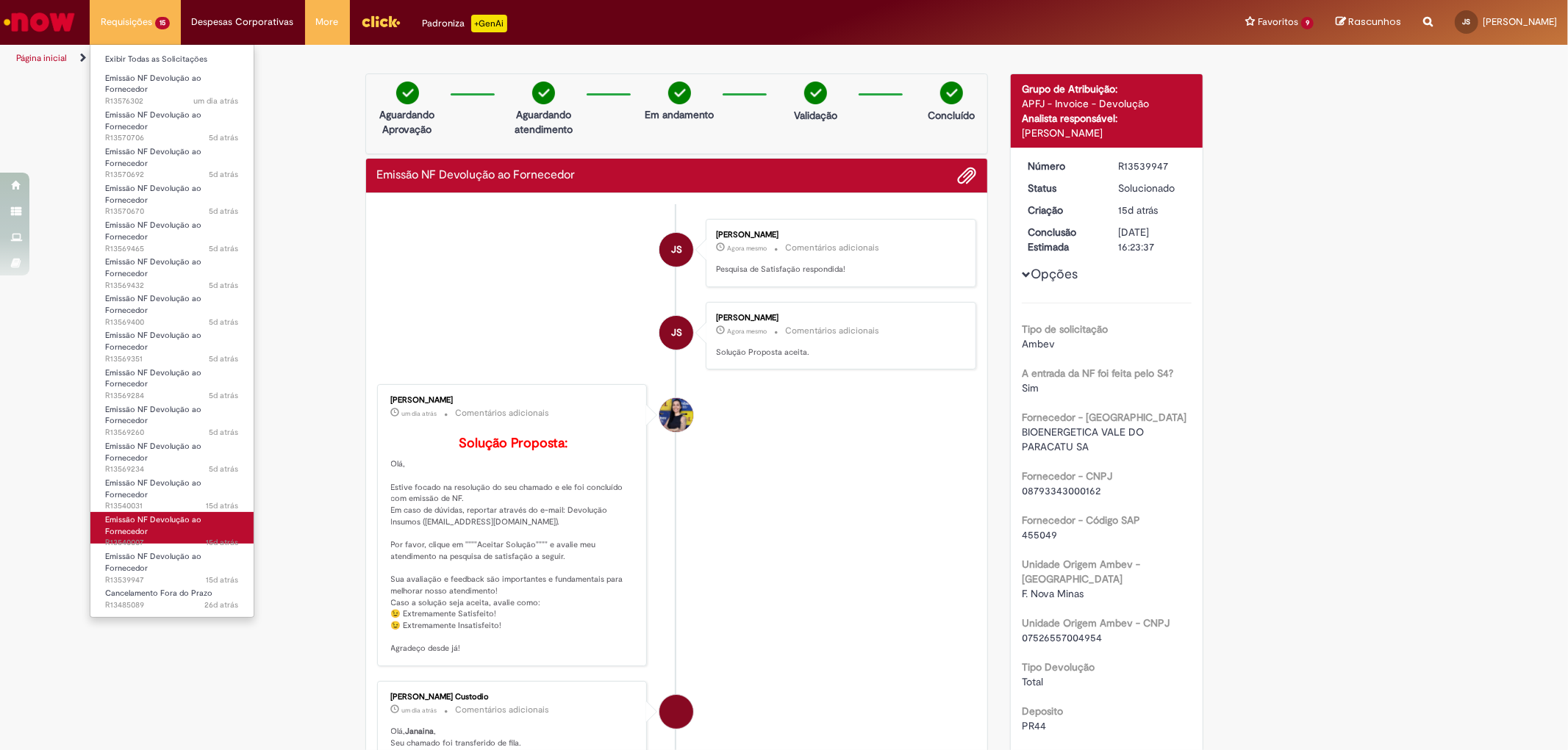
click at [211, 524] on link "Emissão NF Devolução ao Fornecedor 15d atrás 15 dias atrás R13540007" at bounding box center [172, 528] width 164 height 31
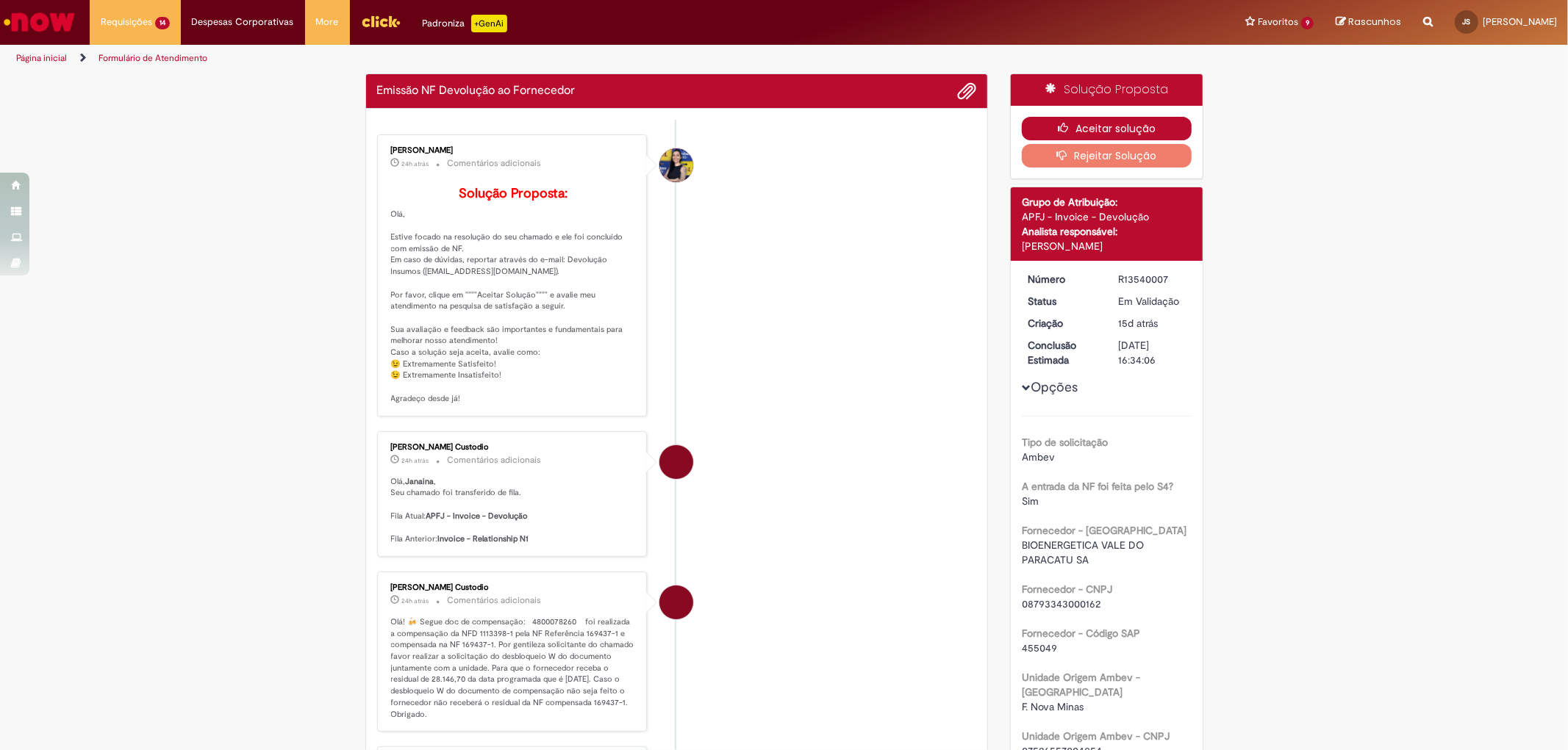
click at [1058, 132] on icon "button" at bounding box center [1067, 128] width 17 height 10
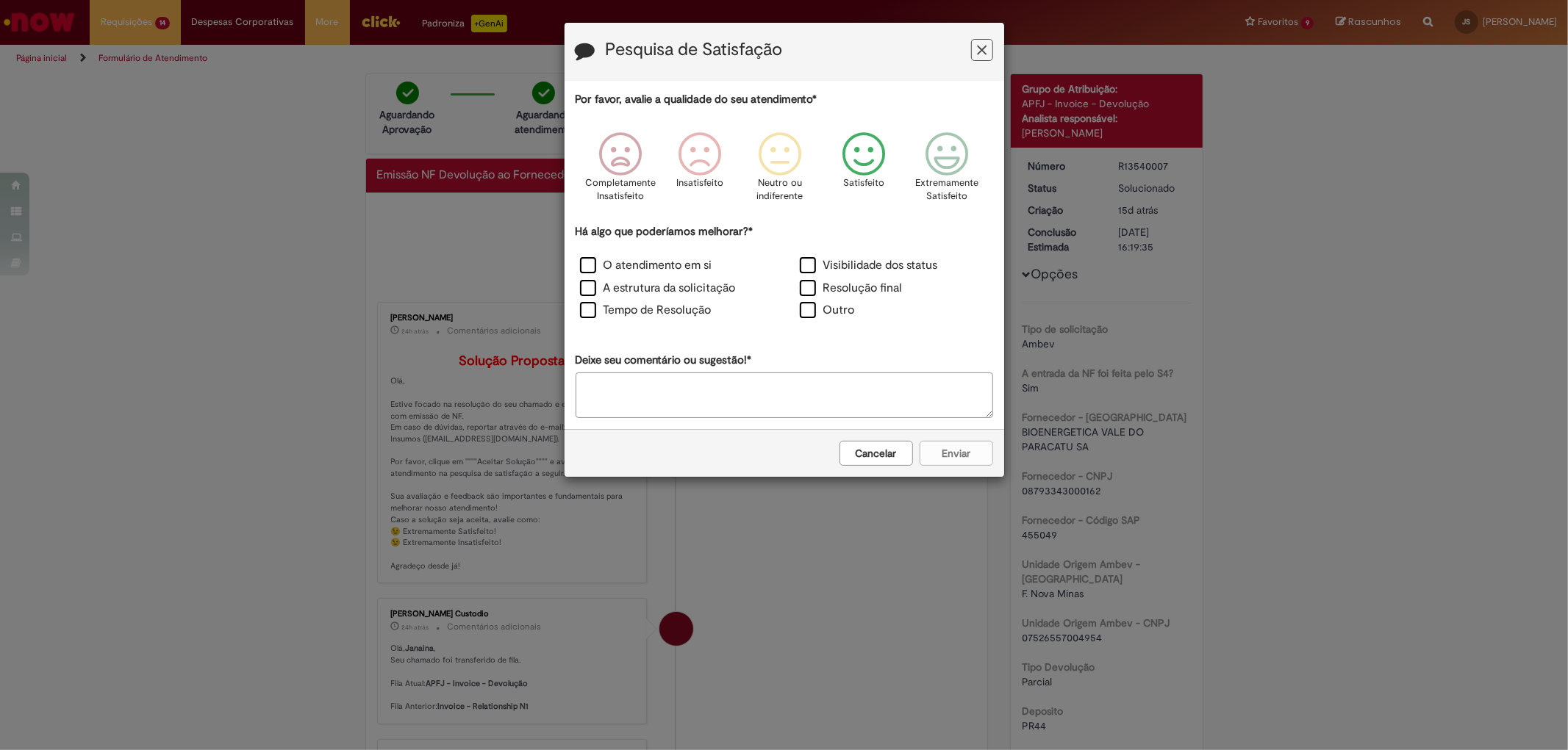
click at [849, 171] on icon "Feedback" at bounding box center [862, 154] width 55 height 44
click at [854, 297] on div "Resolução final" at bounding box center [894, 290] width 217 height 20
click at [862, 296] on label "Resolução final" at bounding box center [851, 288] width 103 height 17
click at [958, 460] on button "Enviar" at bounding box center [956, 453] width 73 height 25
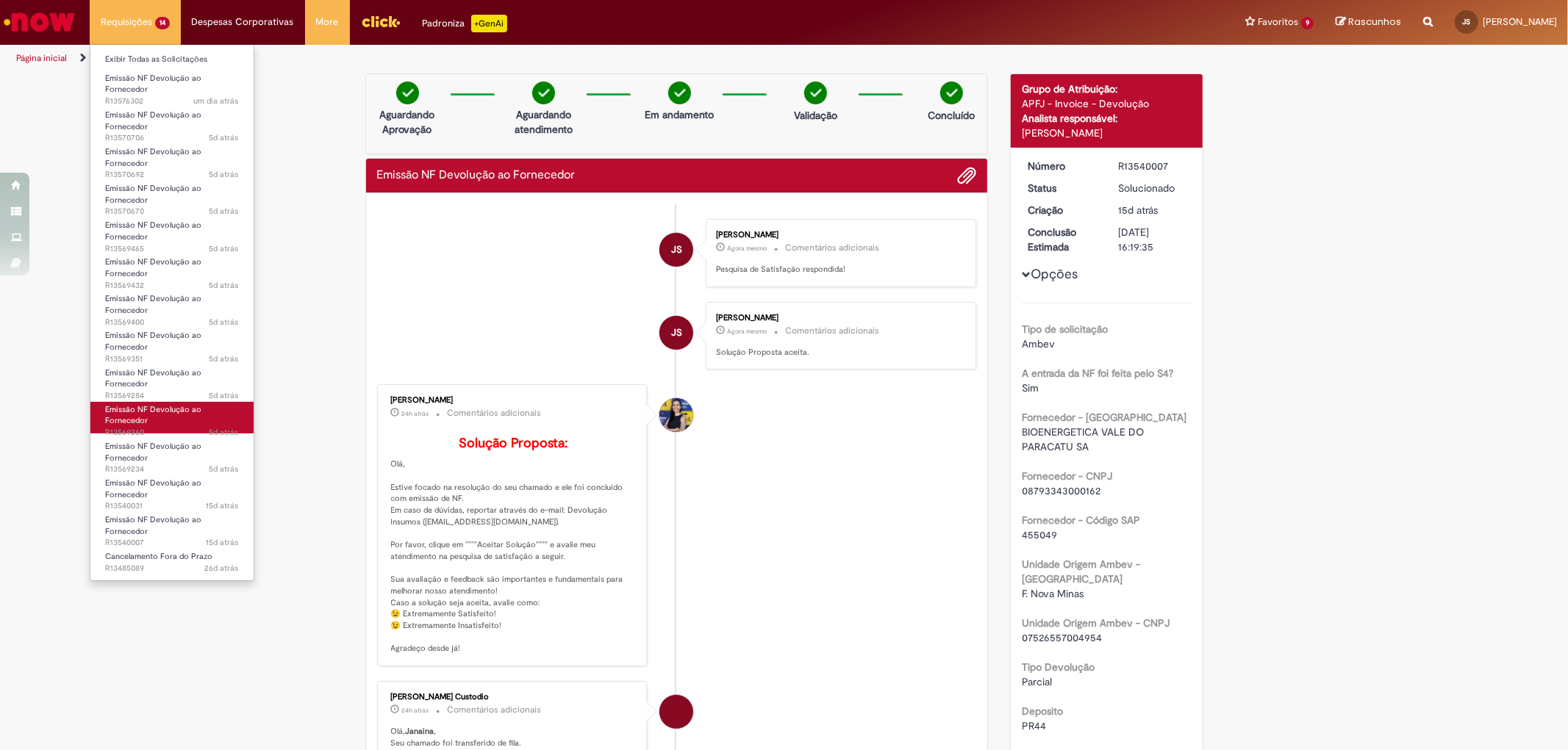
click at [173, 424] on link "Emissão NF Devolução ao Fornecedor 5d atrás 5 dias atrás R13569260" at bounding box center [172, 418] width 164 height 31
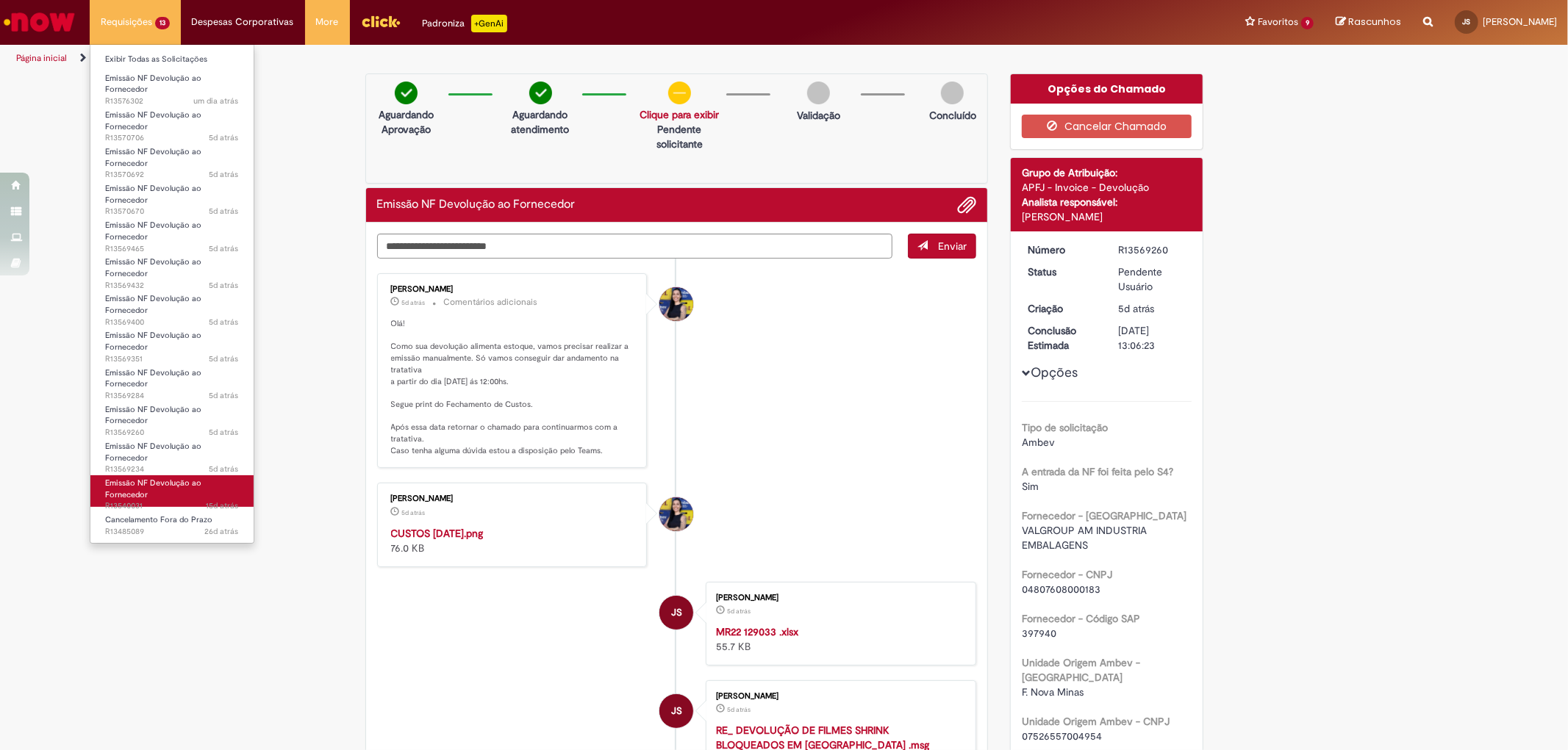
click at [193, 484] on span "Emissão NF Devolução ao Fornecedor" at bounding box center [153, 489] width 97 height 23
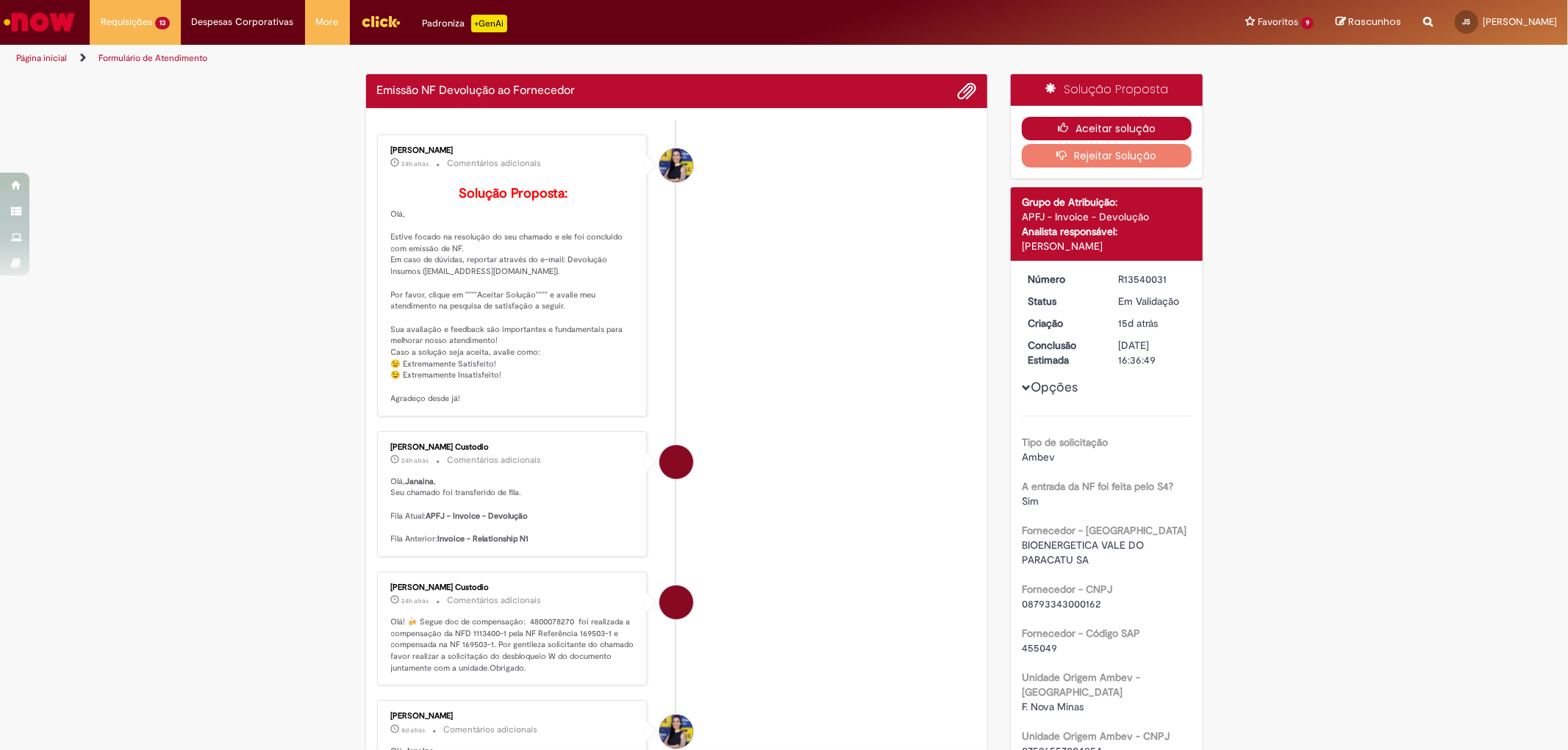
click at [1134, 131] on button "Aceitar solução" at bounding box center [1106, 128] width 170 height 23
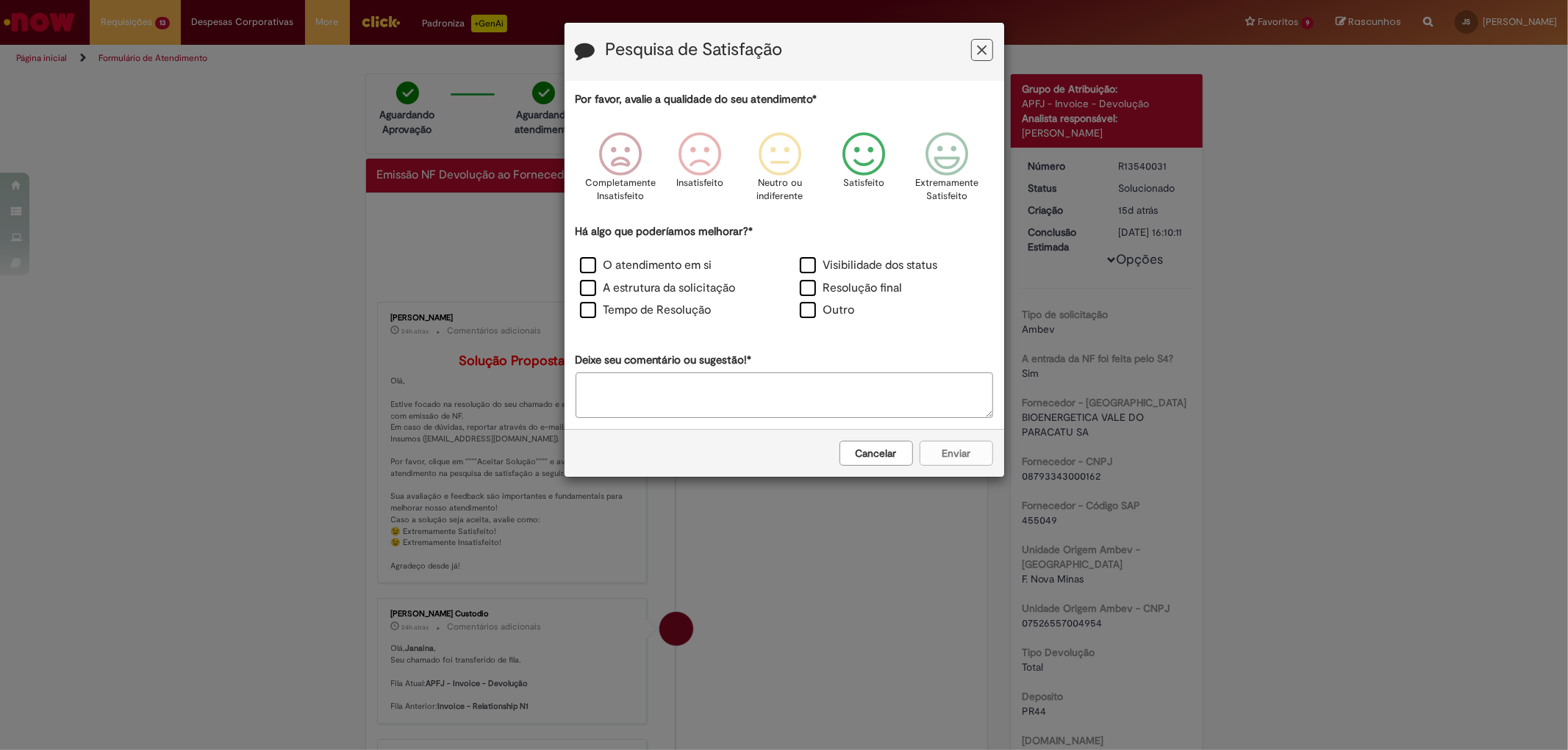
click at [861, 157] on icon "Feedback" at bounding box center [862, 154] width 55 height 44
click at [816, 285] on label "Resolução final" at bounding box center [851, 288] width 103 height 17
click at [929, 454] on button "Enviar" at bounding box center [956, 453] width 73 height 25
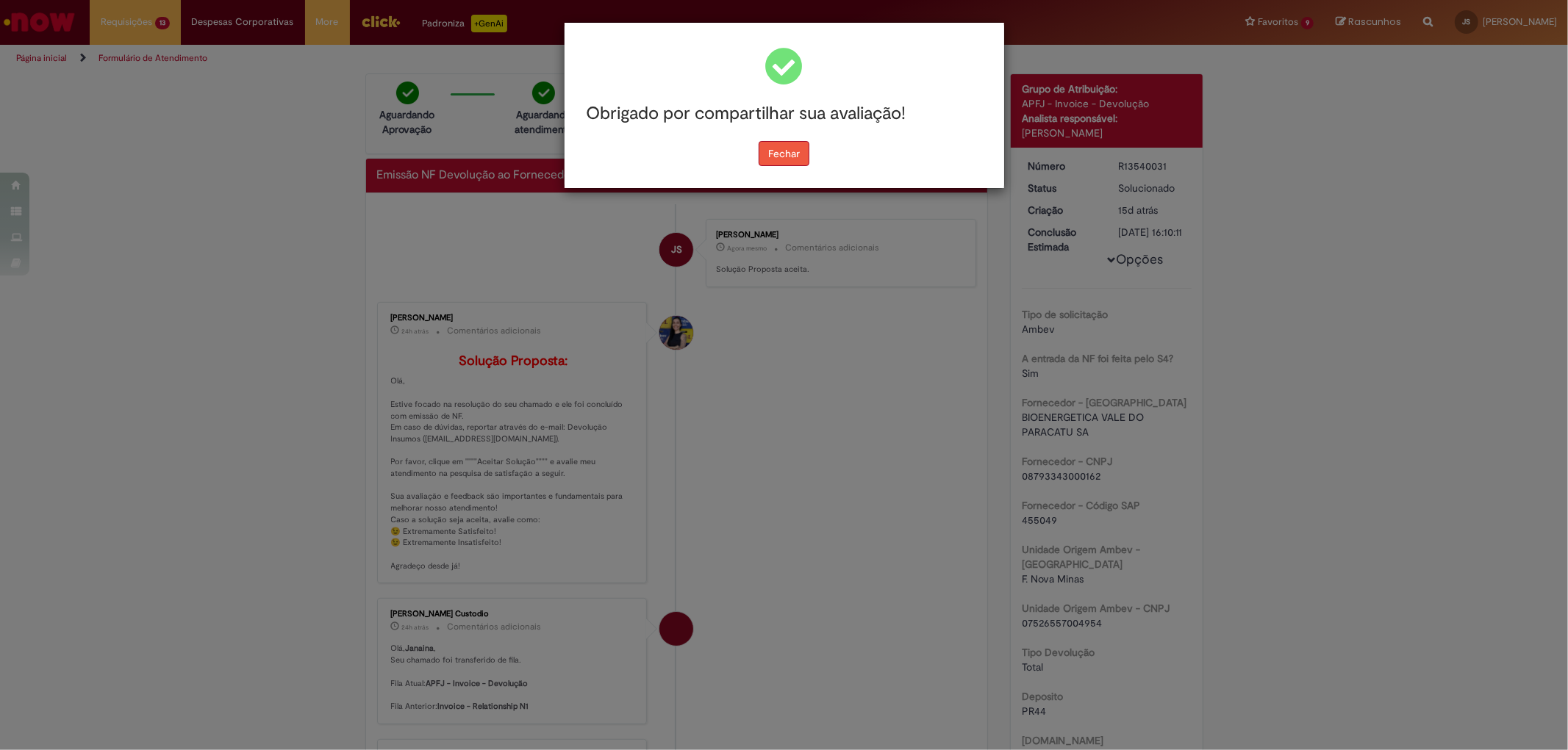
click at [783, 152] on button "Fechar" at bounding box center [784, 153] width 50 height 25
